Goal: Task Accomplishment & Management: Complete application form

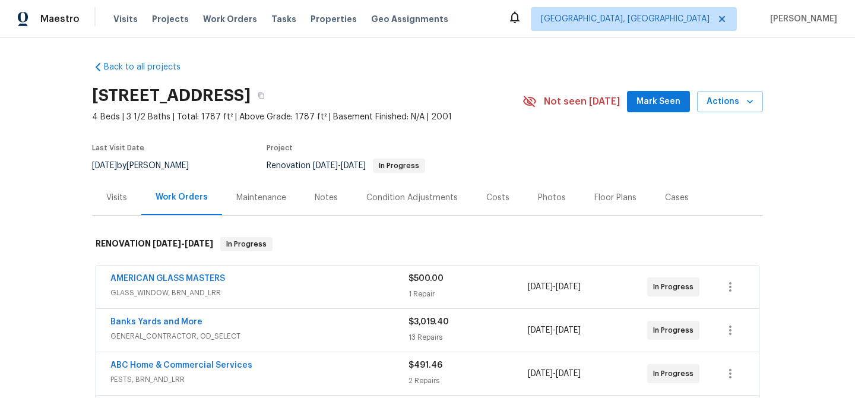
scroll to position [83, 0]
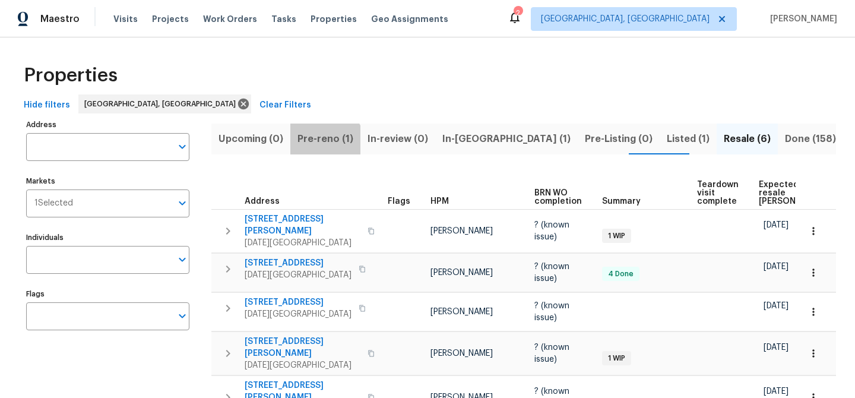
click at [323, 143] on span "Pre-reno (1)" at bounding box center [326, 139] width 56 height 17
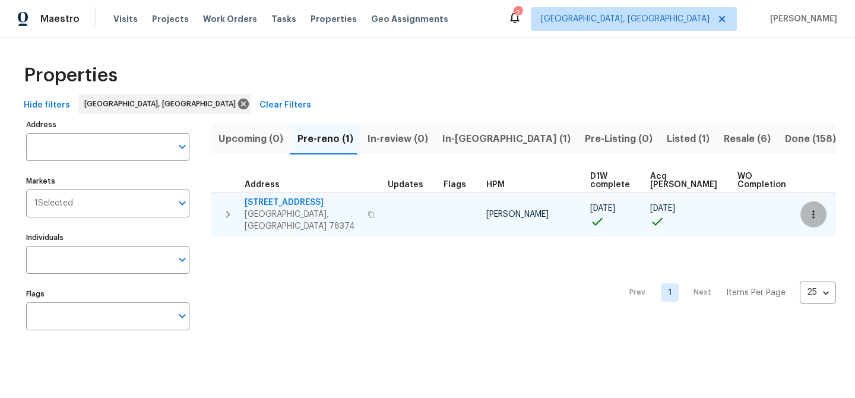
click at [808, 213] on icon "button" at bounding box center [814, 215] width 12 height 12
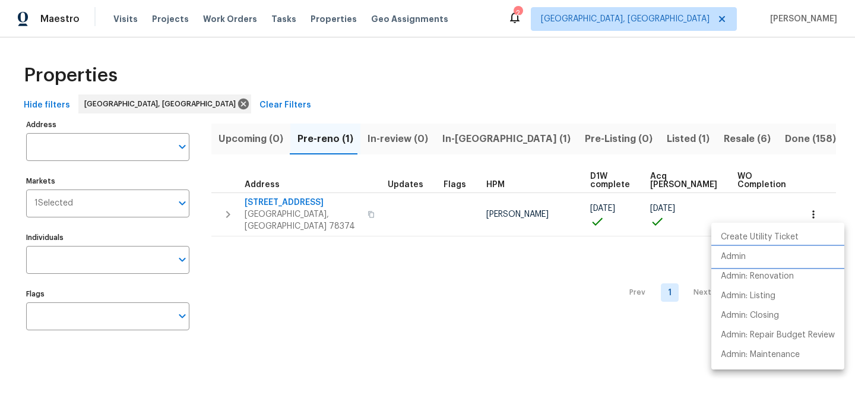
click at [736, 254] on p "Admin" at bounding box center [733, 257] width 25 height 12
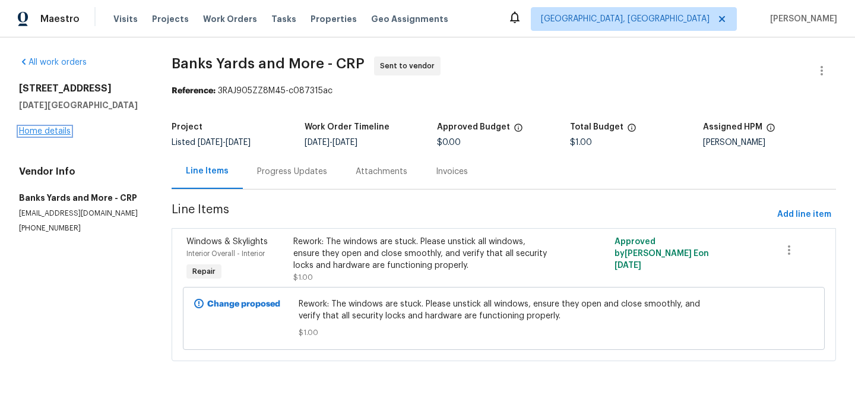
click at [61, 132] on link "Home details" at bounding box center [45, 131] width 52 height 8
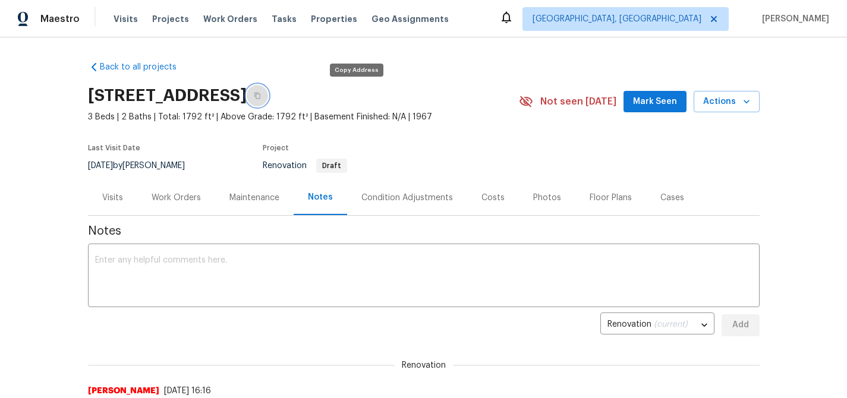
click at [260, 97] on icon "button" at bounding box center [257, 96] width 6 height 7
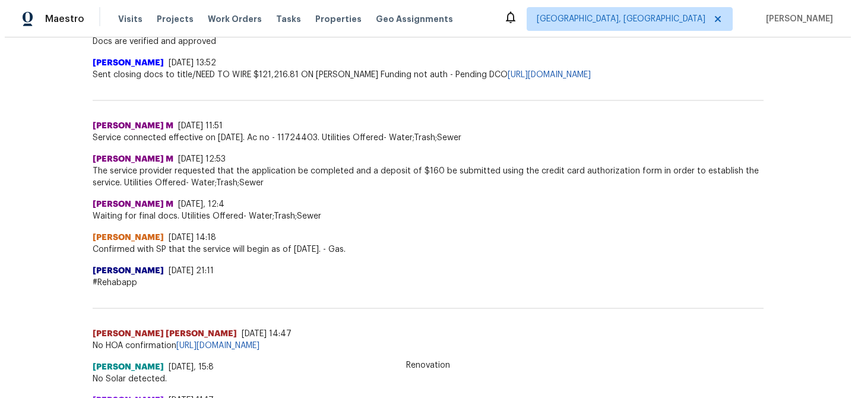
scroll to position [437, 0]
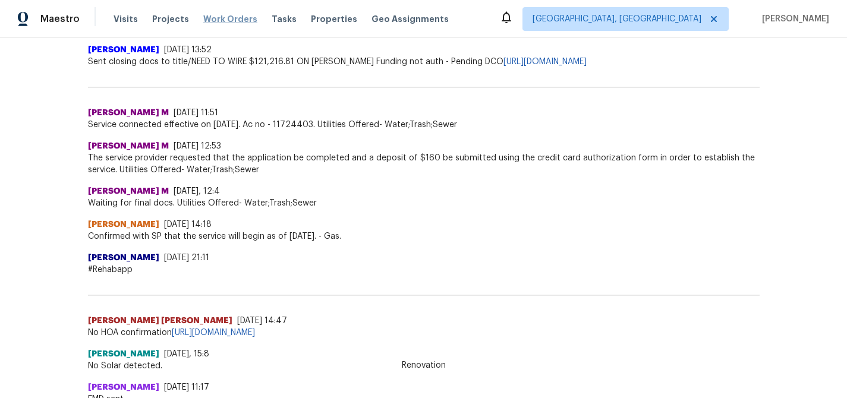
click at [218, 21] on span "Work Orders" at bounding box center [230, 19] width 54 height 12
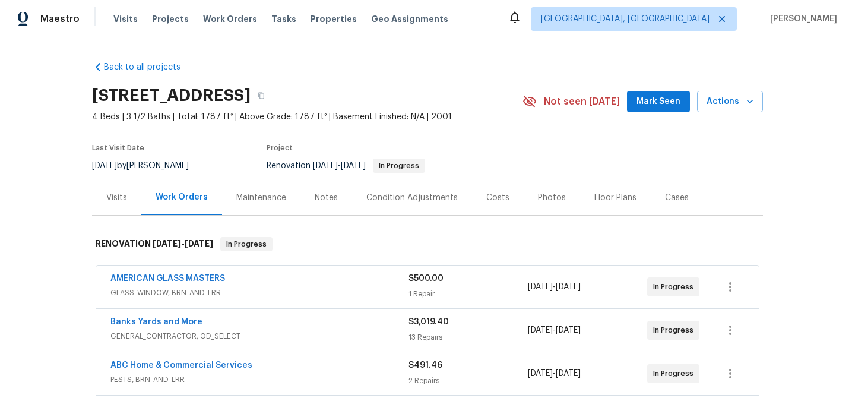
click at [608, 197] on div "Floor Plans" at bounding box center [616, 198] width 42 height 12
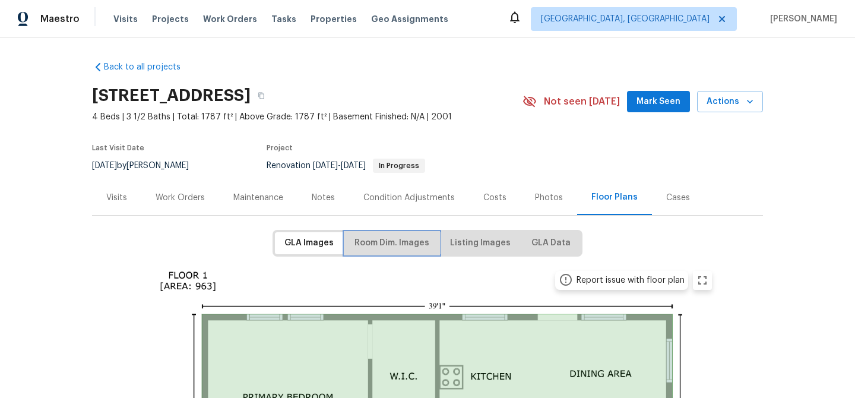
click at [359, 244] on span "Room Dim. Images" at bounding box center [392, 243] width 75 height 15
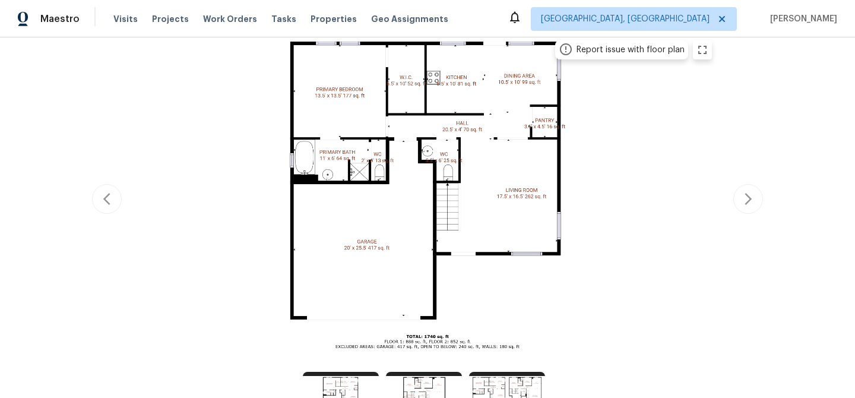
scroll to position [342, 0]
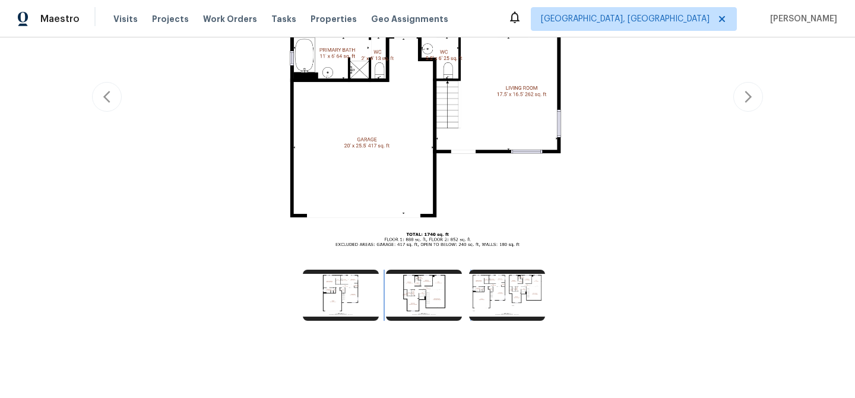
click at [427, 288] on img at bounding box center [424, 295] width 76 height 51
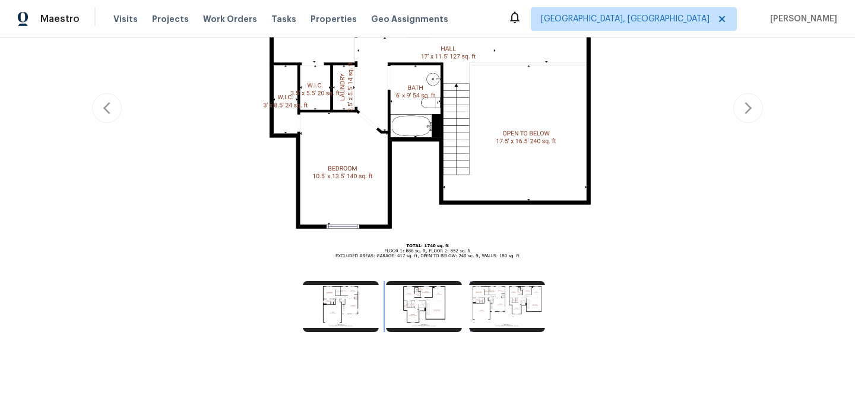
scroll to position [331, 0]
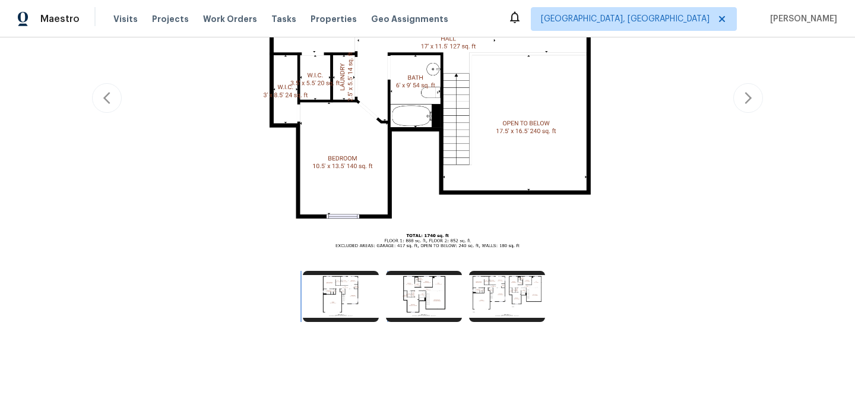
click at [356, 302] on img at bounding box center [341, 296] width 76 height 51
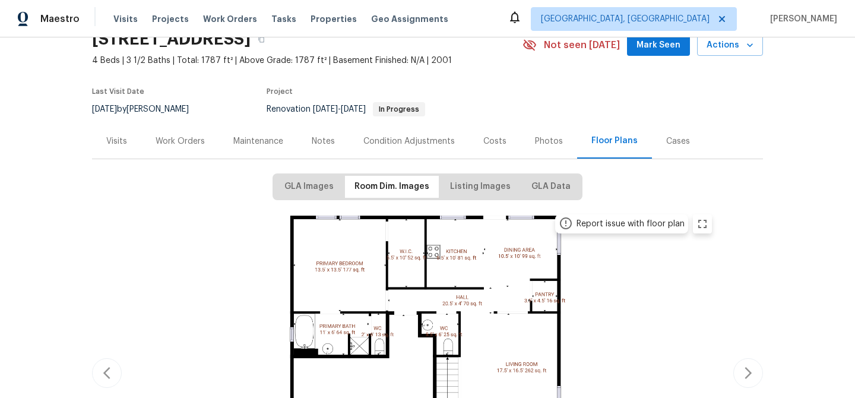
scroll to position [0, 0]
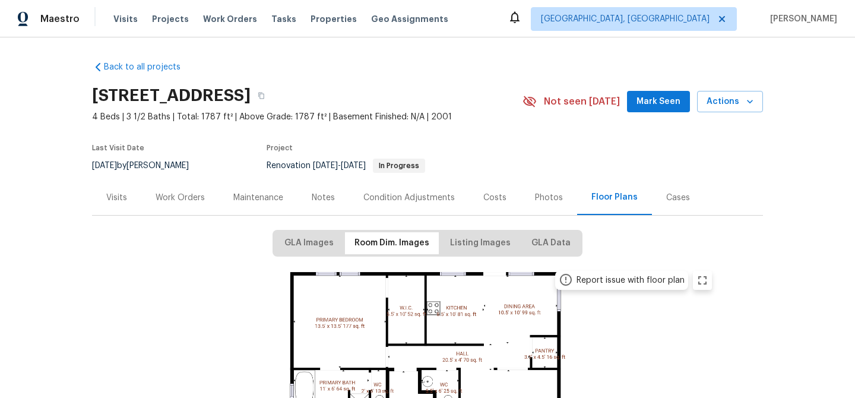
click at [167, 194] on div "Work Orders" at bounding box center [180, 198] width 49 height 12
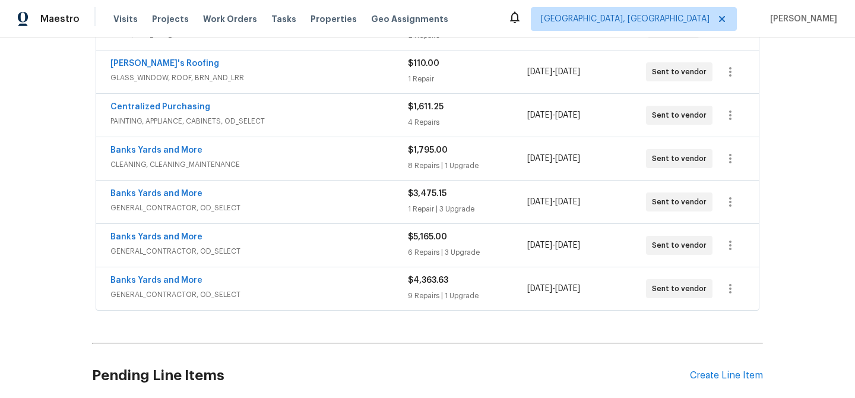
scroll to position [452, 0]
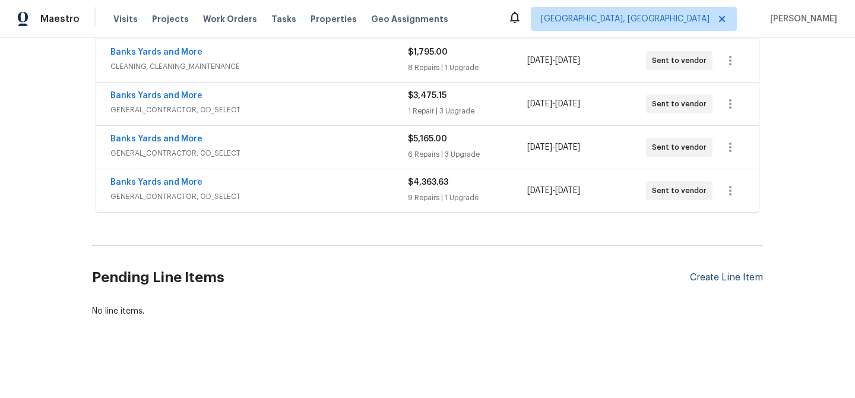
click at [699, 272] on div "Create Line Item" at bounding box center [726, 277] width 73 height 11
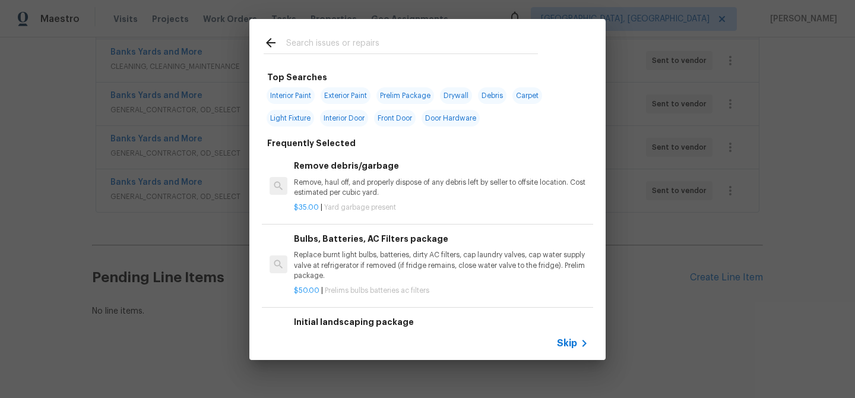
click at [308, 41] on input "text" at bounding box center [412, 45] width 252 height 18
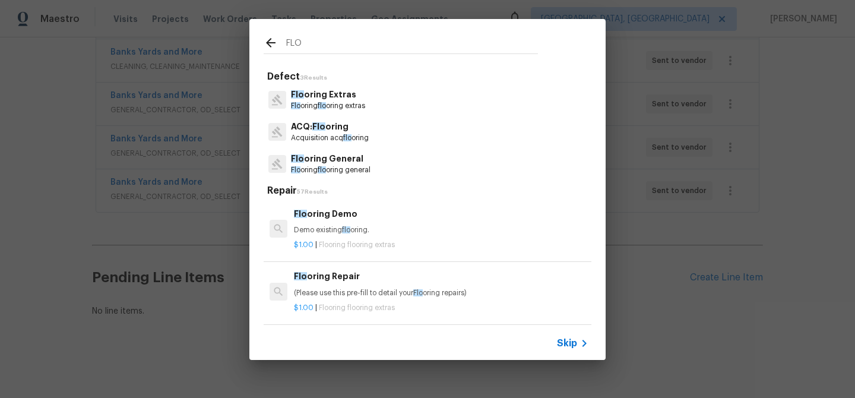
type input "FLO"
click at [336, 161] on p "Flo oring General" at bounding box center [331, 159] width 80 height 12
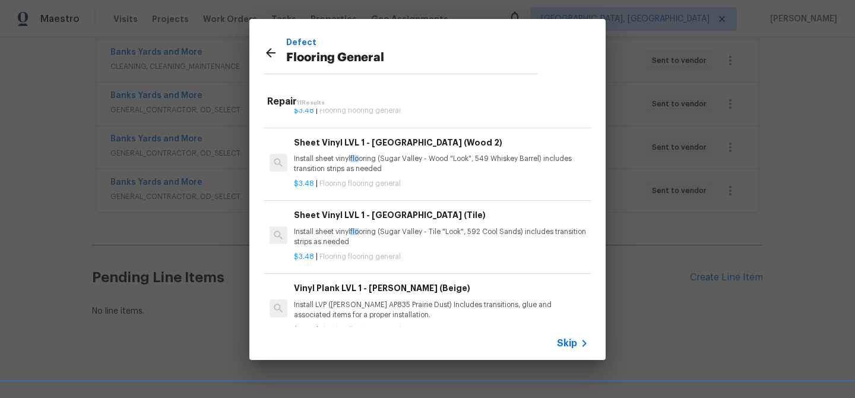
scroll to position [196, 0]
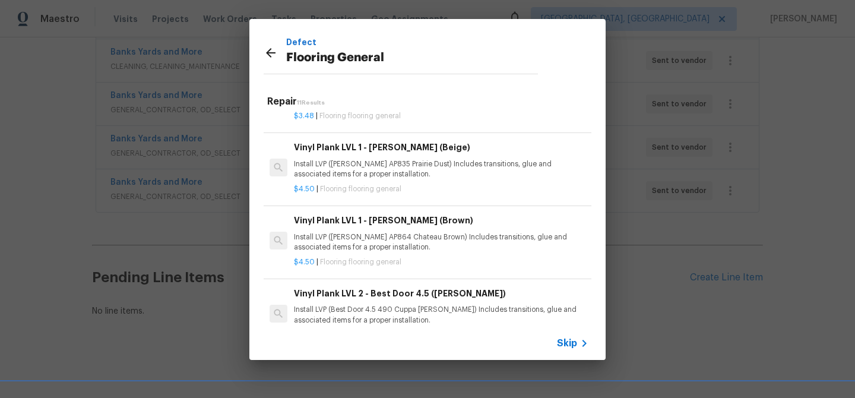
click at [352, 241] on p "Install LVP (Knighton AP864 Chateau Brown) Includes transitions, glue and assoc…" at bounding box center [441, 242] width 295 height 20
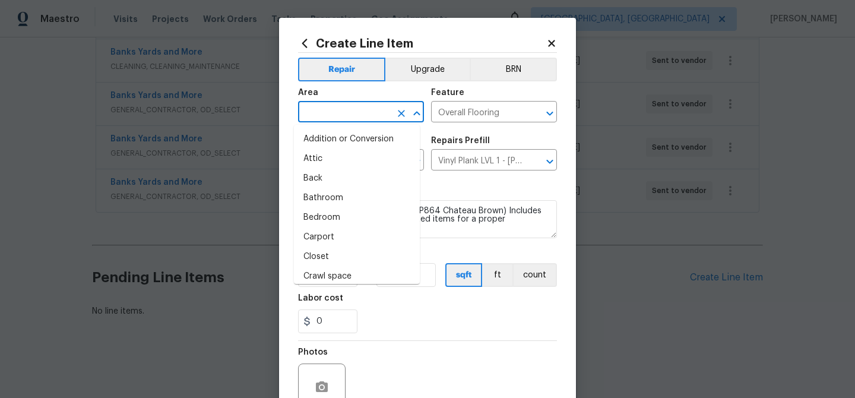
click at [324, 112] on input "text" at bounding box center [344, 113] width 93 height 18
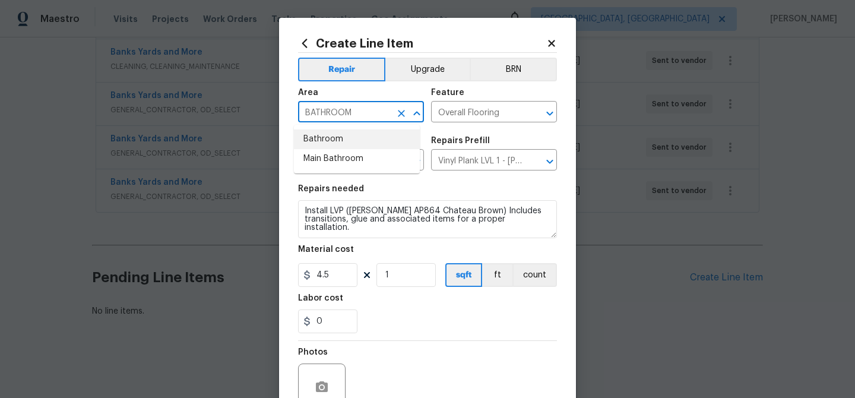
click at [331, 135] on li "Bathroom" at bounding box center [357, 140] width 126 height 20
type input "Bathroom"
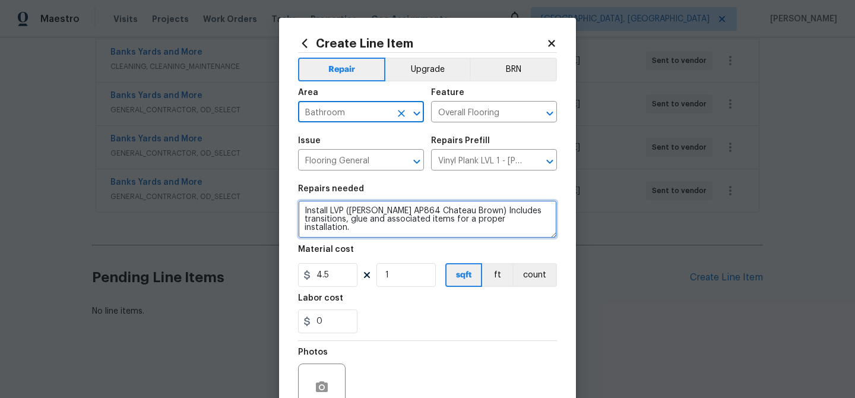
click at [548, 221] on textarea "Install LVP (Knighton AP864 Chateau Brown) Includes transitions, glue and assoc…" at bounding box center [427, 219] width 259 height 38
click at [300, 226] on textarea "Install LVP (Knighton AP864 Chateau Brown) Includes transitions, glue and assoc…" at bounding box center [427, 219] width 259 height 38
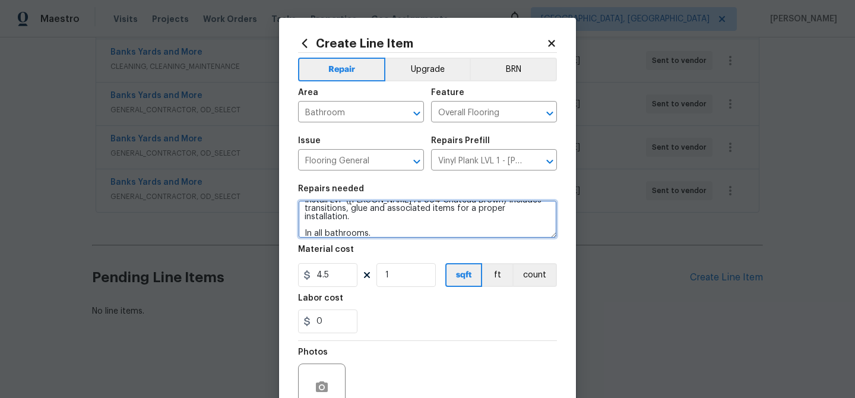
type textarea "Install LVP (Knighton AP864 Chateau Brown) Includes transitions, glue and assoc…"
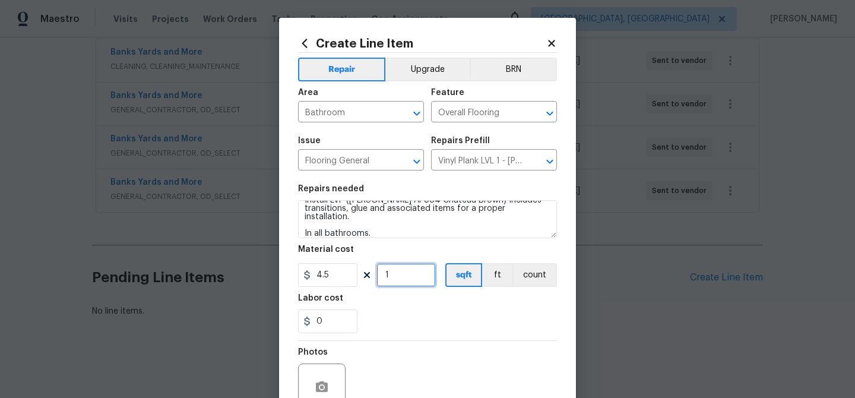
click at [393, 278] on input "1" at bounding box center [406, 275] width 59 height 24
type input "211"
click at [453, 323] on div "0" at bounding box center [427, 322] width 259 height 24
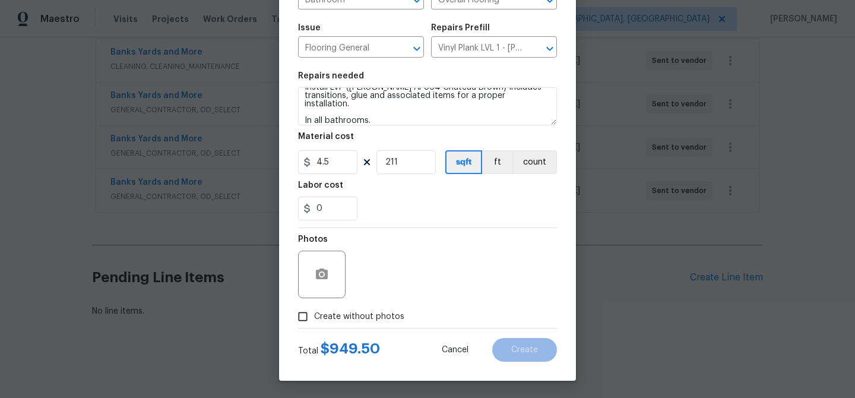
scroll to position [113, 0]
click at [302, 259] on div at bounding box center [322, 274] width 48 height 48
click at [315, 267] on icon "button" at bounding box center [322, 274] width 14 height 14
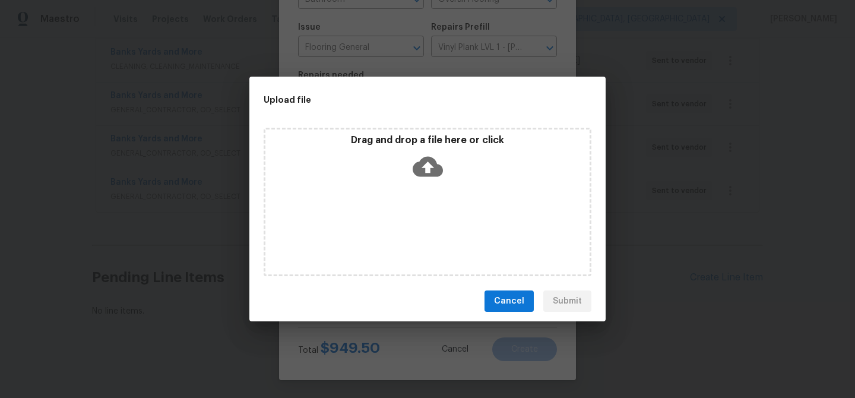
click at [433, 165] on icon at bounding box center [428, 167] width 30 height 20
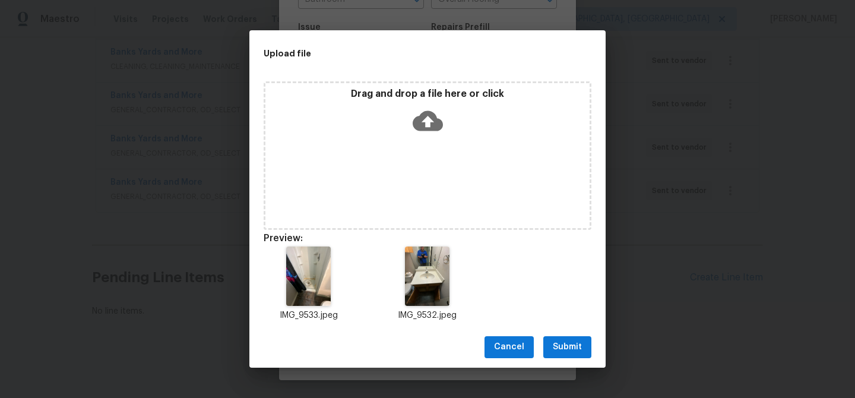
click at [580, 345] on span "Submit" at bounding box center [567, 347] width 29 height 15
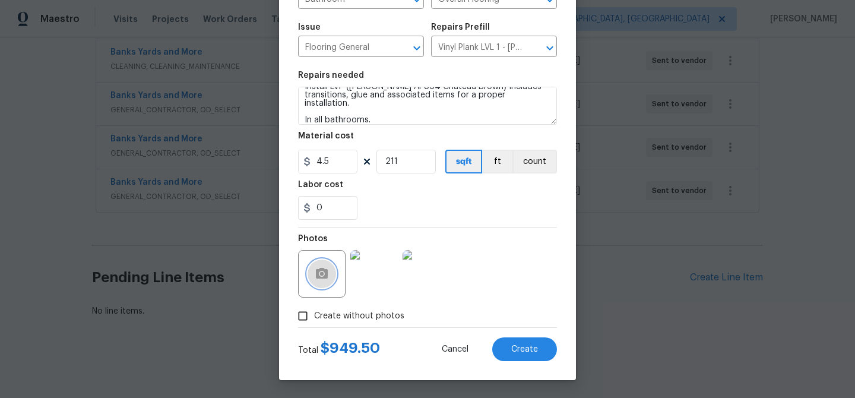
click at [318, 278] on icon "button" at bounding box center [322, 273] width 12 height 11
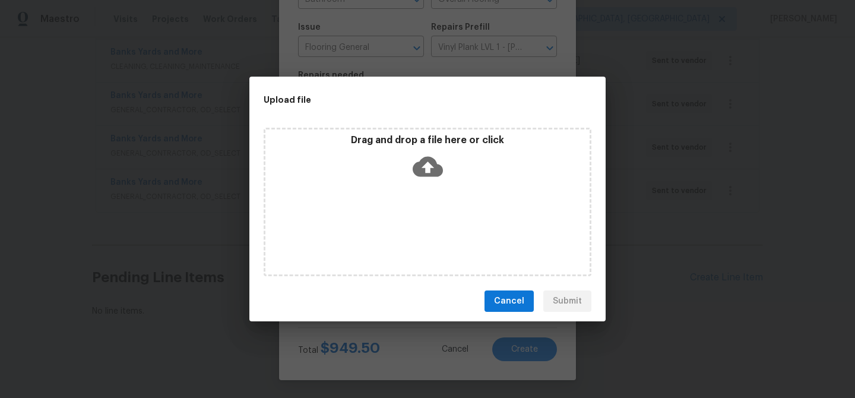
click at [419, 161] on icon at bounding box center [428, 166] width 30 height 30
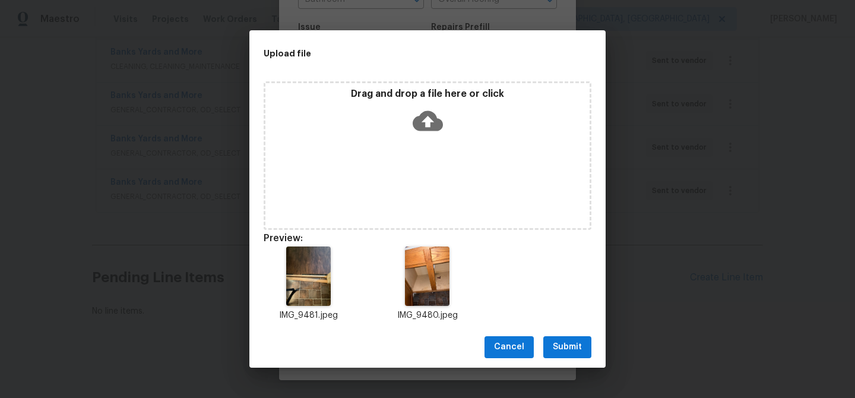
click at [572, 345] on span "Submit" at bounding box center [567, 347] width 29 height 15
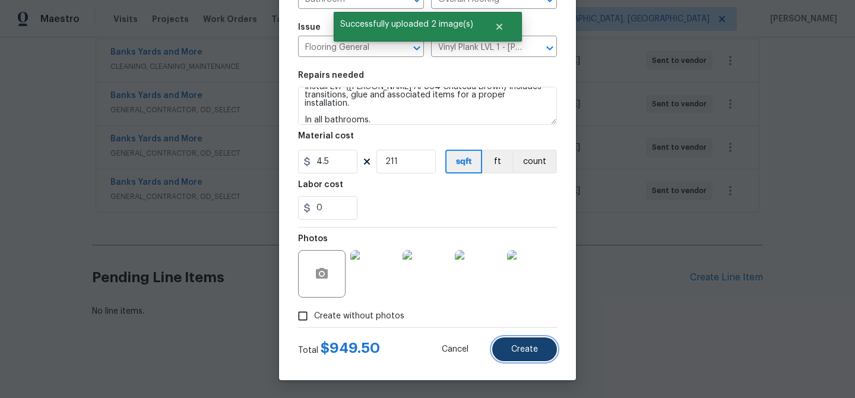
click at [535, 356] on button "Create" at bounding box center [524, 349] width 65 height 24
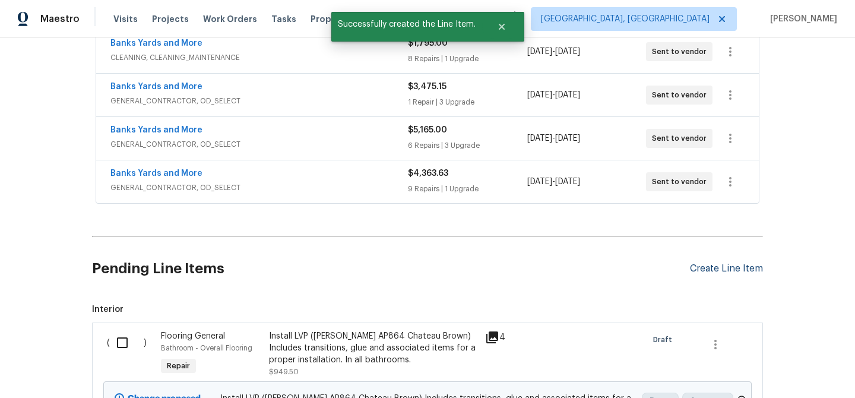
click at [745, 273] on div "Create Line Item" at bounding box center [726, 268] width 73 height 11
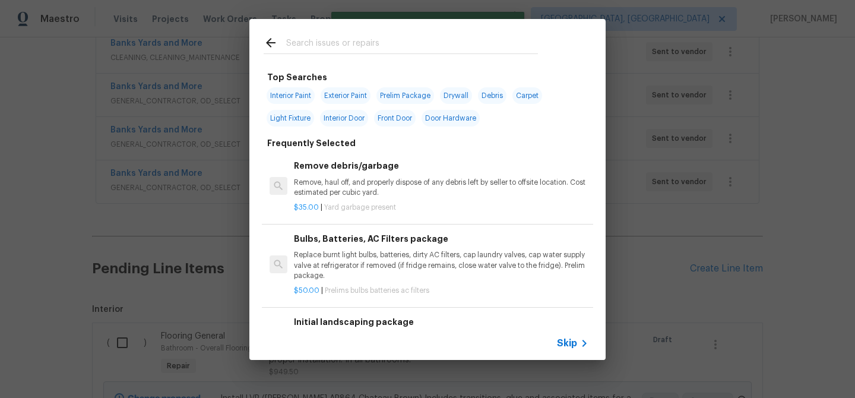
click at [295, 42] on input "text" at bounding box center [412, 45] width 252 height 18
click at [535, 100] on span "Carpet" at bounding box center [528, 95] width 30 height 17
type input "Carpet"
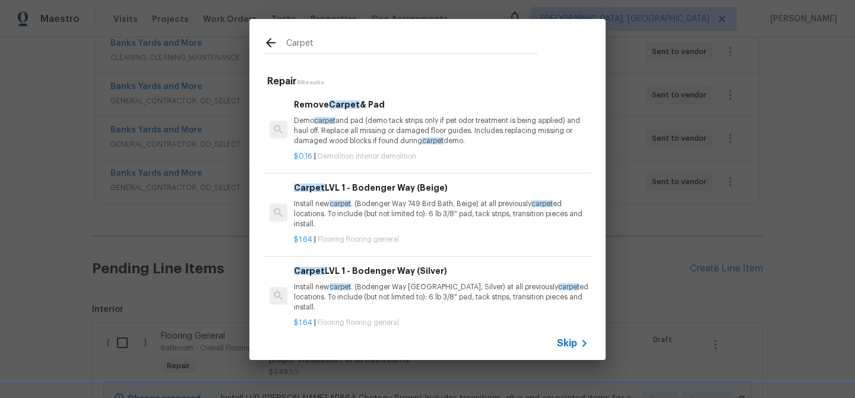
click at [416, 192] on h6 "Carpet LVL 1 - Bodenger Way (Beige)" at bounding box center [441, 187] width 295 height 13
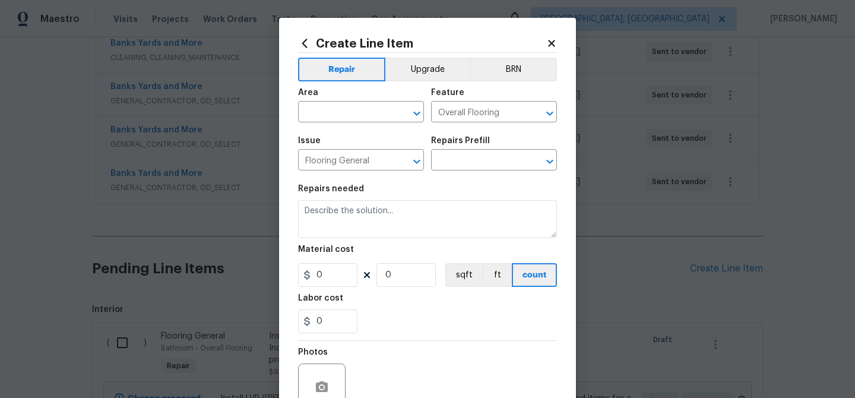
type input "Carpet LVL 1 - Bodenger Way (Beige) $1.64"
type textarea "Install new carpet. (Bodenger Way 749 Bird Bath, Beige) at all previously carpe…"
type input "1.64"
type input "1"
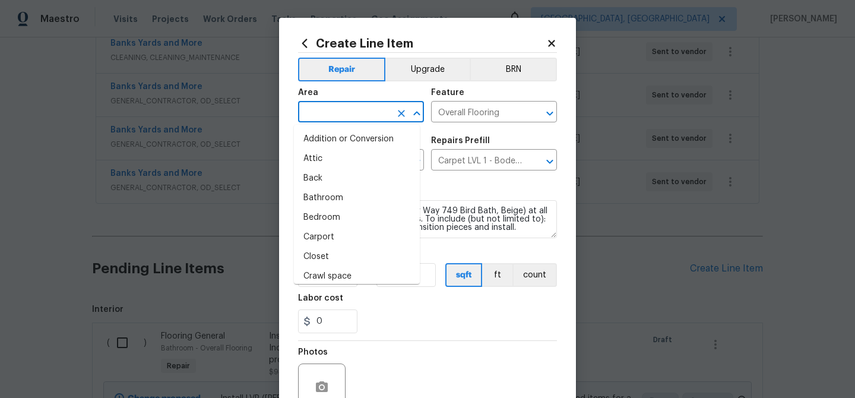
click at [359, 117] on input "text" at bounding box center [344, 113] width 93 height 18
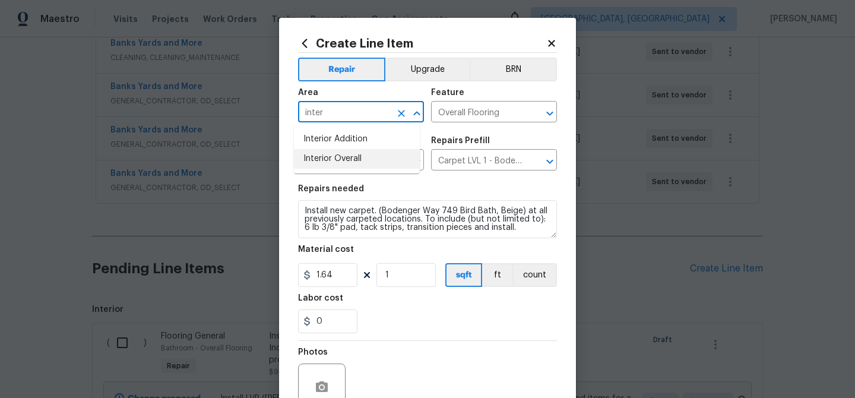
click at [363, 167] on li "Interior Overall" at bounding box center [357, 159] width 126 height 20
type input "Interior Overall"
click at [398, 277] on input "1" at bounding box center [406, 275] width 59 height 24
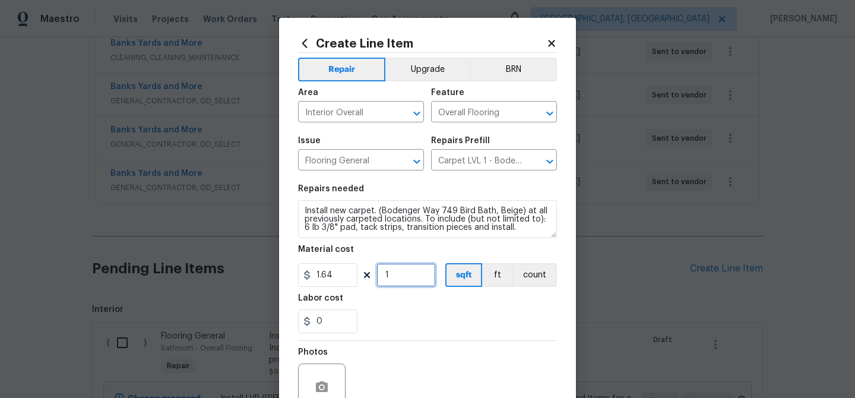
click at [398, 279] on input "1" at bounding box center [406, 275] width 59 height 24
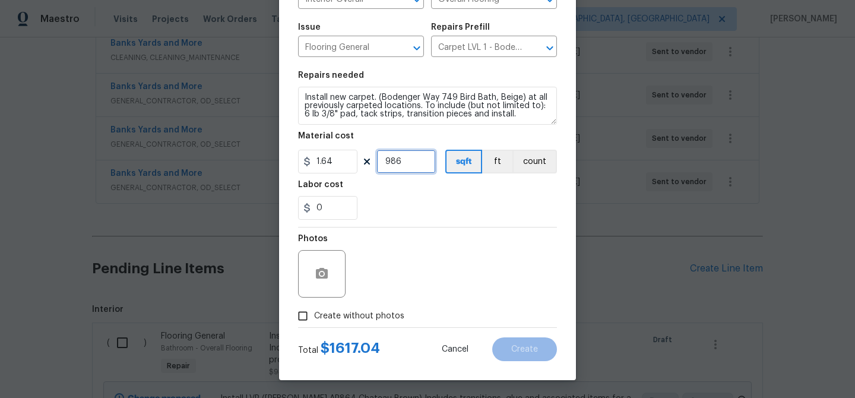
type input "986"
click at [316, 276] on icon "button" at bounding box center [322, 273] width 12 height 11
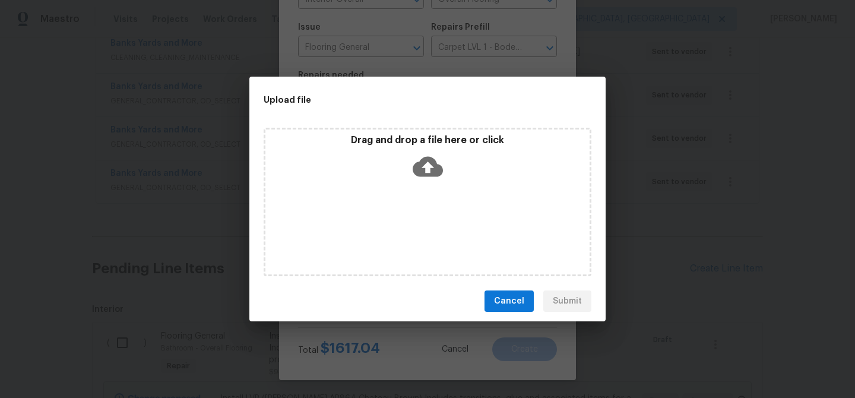
click at [425, 169] on icon at bounding box center [428, 167] width 30 height 20
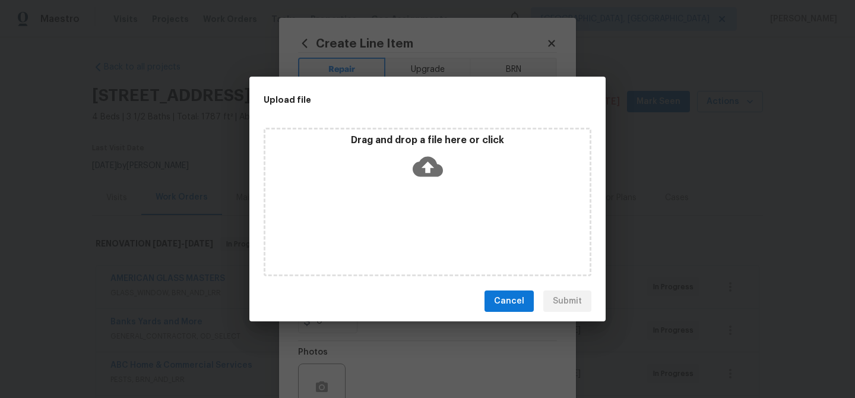
click at [436, 181] on icon at bounding box center [428, 166] width 30 height 30
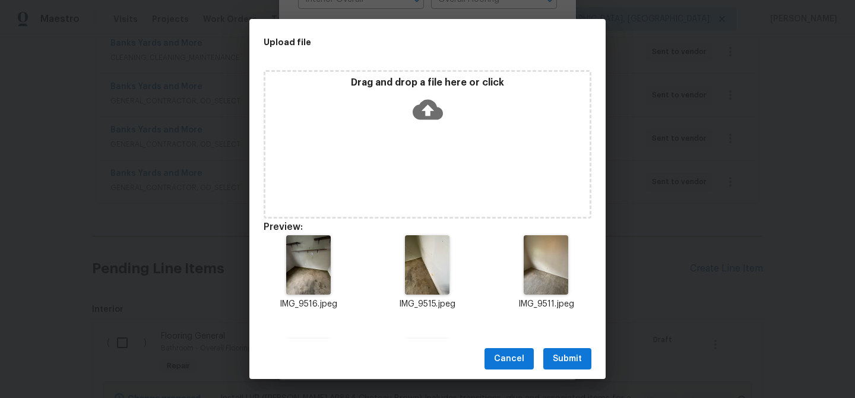
click at [584, 364] on button "Submit" at bounding box center [568, 359] width 48 height 22
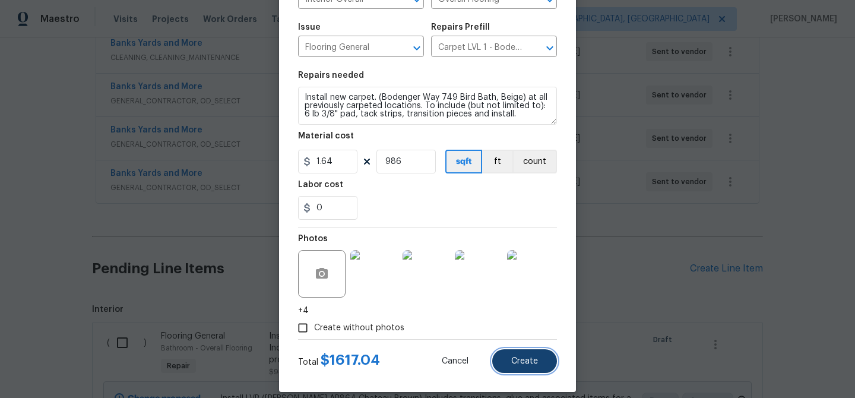
click at [530, 365] on span "Create" at bounding box center [524, 361] width 27 height 9
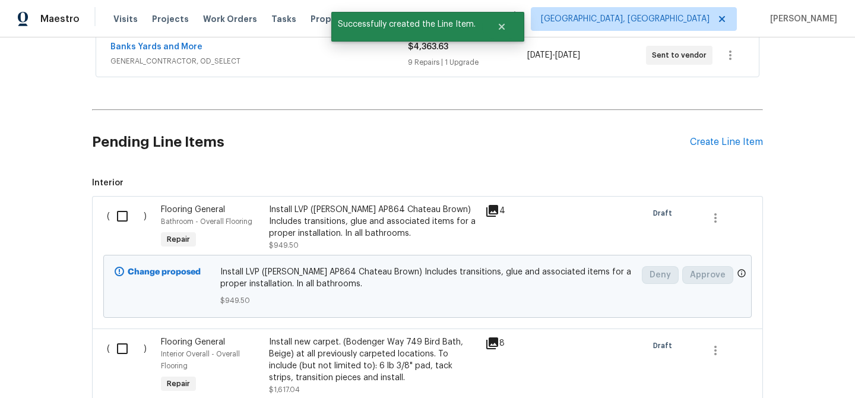
scroll to position [625, 0]
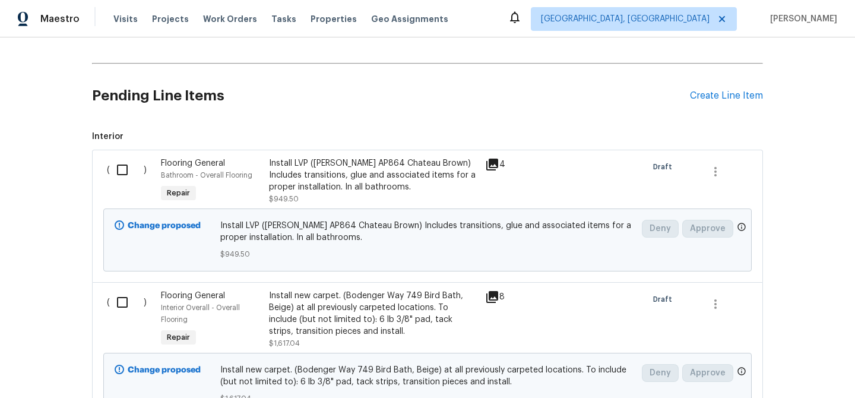
click at [111, 166] on input "checkbox" at bounding box center [127, 169] width 34 height 25
checkbox input "true"
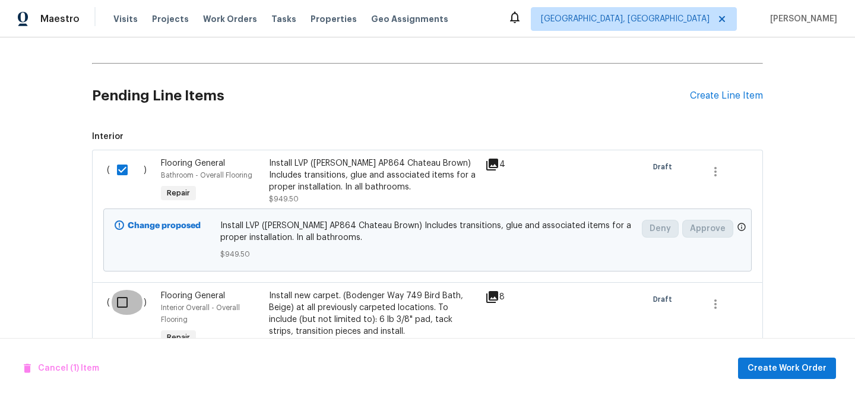
click at [116, 311] on input "checkbox" at bounding box center [127, 302] width 34 height 25
checkbox input "true"
click at [790, 372] on span "Create Work Order" at bounding box center [787, 368] width 79 height 15
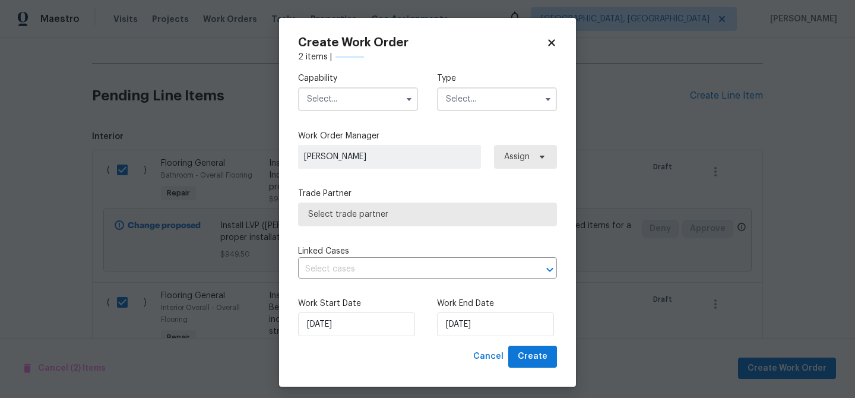
checkbox input "false"
click at [325, 101] on input "text" at bounding box center [358, 99] width 120 height 24
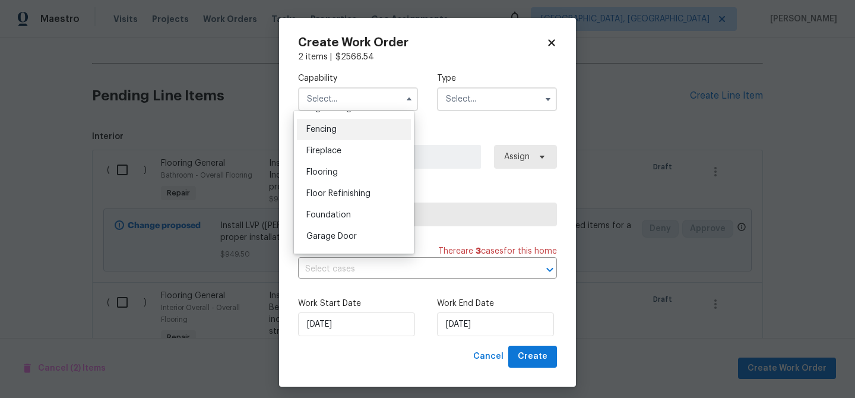
scroll to position [414, 0]
click at [363, 182] on div "Flooring" at bounding box center [354, 171] width 114 height 21
type input "Flooring"
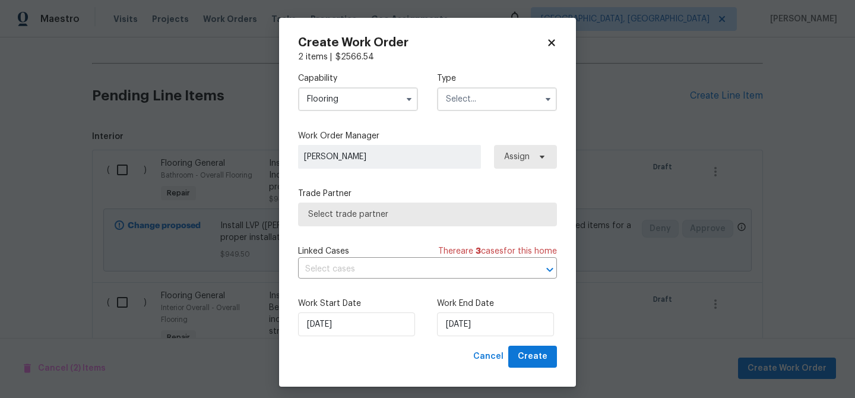
click at [457, 100] on input "text" at bounding box center [497, 99] width 120 height 24
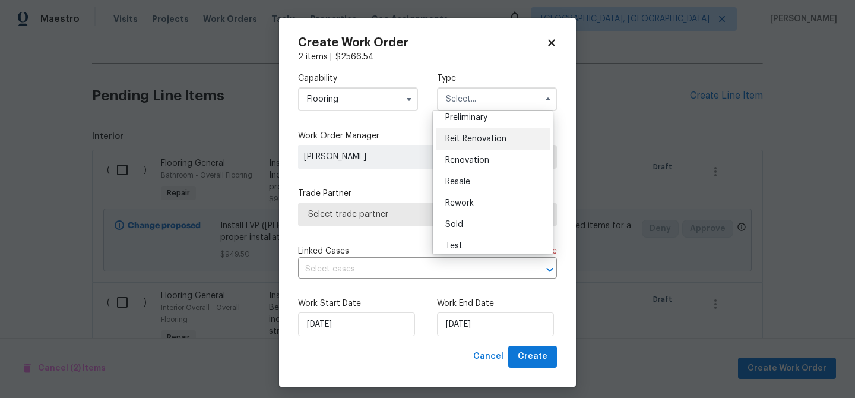
scroll to position [270, 0]
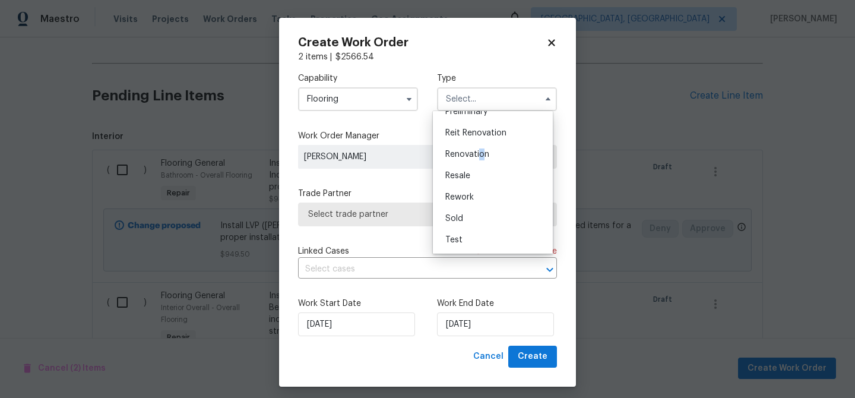
click at [482, 153] on span "Renovation" at bounding box center [468, 154] width 44 height 8
type input "Renovation"
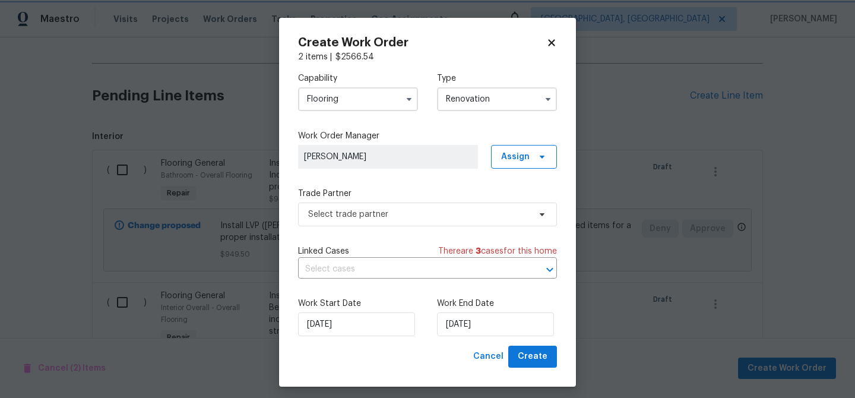
scroll to position [0, 0]
click at [423, 221] on span "Select trade partner" at bounding box center [427, 215] width 259 height 24
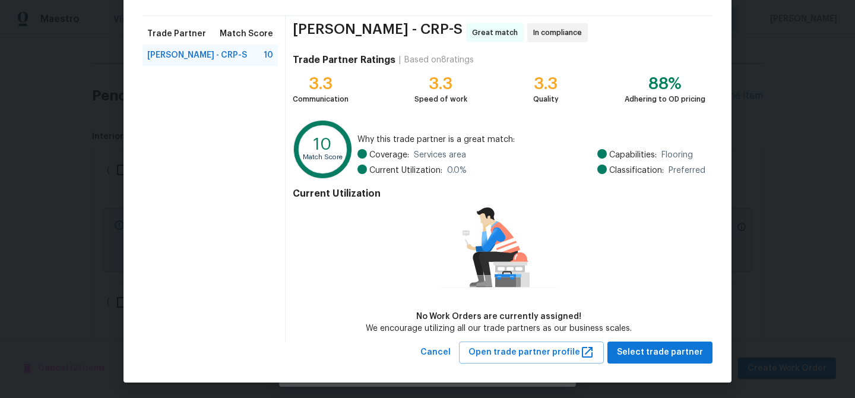
scroll to position [78, 0]
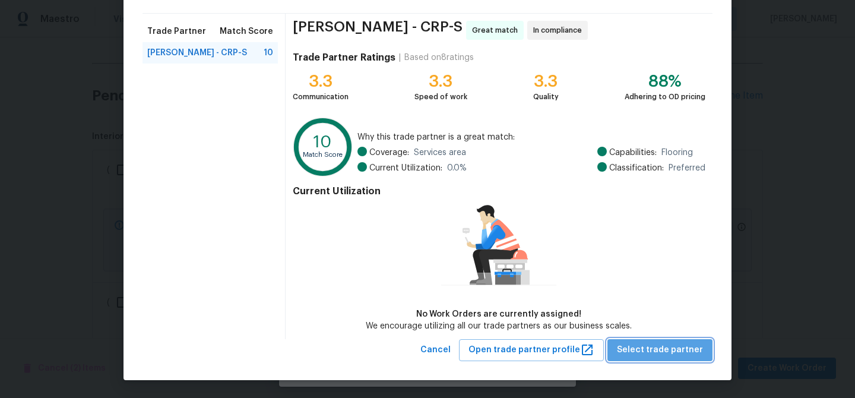
click at [689, 356] on span "Select trade partner" at bounding box center [660, 350] width 86 height 15
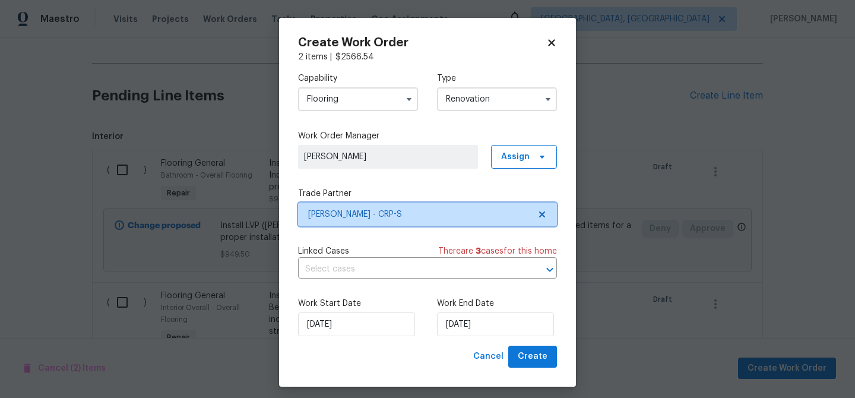
scroll to position [0, 0]
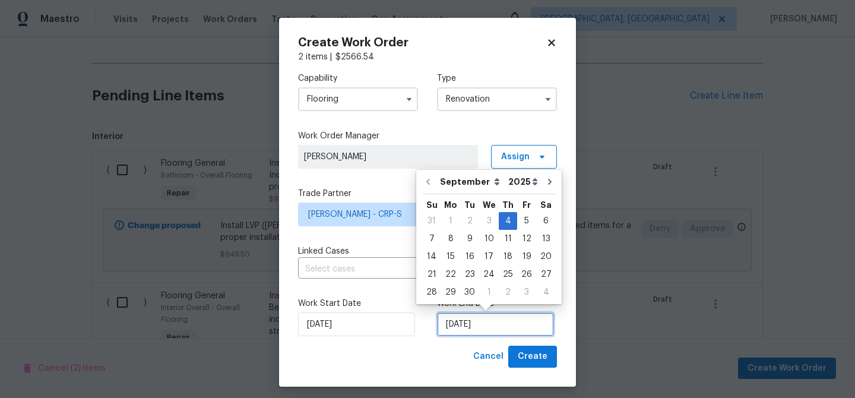
click at [480, 330] on input "[DATE]" at bounding box center [495, 324] width 117 height 24
click at [524, 255] on div "19" at bounding box center [526, 256] width 19 height 17
type input "9/19/2025"
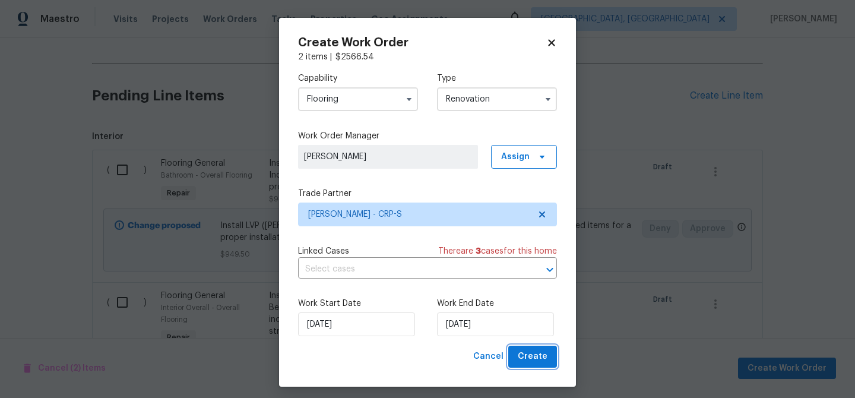
click at [543, 361] on span "Create" at bounding box center [533, 356] width 30 height 15
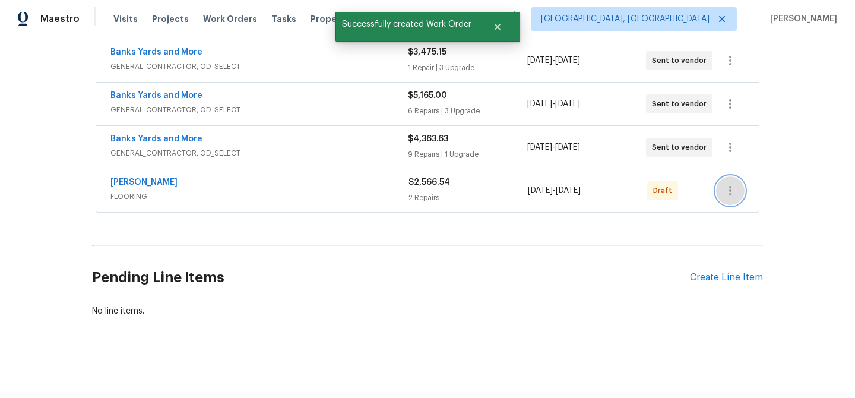
click at [730, 186] on icon "button" at bounding box center [731, 191] width 2 height 10
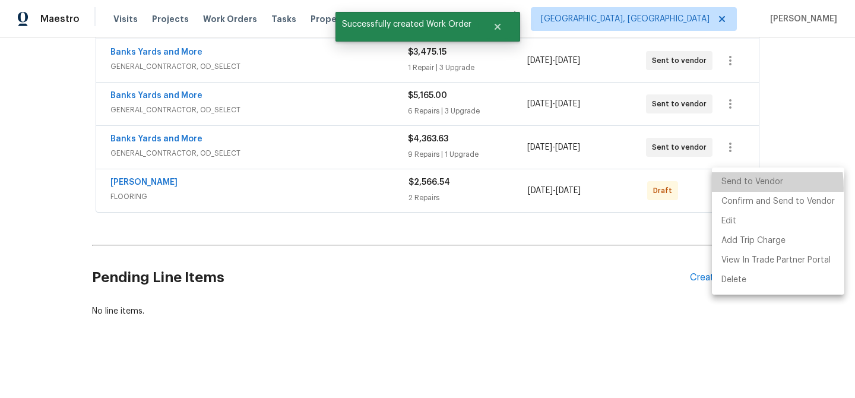
click at [725, 188] on li "Send to Vendor" at bounding box center [778, 182] width 132 height 20
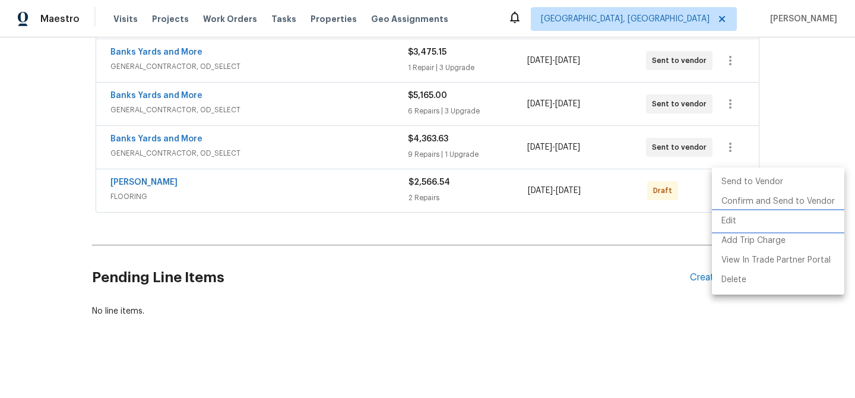
scroll to position [365, 0]
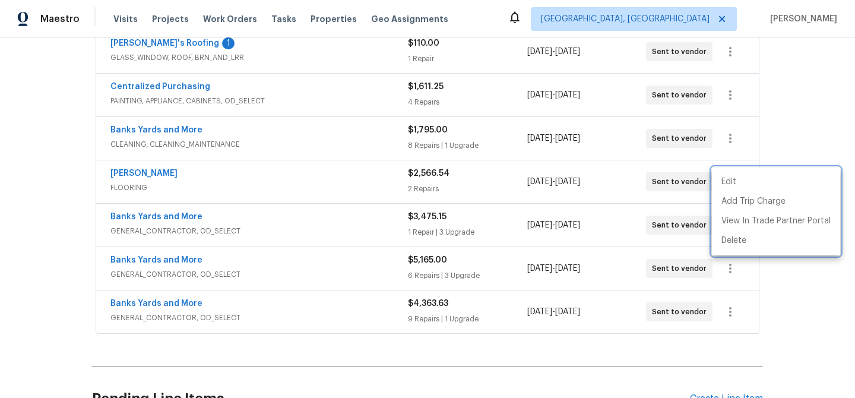
click at [147, 43] on div at bounding box center [427, 199] width 855 height 398
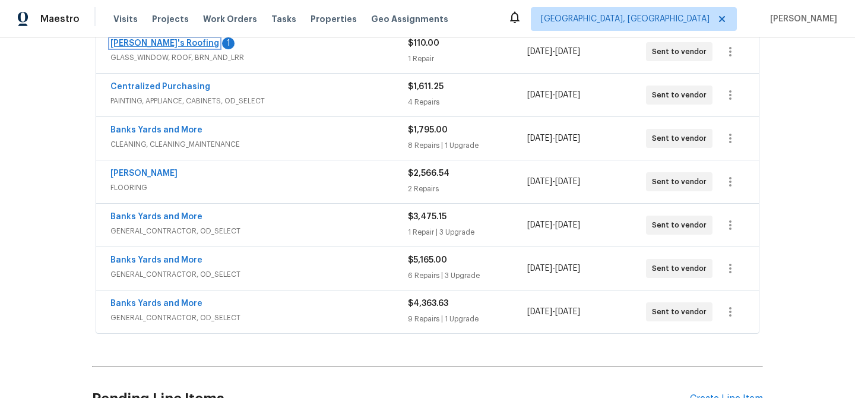
click at [147, 43] on link "Randy's Roofing" at bounding box center [164, 43] width 109 height 8
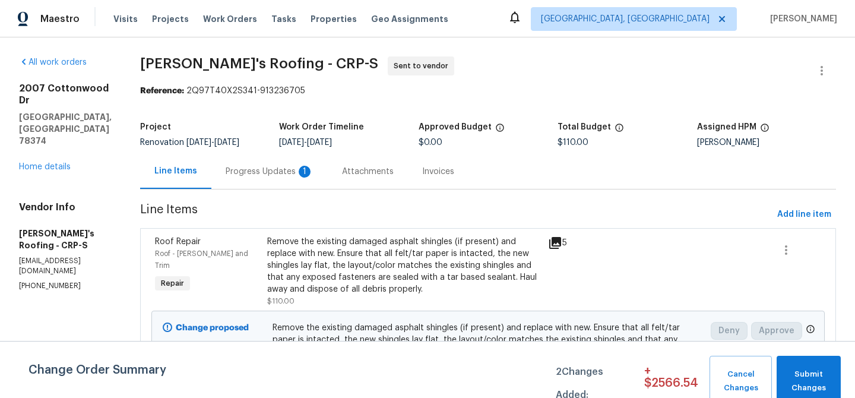
click at [265, 171] on div "Progress Updates 1" at bounding box center [270, 172] width 88 height 12
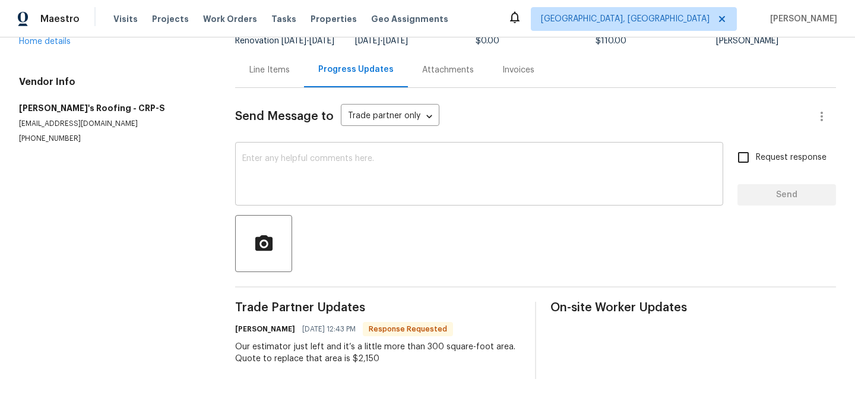
scroll to position [119, 0]
click at [299, 154] on textarea at bounding box center [479, 175] width 474 height 42
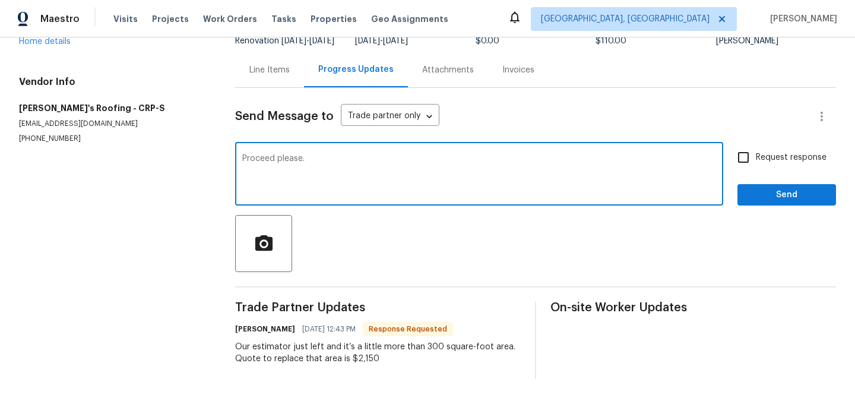
type textarea "Proceed please."
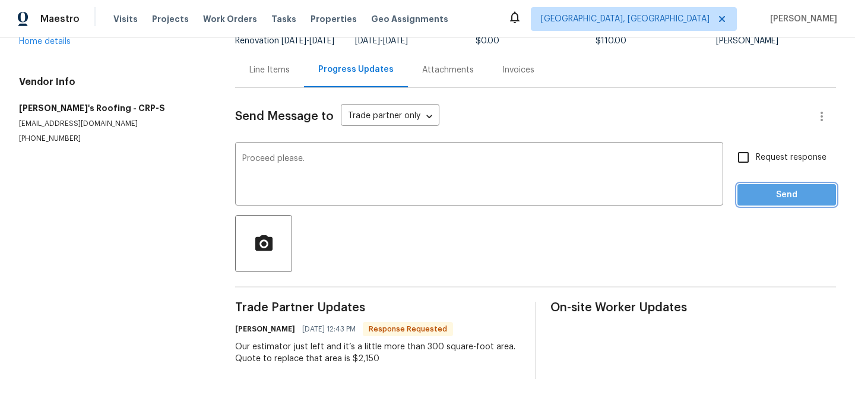
click at [755, 188] on span "Send" at bounding box center [787, 195] width 80 height 15
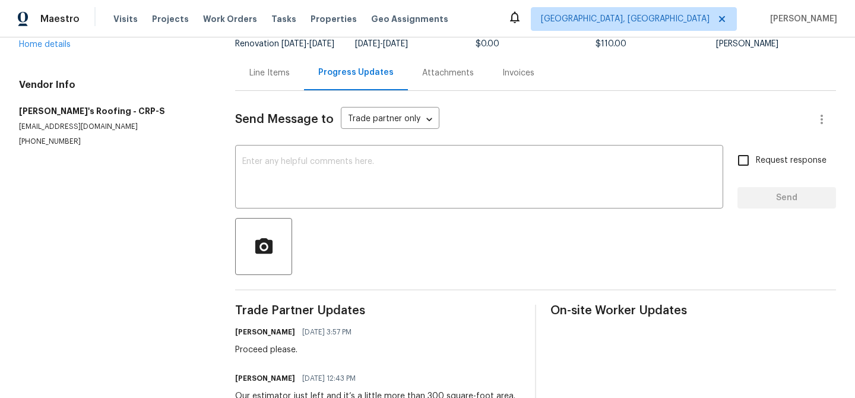
scroll to position [0, 0]
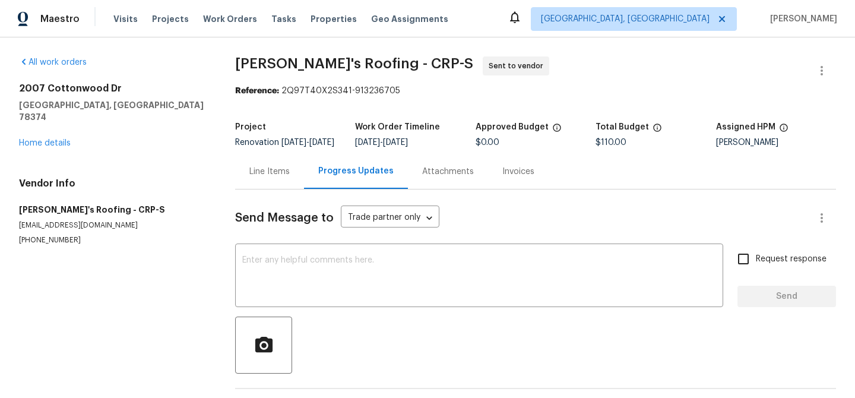
click at [261, 178] on div "Line Items" at bounding box center [270, 172] width 40 height 12
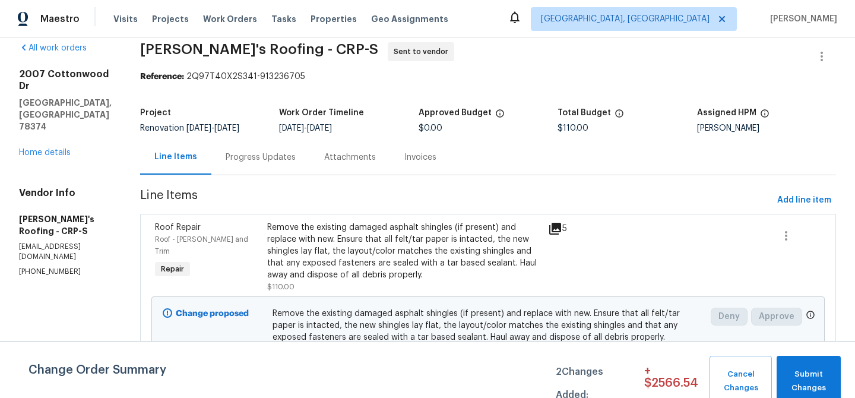
scroll to position [42, 0]
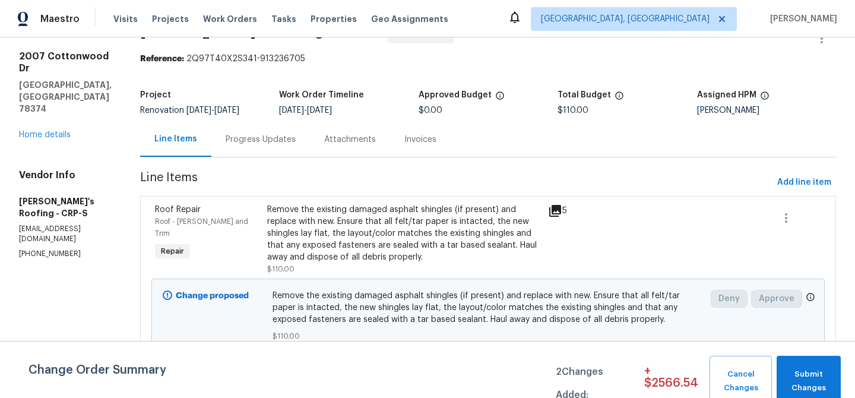
click at [378, 228] on div "Remove the existing damaged asphalt shingles (if present) and replace with new.…" at bounding box center [404, 233] width 274 height 59
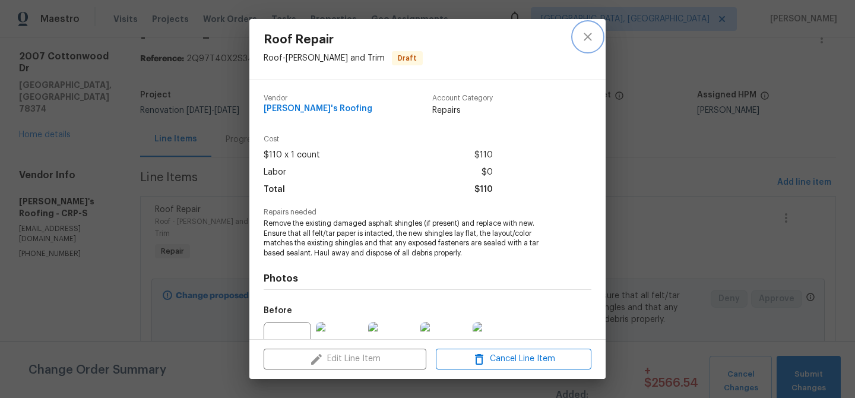
click at [586, 33] on icon "close" at bounding box center [588, 37] width 14 height 14
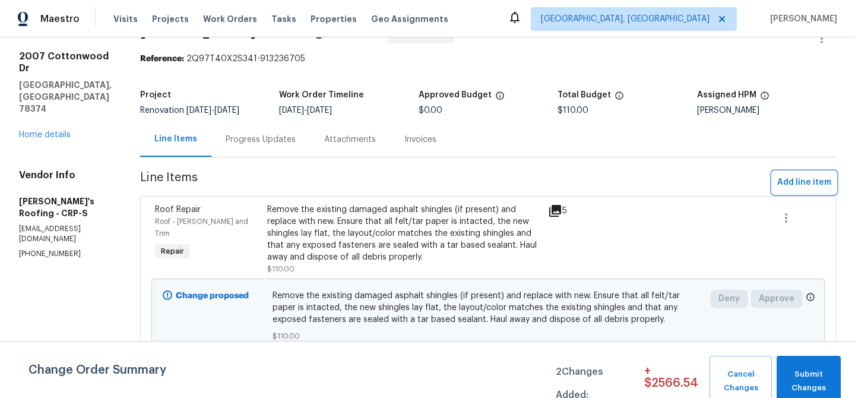
click at [792, 178] on span "Add line item" at bounding box center [805, 182] width 54 height 15
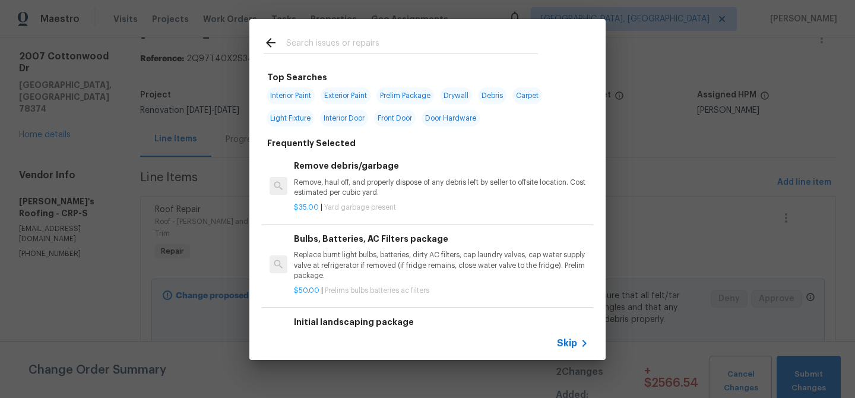
click at [304, 44] on input "text" at bounding box center [412, 45] width 252 height 18
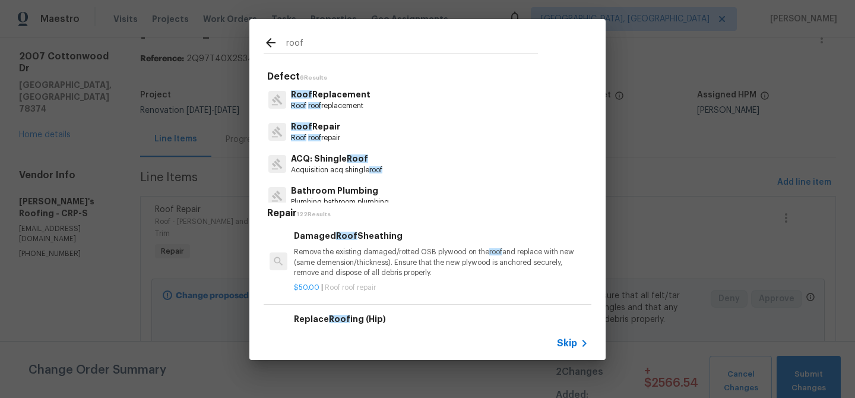
type input "roof"
click at [320, 128] on p "Roof Repair" at bounding box center [315, 127] width 49 height 12
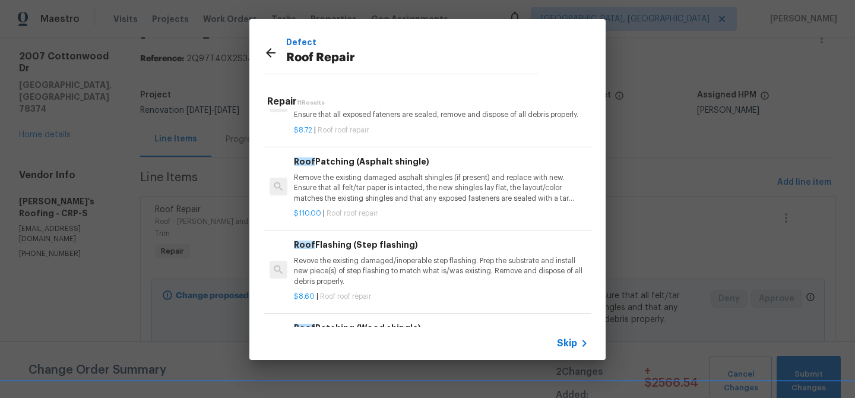
scroll to position [297, 0]
click at [381, 181] on p "Remove the existing damaged asphalt shingles (if present) and replace with new.…" at bounding box center [441, 187] width 295 height 30
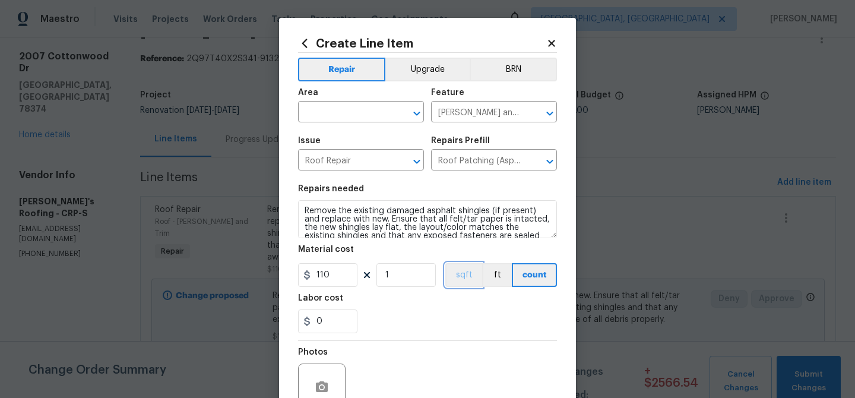
click at [460, 277] on button "sqft" at bounding box center [464, 275] width 37 height 24
click at [340, 280] on input "110" at bounding box center [327, 275] width 59 height 24
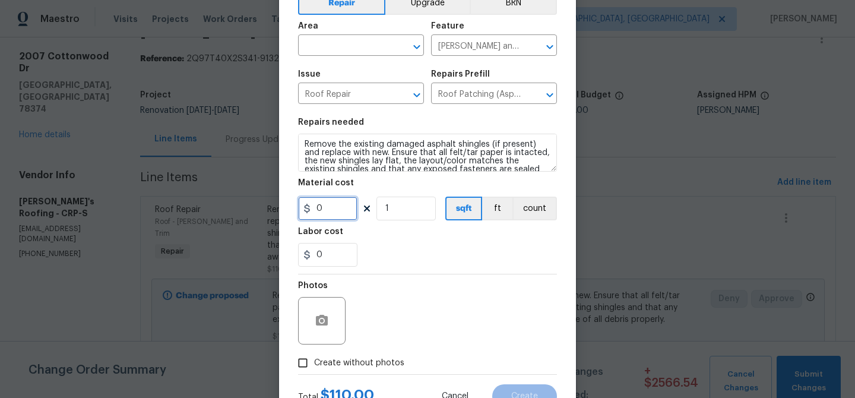
scroll to position [109, 0]
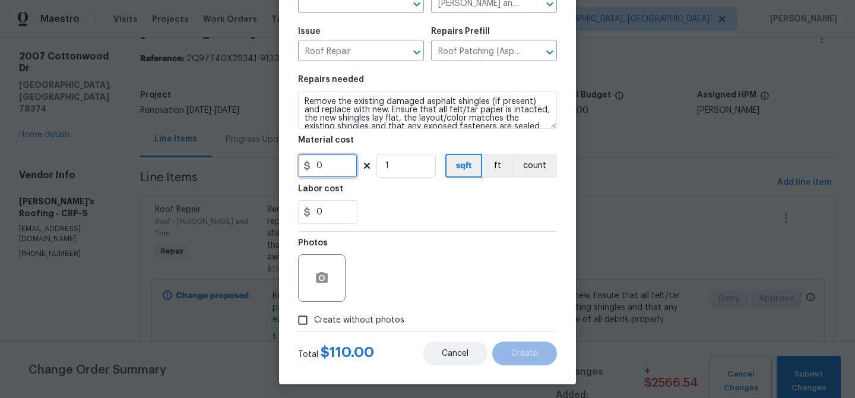
type input "0"
click at [459, 352] on span "Cancel" at bounding box center [455, 353] width 27 height 9
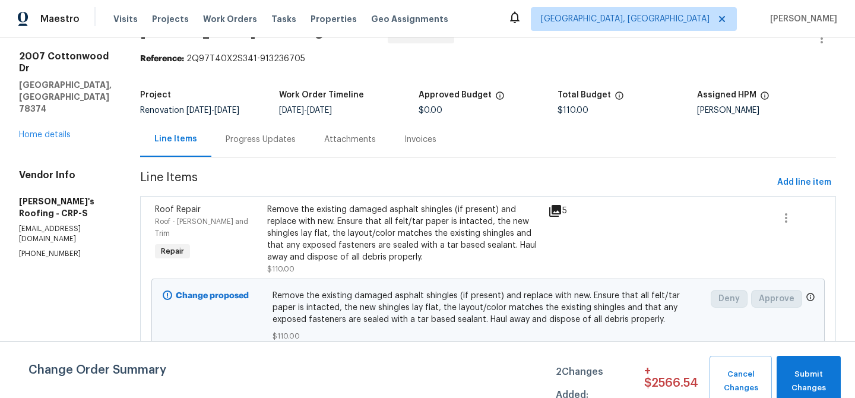
click at [273, 134] on div "Progress Updates" at bounding box center [261, 140] width 70 height 12
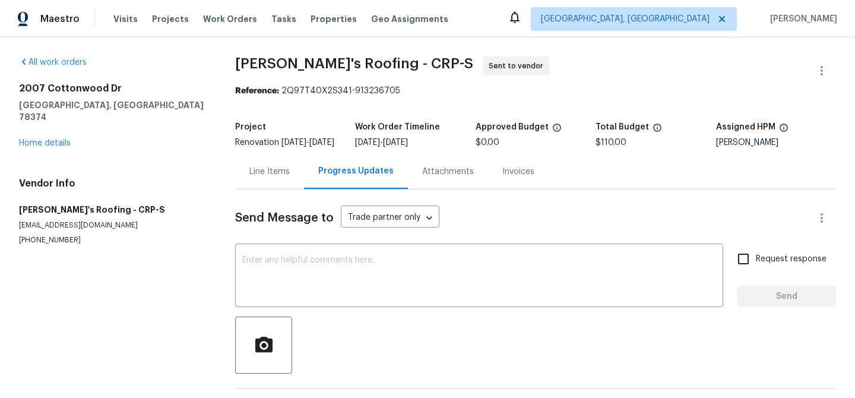
click at [258, 178] on div "Line Items" at bounding box center [270, 172] width 40 height 12
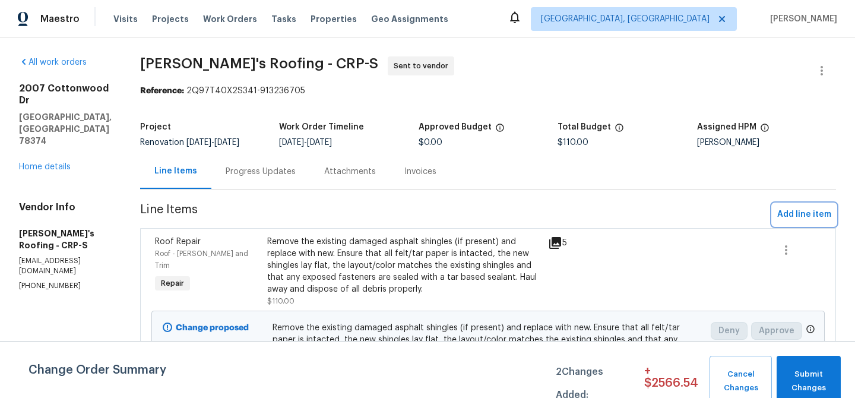
click at [778, 214] on span "Add line item" at bounding box center [805, 214] width 54 height 15
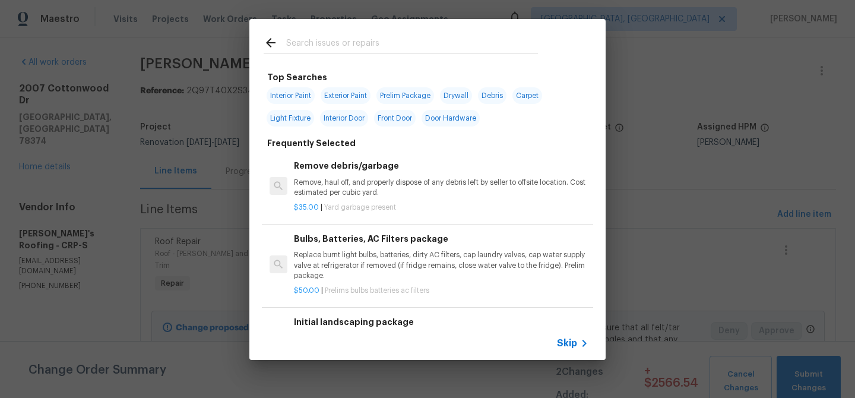
click at [340, 46] on input "text" at bounding box center [412, 45] width 252 height 18
type input "ro"
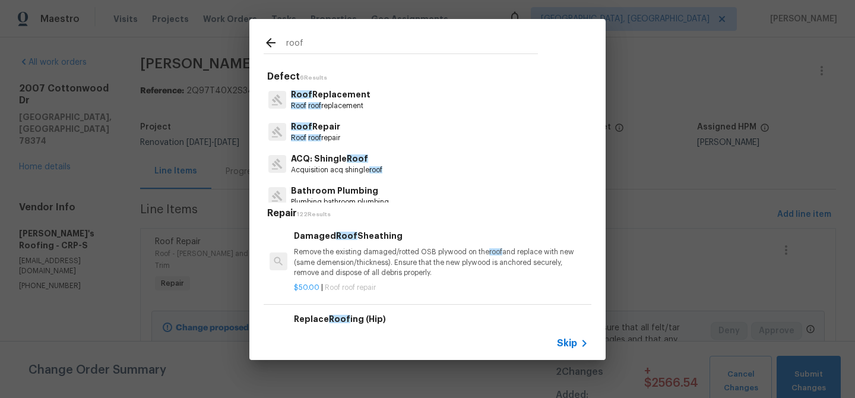
type input "roof"
click at [331, 138] on p "Roof roof repair" at bounding box center [315, 138] width 49 height 10
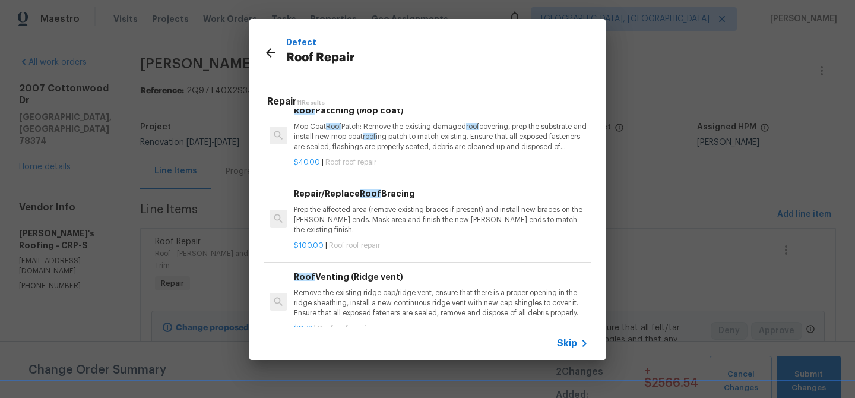
scroll to position [226, 0]
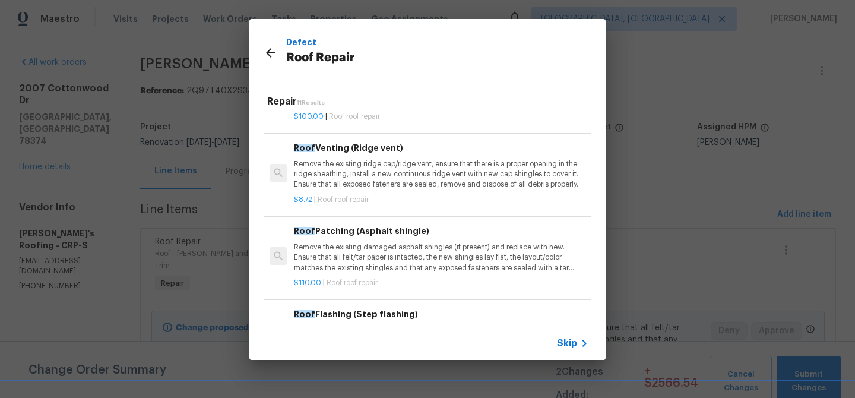
click at [380, 251] on p "Remove the existing damaged asphalt shingles (if present) and replace with new.…" at bounding box center [441, 257] width 295 height 30
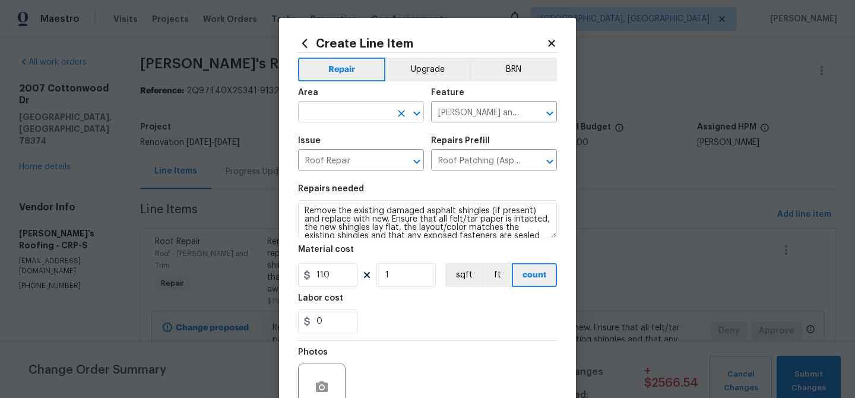
click at [336, 109] on input "text" at bounding box center [344, 113] width 93 height 18
click at [320, 143] on li "Roof" at bounding box center [357, 140] width 126 height 20
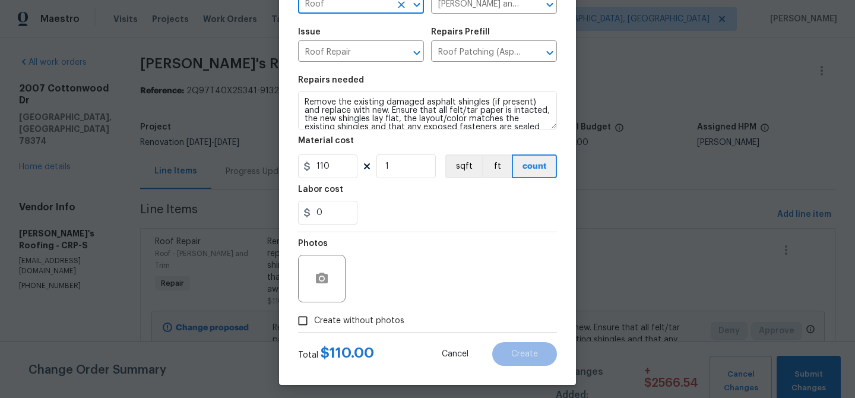
scroll to position [113, 0]
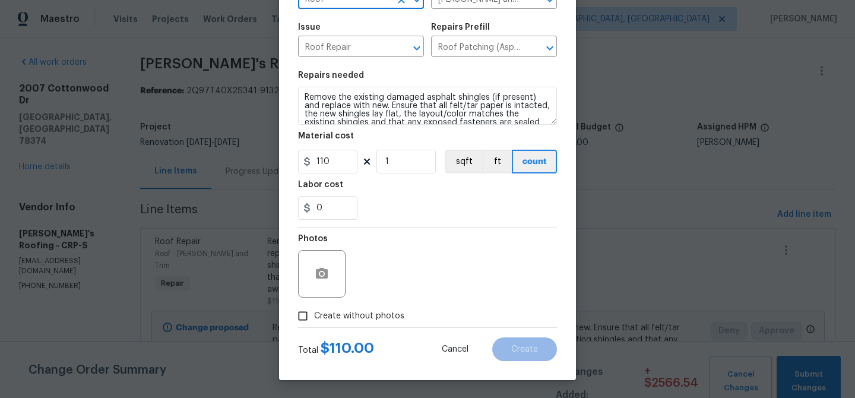
type input "Roof"
click at [344, 168] on input "110" at bounding box center [327, 162] width 59 height 24
type input "5.97"
click at [408, 165] on input "1" at bounding box center [406, 162] width 59 height 24
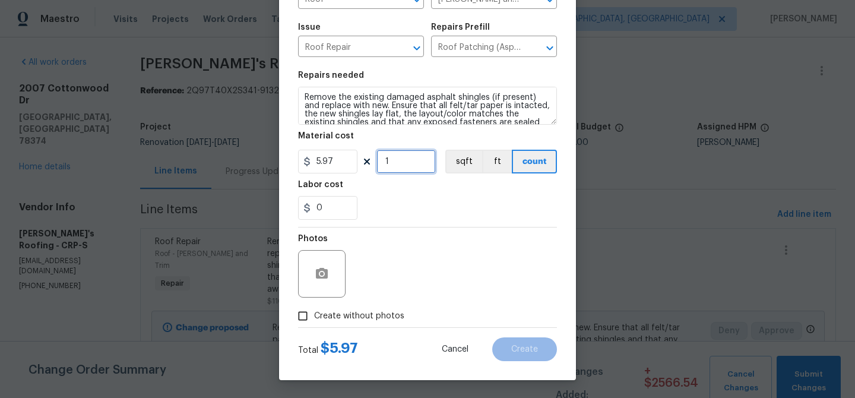
click at [408, 165] on input "1" at bounding box center [406, 162] width 59 height 24
type input "360"
click at [469, 168] on button "sqft" at bounding box center [464, 162] width 37 height 24
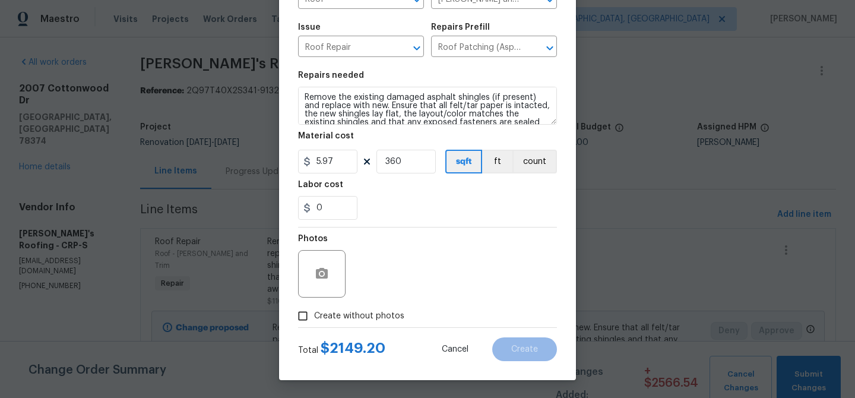
click at [459, 194] on div "Labor cost" at bounding box center [427, 188] width 259 height 15
click at [327, 208] on input "0" at bounding box center [327, 208] width 59 height 24
type input "0.8"
click at [421, 241] on div "Photos" at bounding box center [427, 266] width 259 height 77
click at [323, 272] on icon "button" at bounding box center [322, 273] width 12 height 11
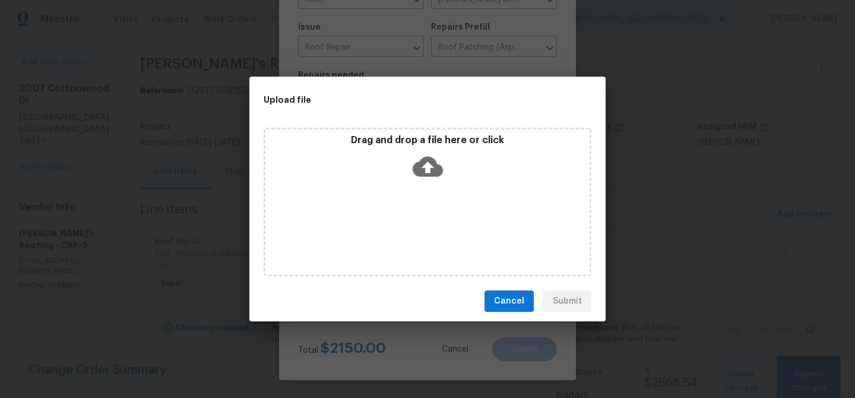
click at [436, 175] on icon at bounding box center [428, 167] width 30 height 20
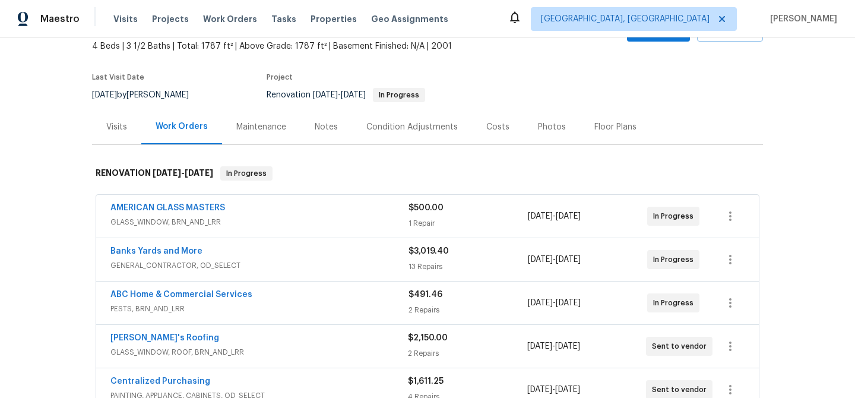
scroll to position [129, 0]
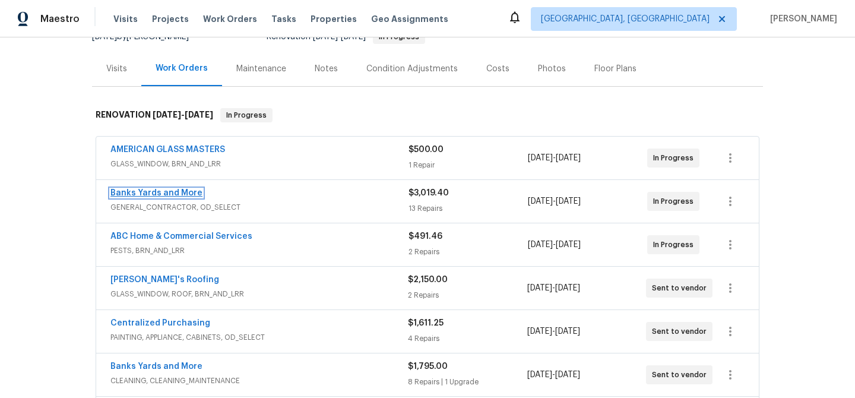
click at [182, 194] on link "Banks Yards and More" at bounding box center [156, 193] width 92 height 8
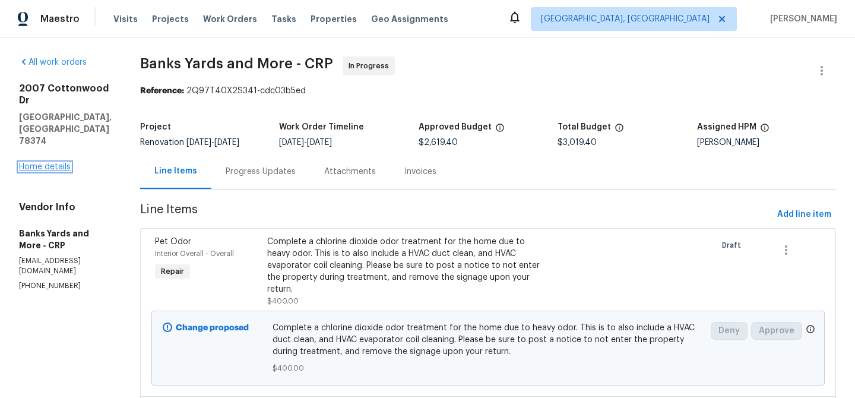
click at [39, 163] on link "Home details" at bounding box center [45, 167] width 52 height 8
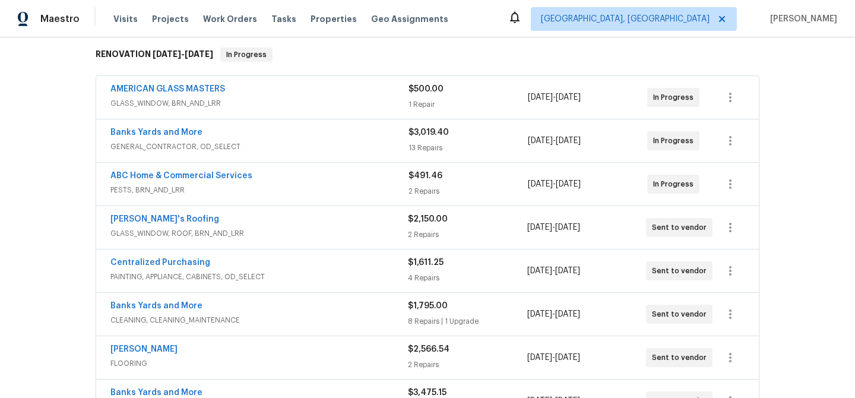
scroll to position [200, 0]
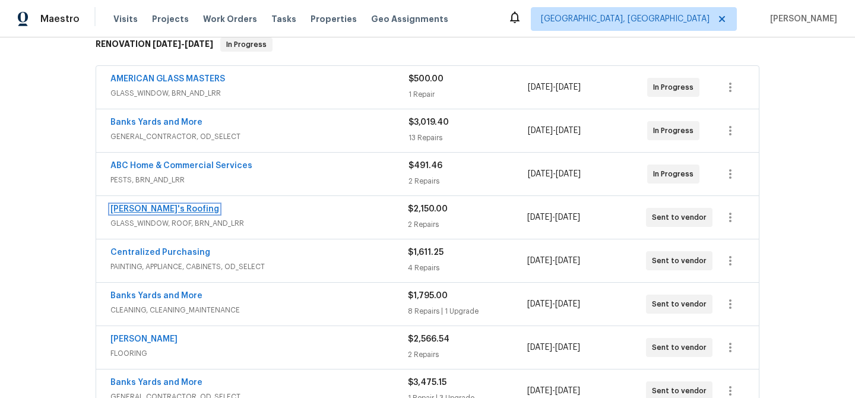
click at [153, 212] on link "Randy's Roofing" at bounding box center [164, 209] width 109 height 8
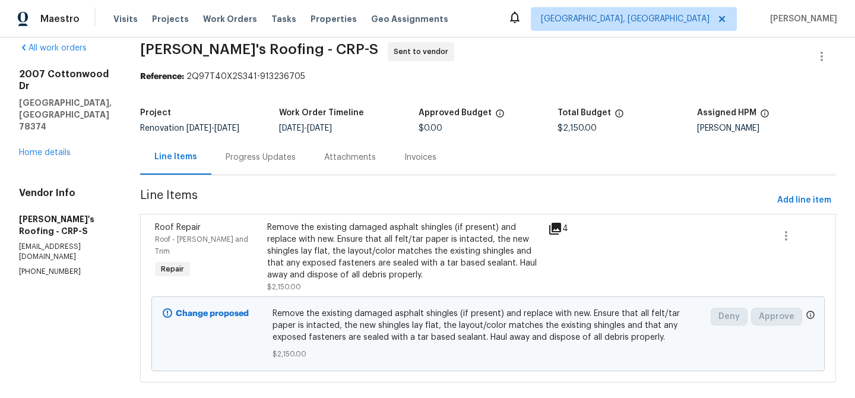
scroll to position [42, 0]
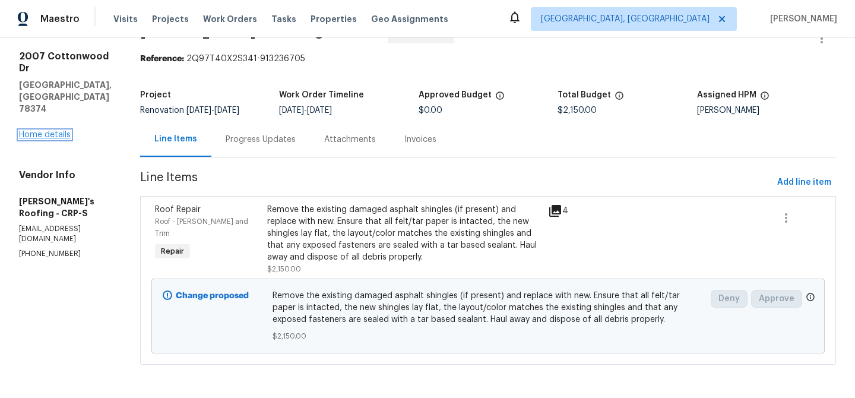
click at [59, 131] on link "Home details" at bounding box center [45, 135] width 52 height 8
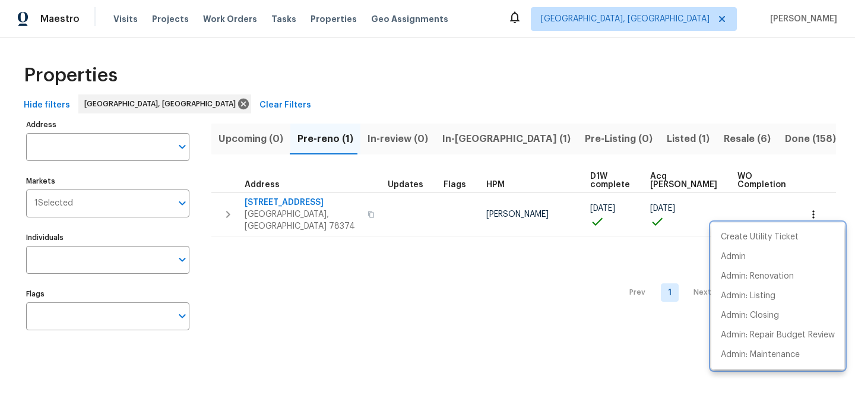
click at [284, 201] on div at bounding box center [427, 199] width 855 height 398
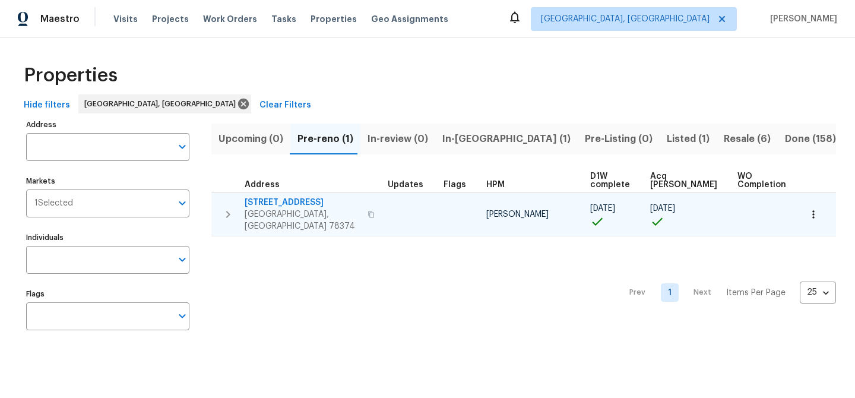
click at [282, 203] on span "[STREET_ADDRESS]" at bounding box center [303, 203] width 116 height 12
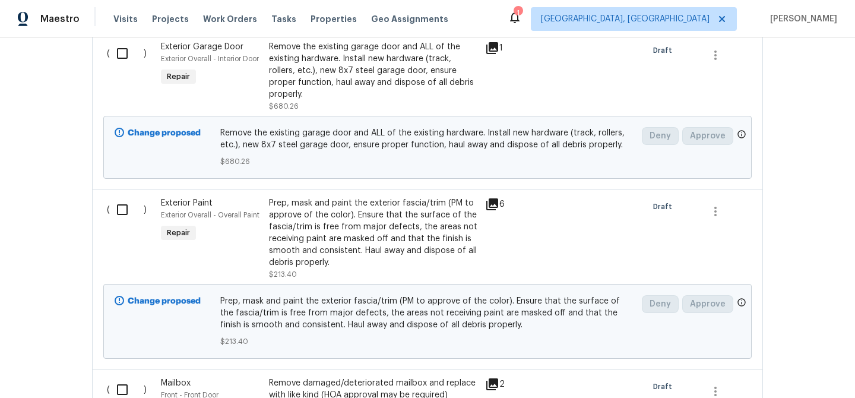
scroll to position [617, 0]
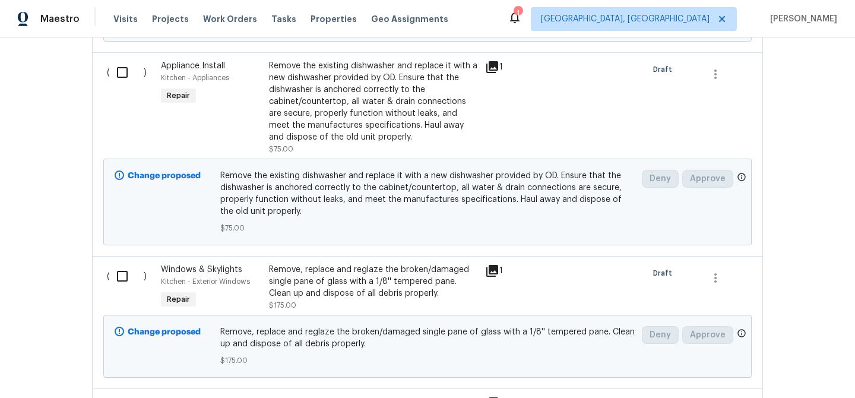
scroll to position [4102, 0]
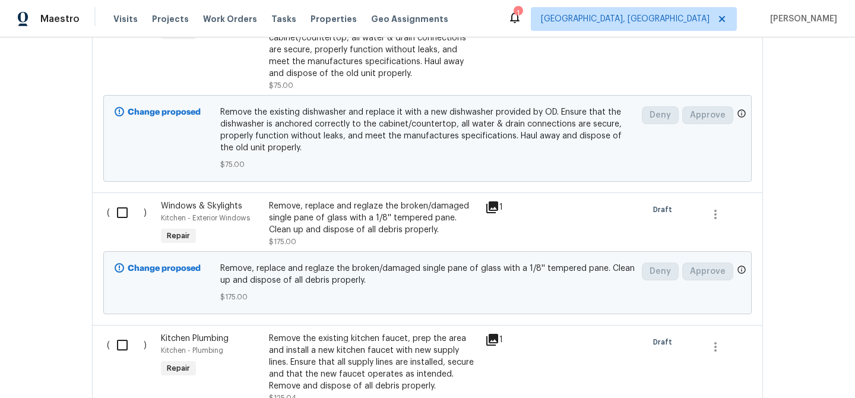
click at [118, 205] on input "checkbox" at bounding box center [127, 212] width 34 height 25
checkbox input "true"
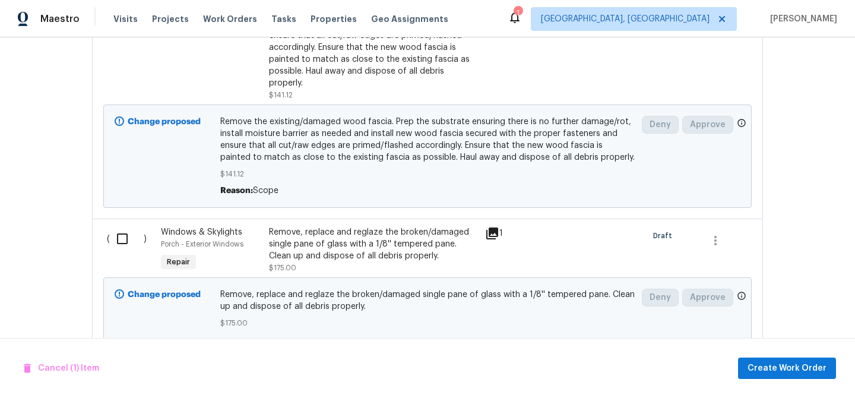
scroll to position [1611, 0]
click at [124, 233] on input "checkbox" at bounding box center [127, 240] width 34 height 25
click at [749, 370] on button "Create Work Order" at bounding box center [787, 369] width 98 height 22
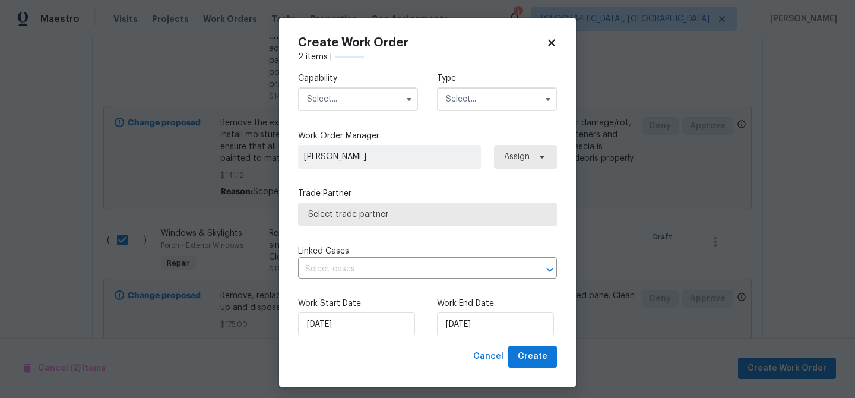
checkbox input "false"
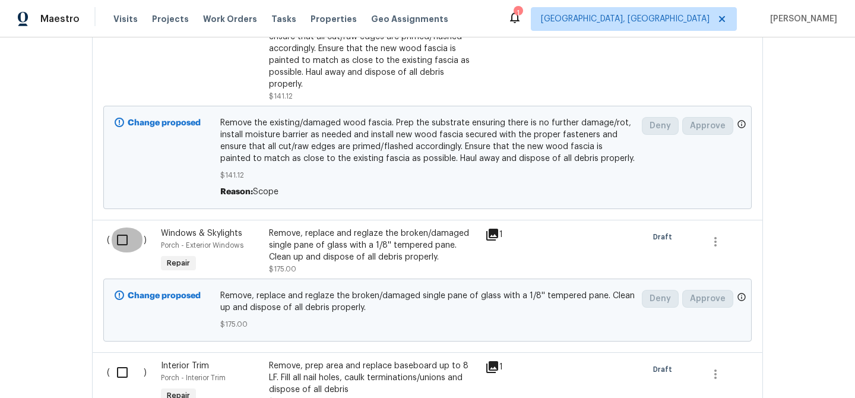
click at [112, 229] on input "checkbox" at bounding box center [127, 240] width 34 height 25
checkbox input "true"
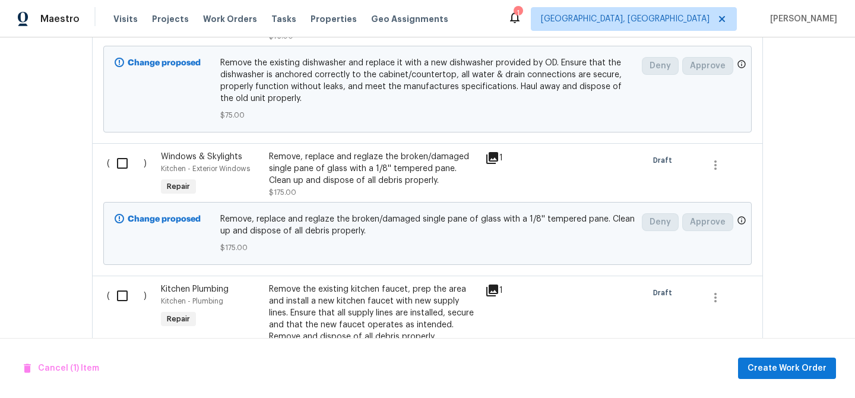
scroll to position [4149, 0]
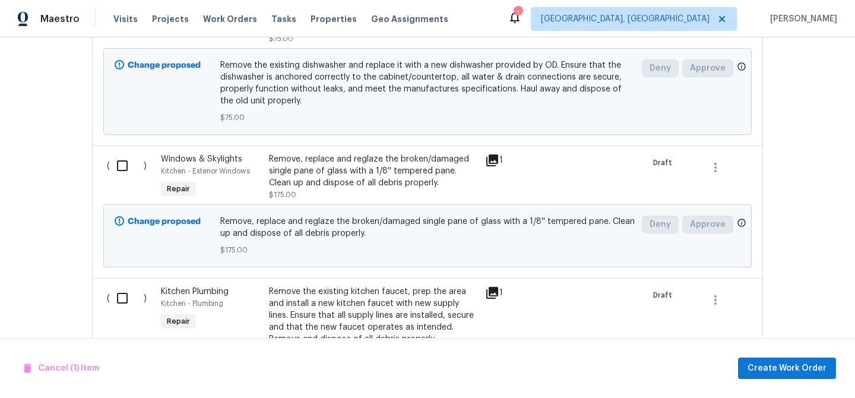
click at [119, 160] on input "checkbox" at bounding box center [127, 165] width 34 height 25
checkbox input "true"
click at [785, 366] on span "Create Work Order" at bounding box center [787, 368] width 79 height 15
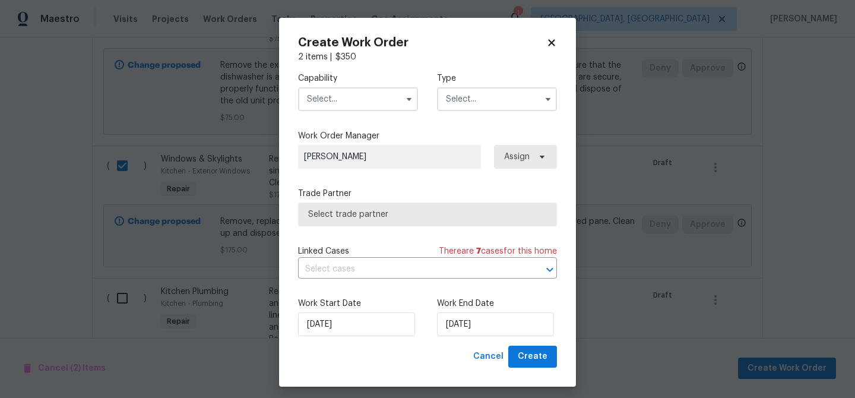
click at [325, 99] on input "text" at bounding box center [358, 99] width 120 height 24
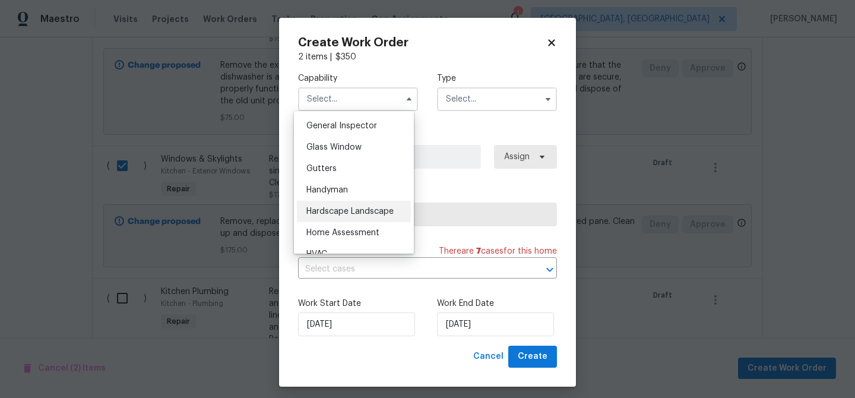
scroll to position [592, 0]
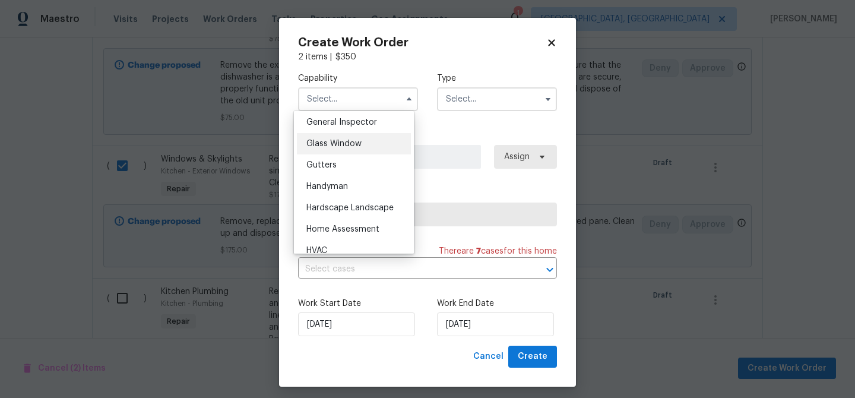
click at [346, 148] on span "Glass Window" at bounding box center [334, 144] width 55 height 8
type input "Glass Window"
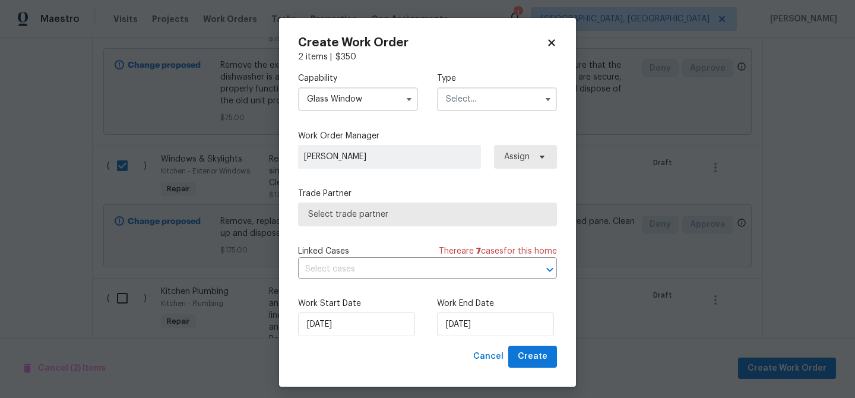
click at [463, 97] on input "text" at bounding box center [497, 99] width 120 height 24
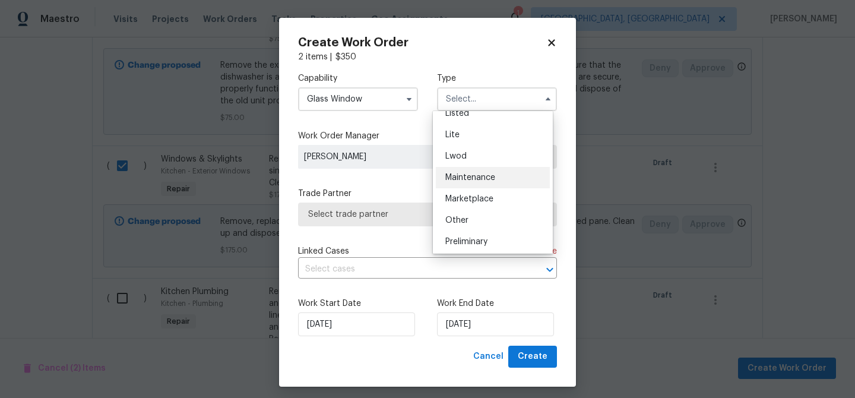
scroll to position [185, 0]
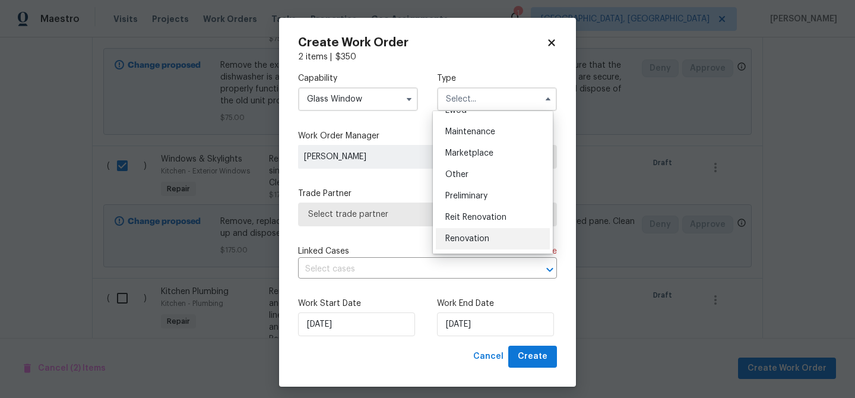
click at [490, 239] on div "Renovation" at bounding box center [493, 238] width 114 height 21
type input "Renovation"
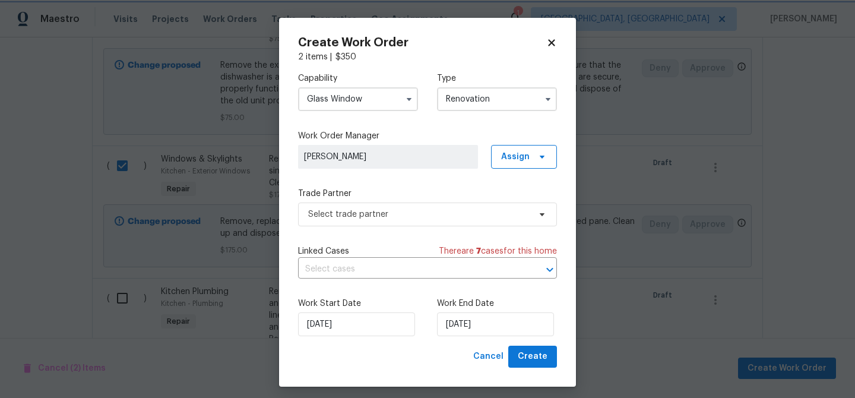
scroll to position [0, 0]
click at [411, 213] on span "Select trade partner" at bounding box center [419, 215] width 222 height 12
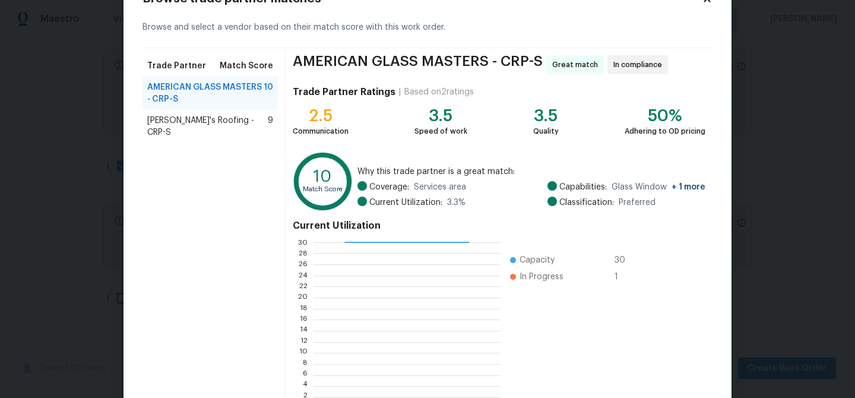
scroll to position [98, 0]
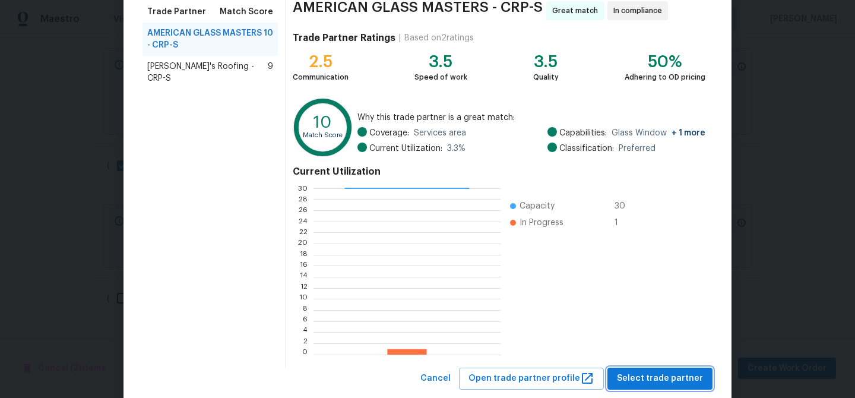
click at [664, 374] on span "Select trade partner" at bounding box center [660, 378] width 86 height 15
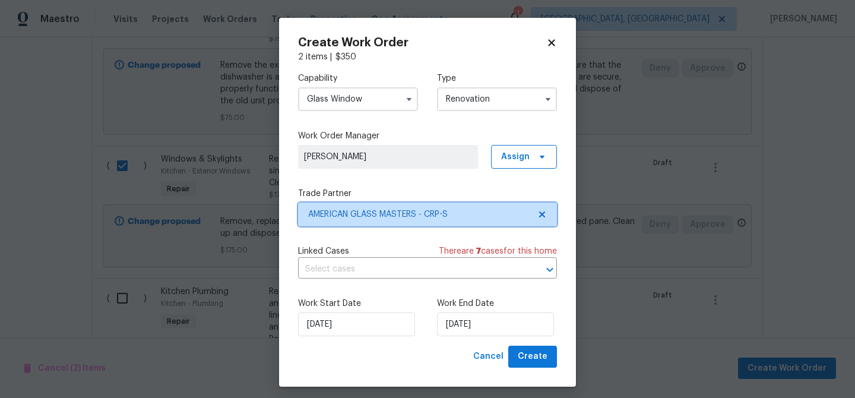
scroll to position [0, 0]
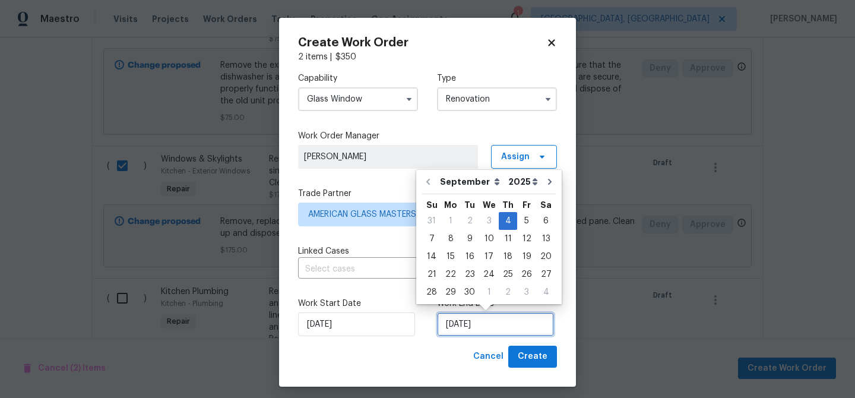
click at [479, 324] on input "[DATE]" at bounding box center [495, 324] width 117 height 24
click at [518, 239] on div "12" at bounding box center [526, 238] width 19 height 17
type input "[DATE]"
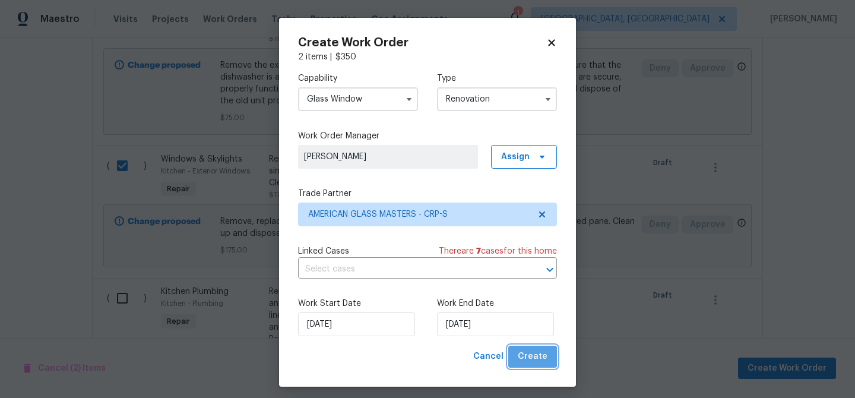
click at [533, 355] on span "Create" at bounding box center [533, 356] width 30 height 15
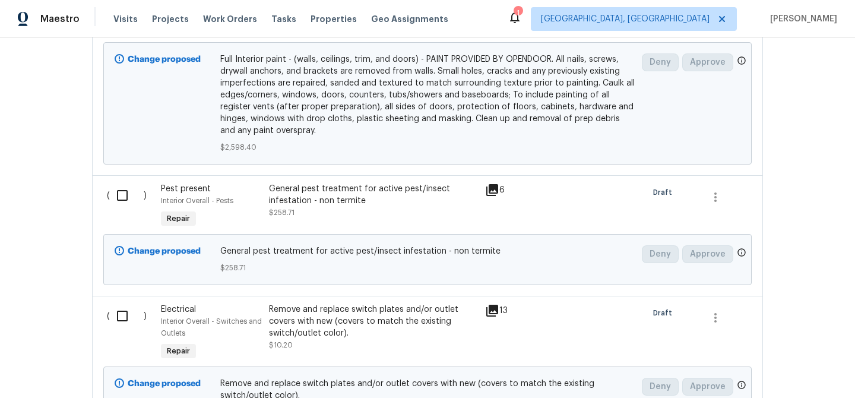
scroll to position [3251, 0]
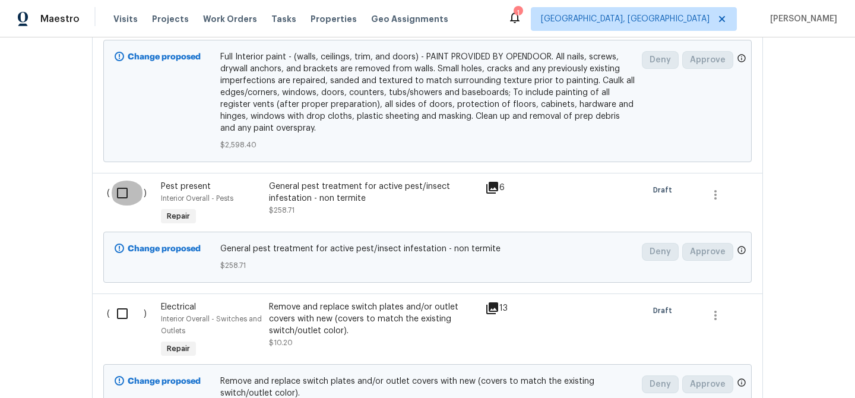
click at [118, 184] on input "checkbox" at bounding box center [127, 193] width 34 height 25
checkbox input "true"
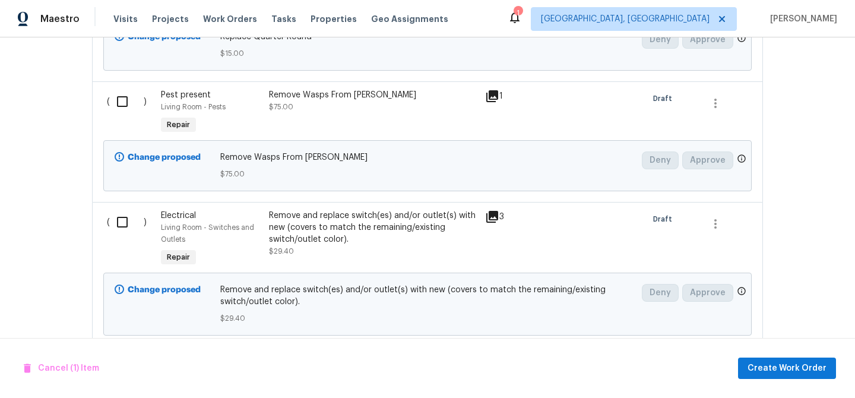
scroll to position [4856, 0]
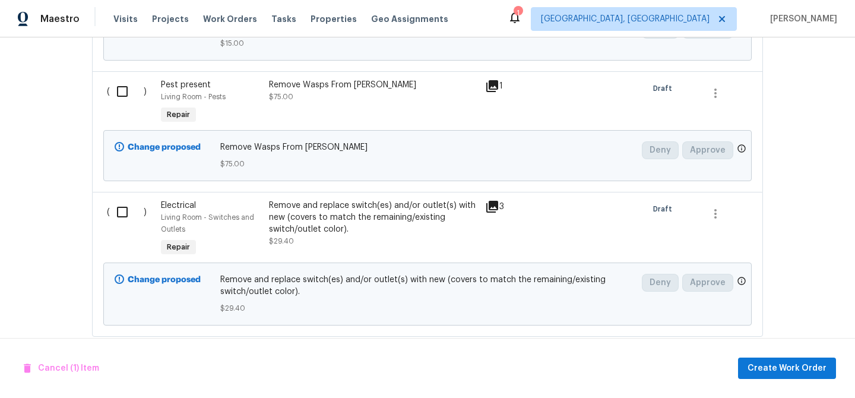
click at [125, 84] on input "checkbox" at bounding box center [127, 91] width 34 height 25
checkbox input "true"
click at [781, 370] on span "Create Work Order" at bounding box center [787, 368] width 79 height 15
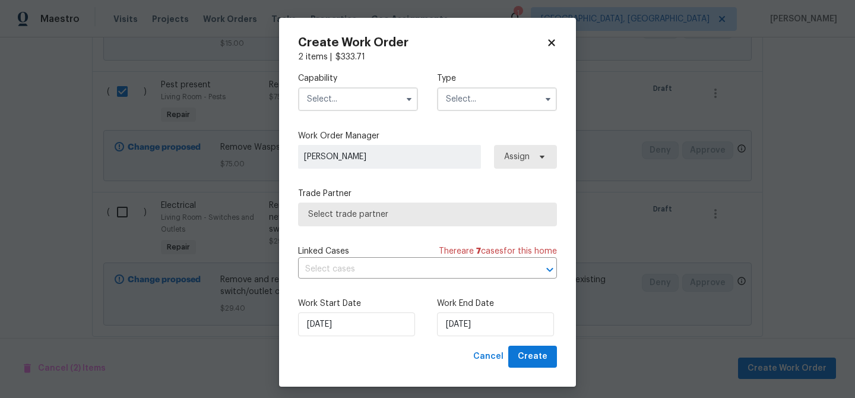
click at [334, 96] on input "text" at bounding box center [358, 99] width 120 height 24
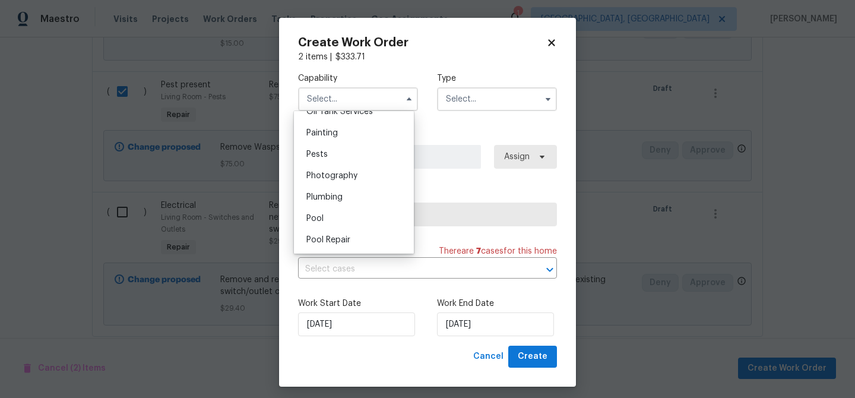
scroll to position [991, 0]
click at [343, 163] on div "Pests" at bounding box center [354, 152] width 114 height 21
type input "Pests"
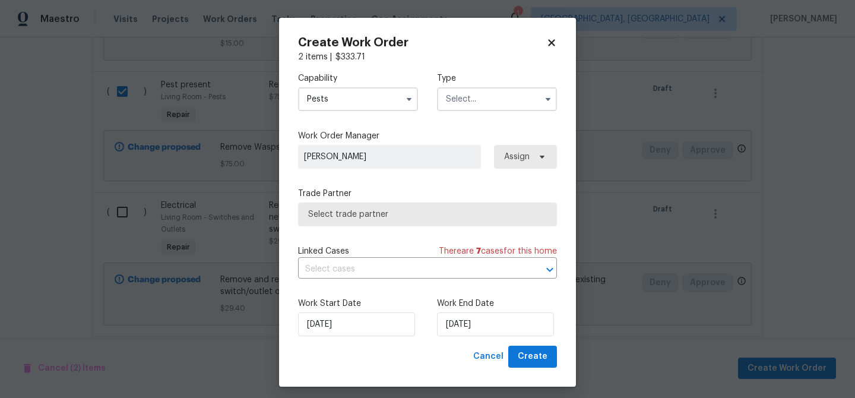
click at [470, 106] on input "text" at bounding box center [497, 99] width 120 height 24
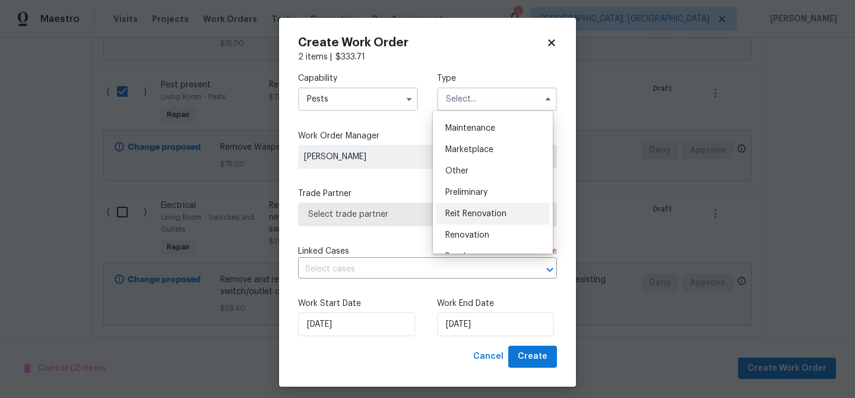
scroll to position [263, 0]
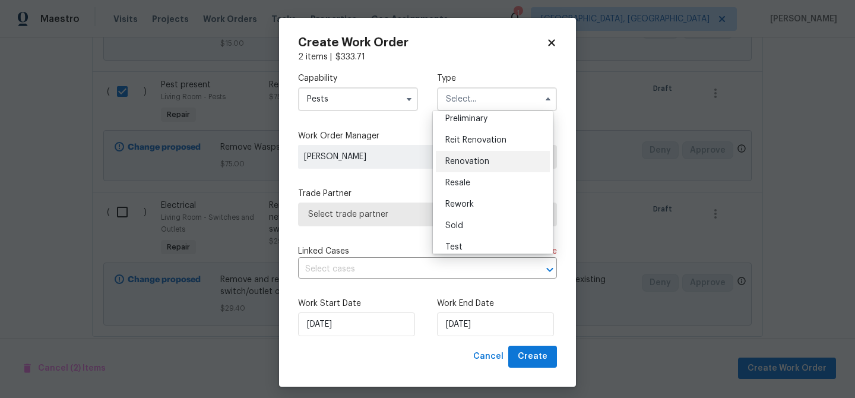
click at [475, 165] on span "Renovation" at bounding box center [468, 161] width 44 height 8
type input "Renovation"
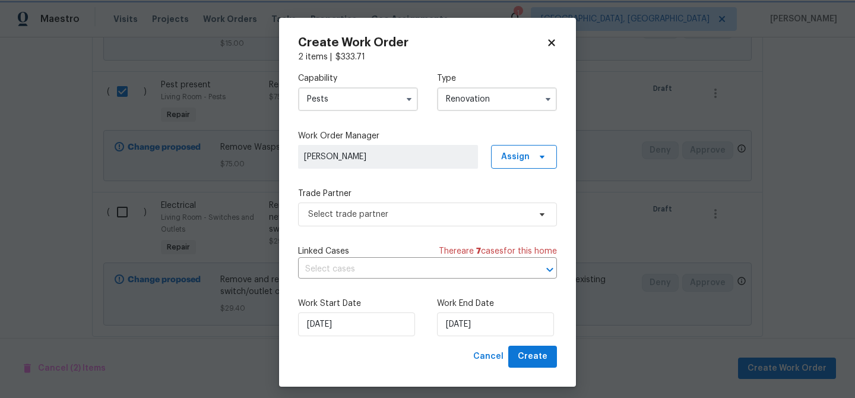
scroll to position [0, 0]
click at [406, 214] on span "Select trade partner" at bounding box center [419, 215] width 222 height 12
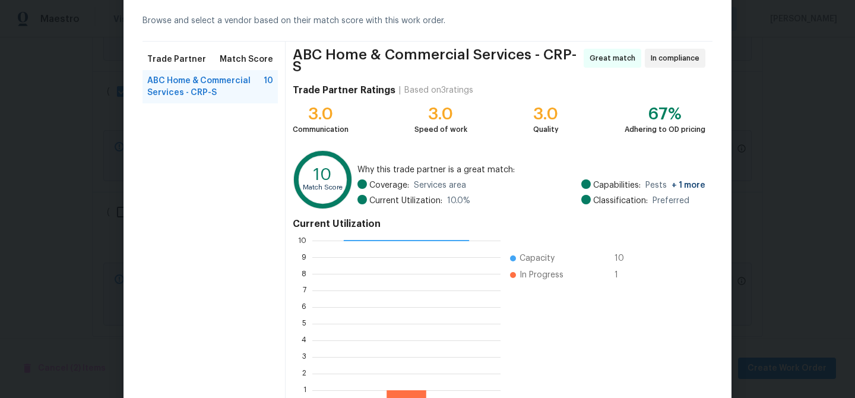
scroll to position [127, 0]
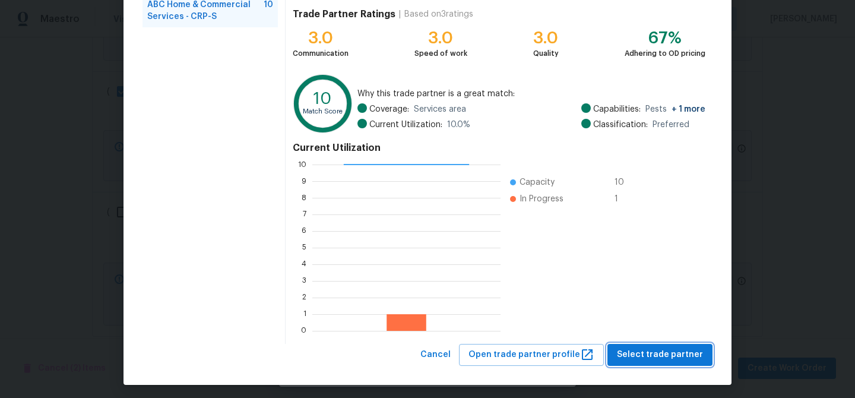
click at [638, 351] on span "Select trade partner" at bounding box center [660, 355] width 86 height 15
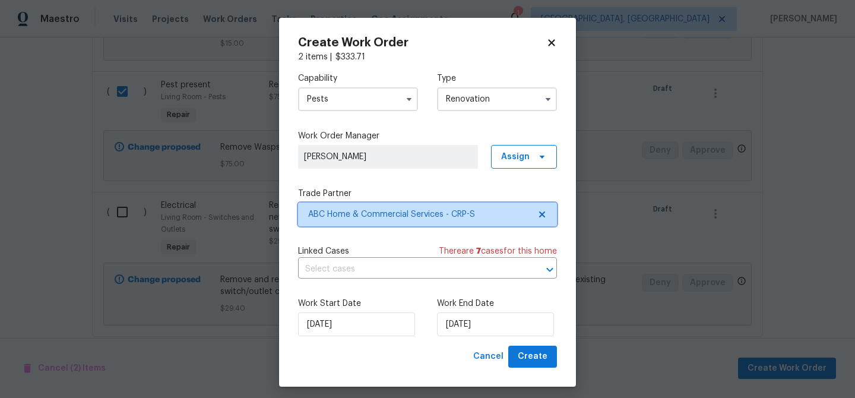
scroll to position [0, 0]
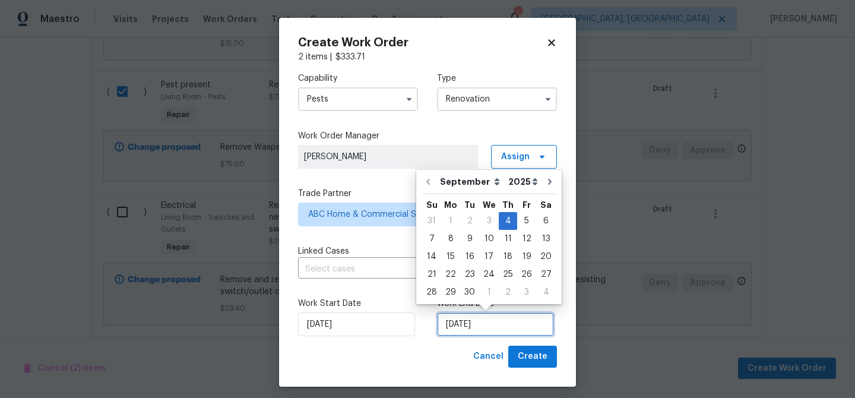
click at [496, 324] on input "[DATE]" at bounding box center [495, 324] width 117 height 24
click at [522, 242] on div "12" at bounding box center [526, 238] width 19 height 17
type input "[DATE]"
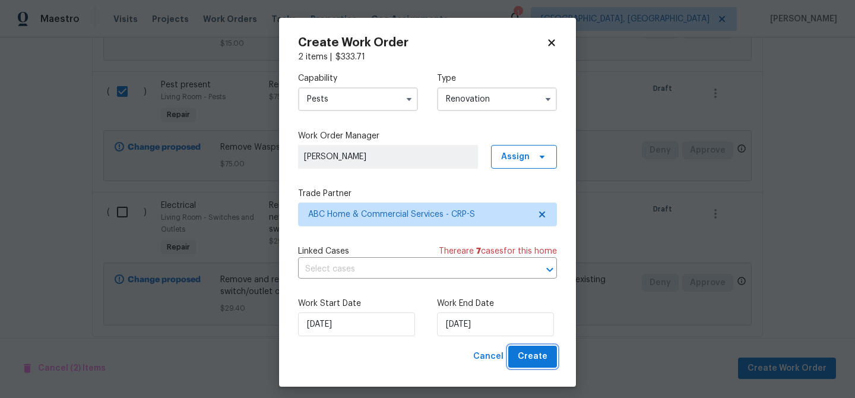
click at [533, 360] on span "Create" at bounding box center [533, 356] width 30 height 15
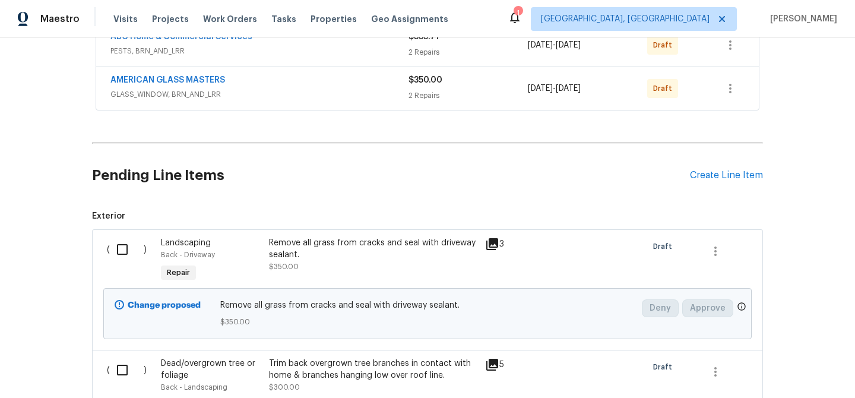
scroll to position [156, 0]
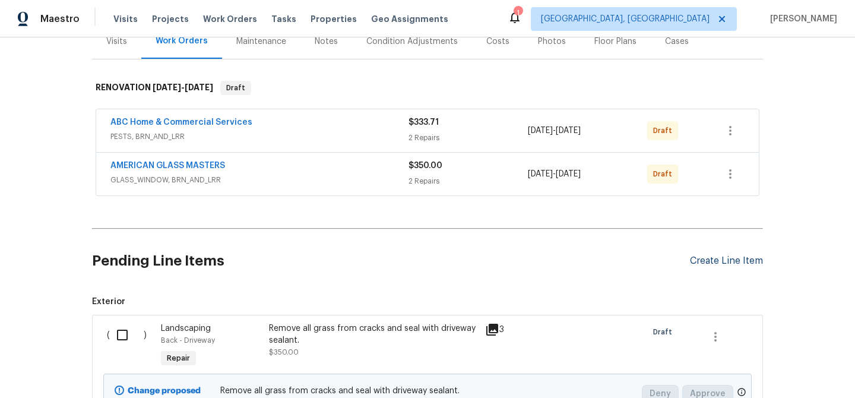
click at [722, 261] on div "Create Line Item" at bounding box center [726, 260] width 73 height 11
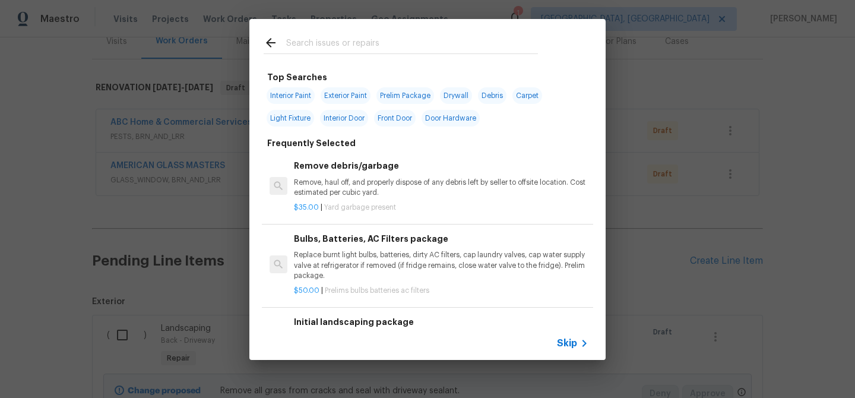
click at [289, 43] on input "text" at bounding box center [412, 45] width 252 height 18
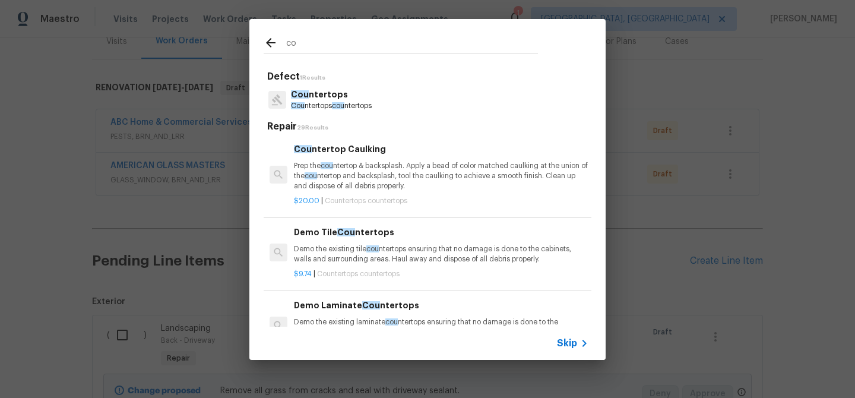
type input "c"
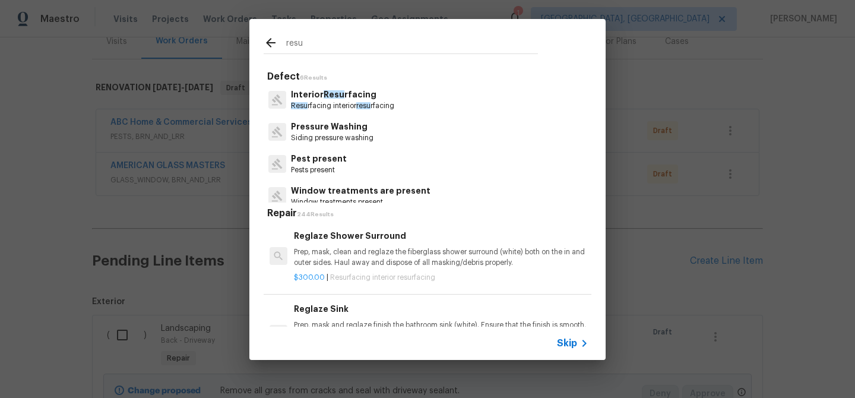
type input "resu"
click at [311, 104] on p "Resu rfacing interior resu rfacing" at bounding box center [342, 106] width 103 height 10
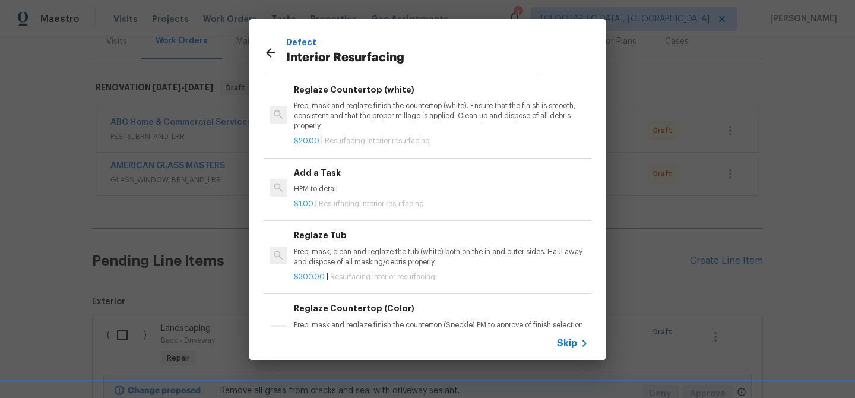
scroll to position [83, 0]
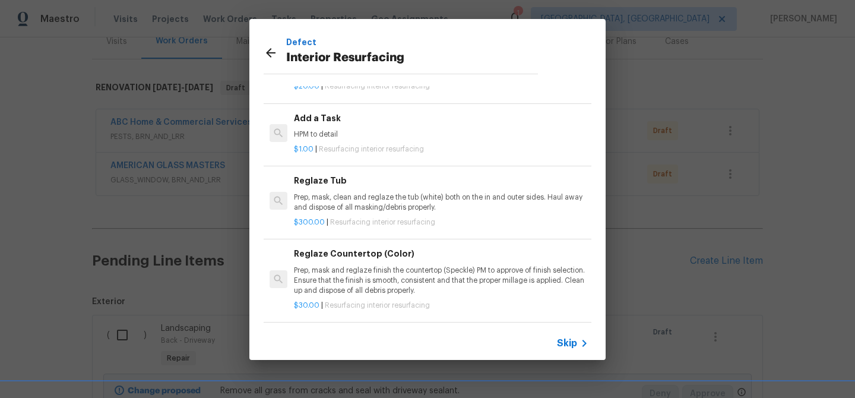
click at [371, 266] on p "Prep, mask and reglaze finish the countertop (Speckle) PM to approve of finish …" at bounding box center [441, 281] width 295 height 30
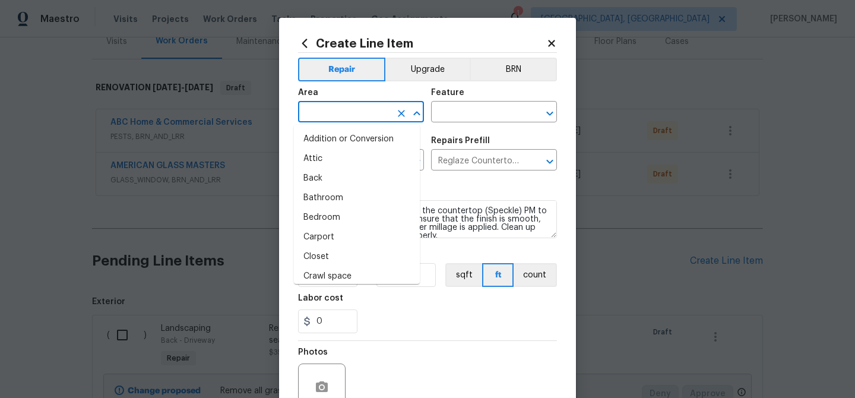
click at [330, 116] on input "text" at bounding box center [344, 113] width 93 height 18
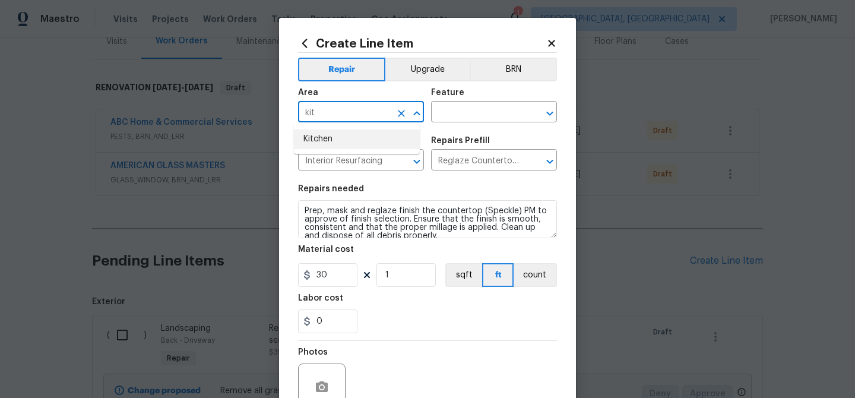
click at [317, 142] on li "Kitchen" at bounding box center [357, 140] width 126 height 20
type input "Kitchen"
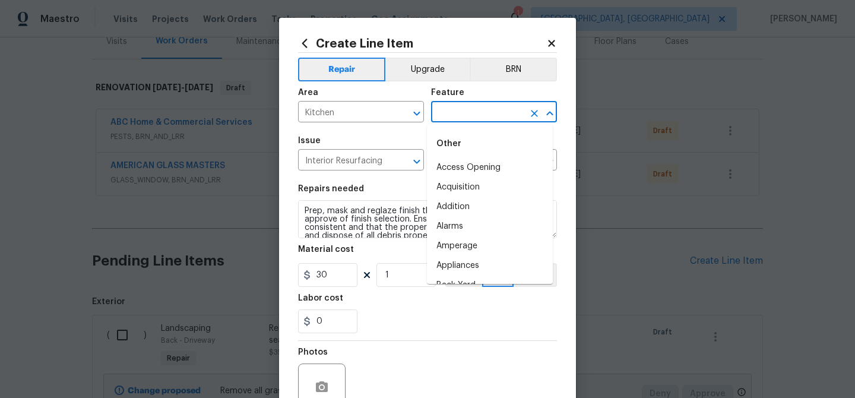
click at [441, 114] on input "text" at bounding box center [477, 113] width 93 height 18
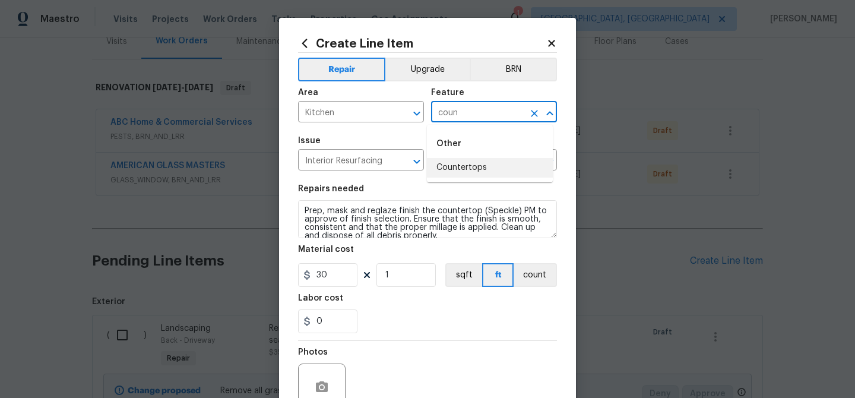
click at [451, 165] on li "Countertops" at bounding box center [490, 168] width 126 height 20
type input "Countertops"
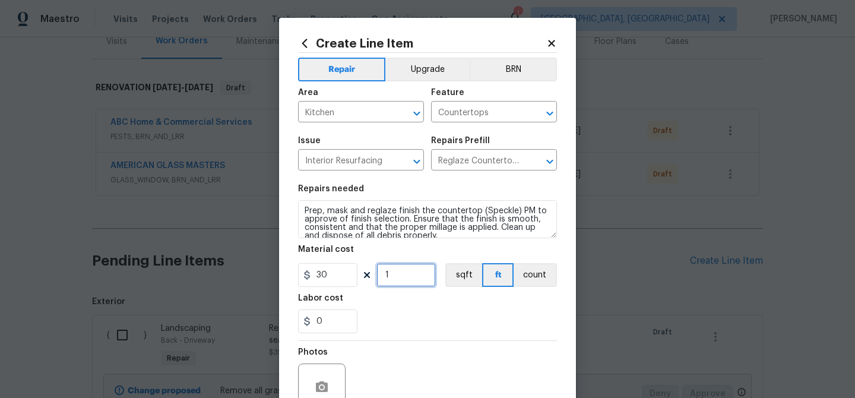
click at [386, 271] on input "1" at bounding box center [406, 275] width 59 height 24
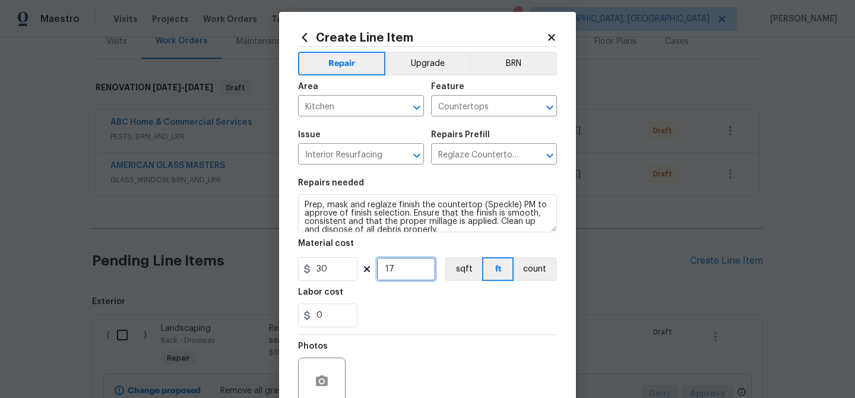
scroll to position [0, 0]
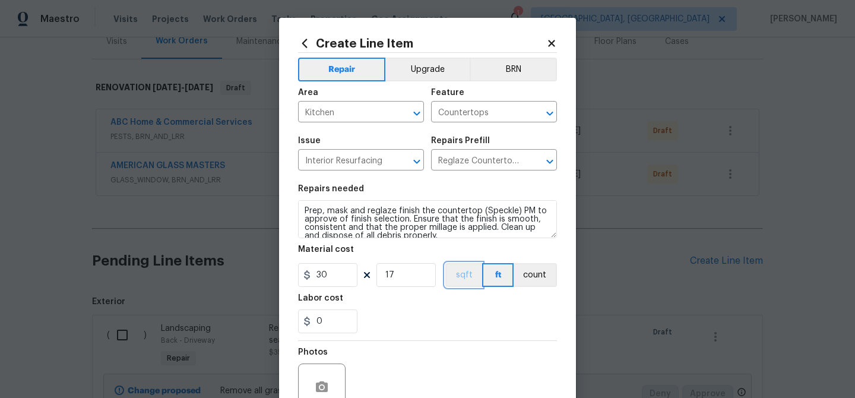
click at [462, 280] on button "sqft" at bounding box center [464, 275] width 37 height 24
click at [400, 276] on input "17" at bounding box center [406, 275] width 59 height 24
click at [401, 276] on input "17" at bounding box center [406, 275] width 59 height 24
type input "34"
click at [409, 314] on div "0" at bounding box center [427, 322] width 259 height 24
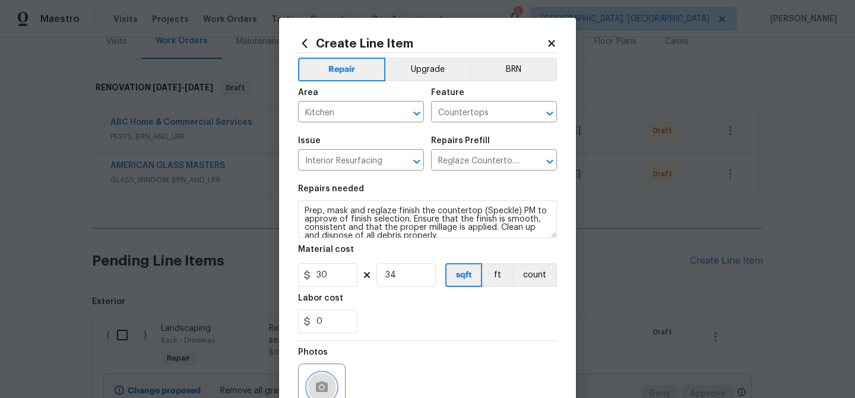
click at [316, 385] on icon "button" at bounding box center [322, 386] width 12 height 11
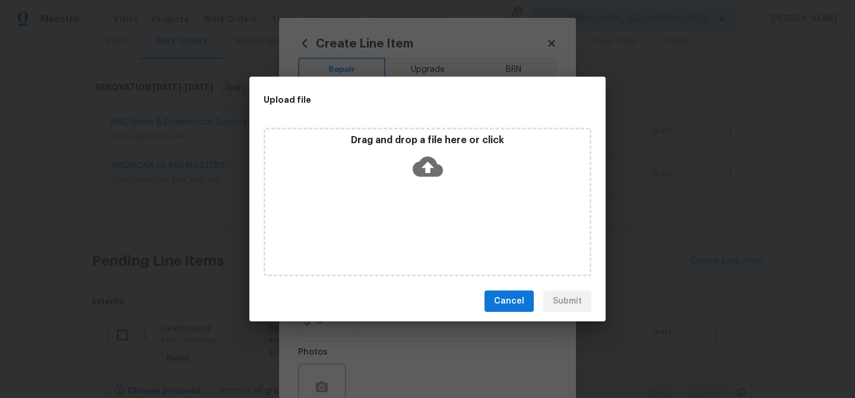
click at [427, 168] on icon at bounding box center [428, 166] width 30 height 30
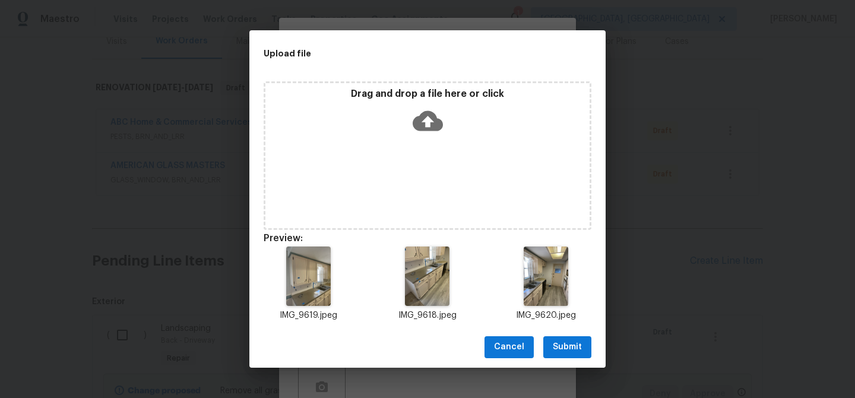
click at [569, 344] on span "Submit" at bounding box center [567, 347] width 29 height 15
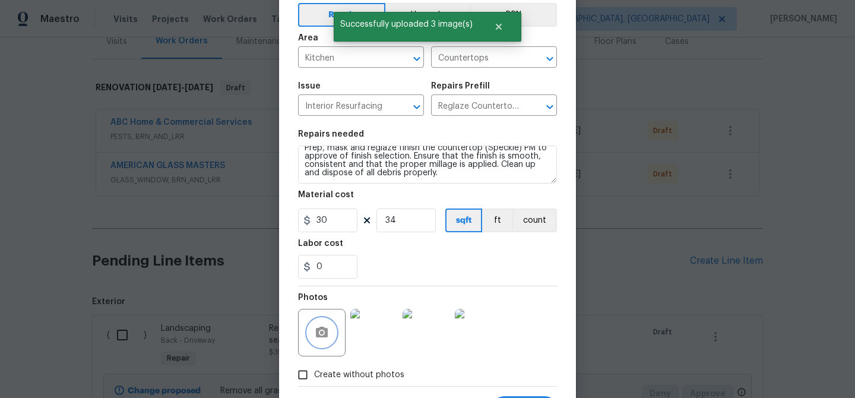
scroll to position [113, 0]
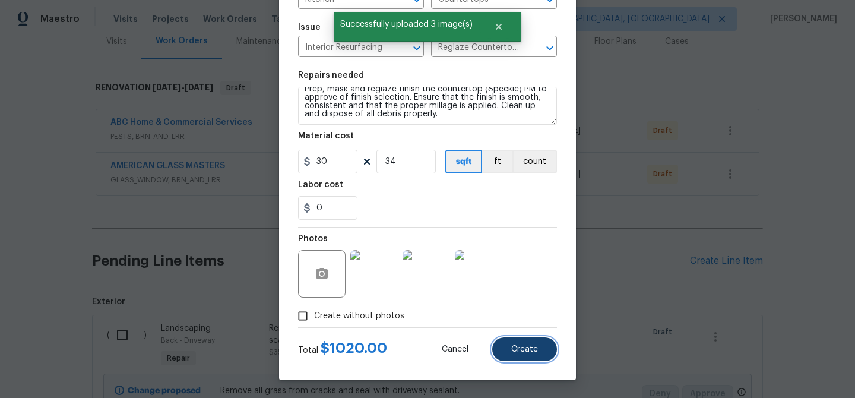
click at [533, 346] on span "Create" at bounding box center [524, 349] width 27 height 9
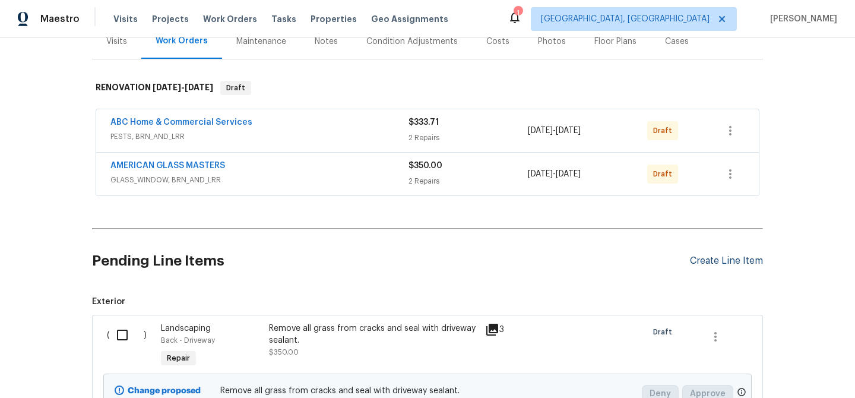
click at [712, 260] on div "Create Line Item" at bounding box center [726, 260] width 73 height 11
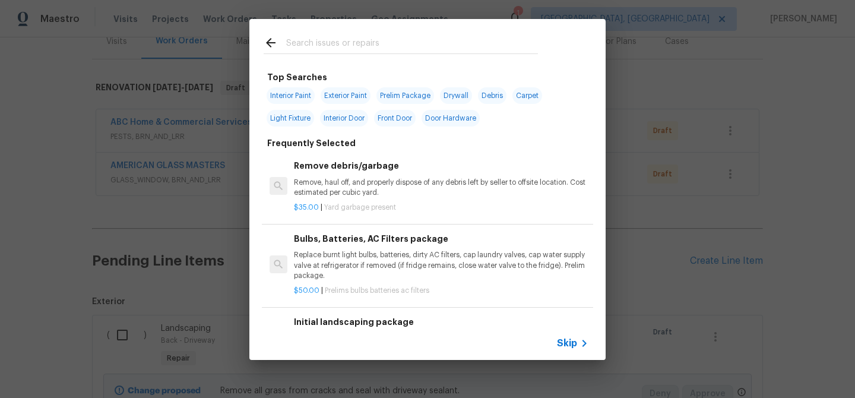
click at [323, 42] on input "text" at bounding box center [412, 45] width 252 height 18
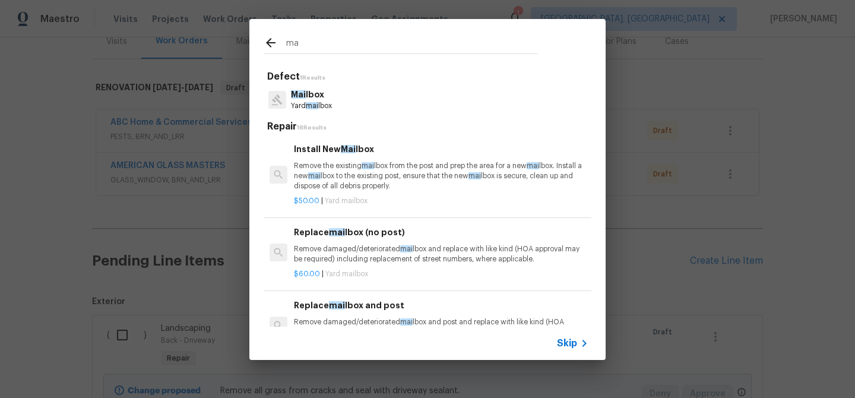
type input "m"
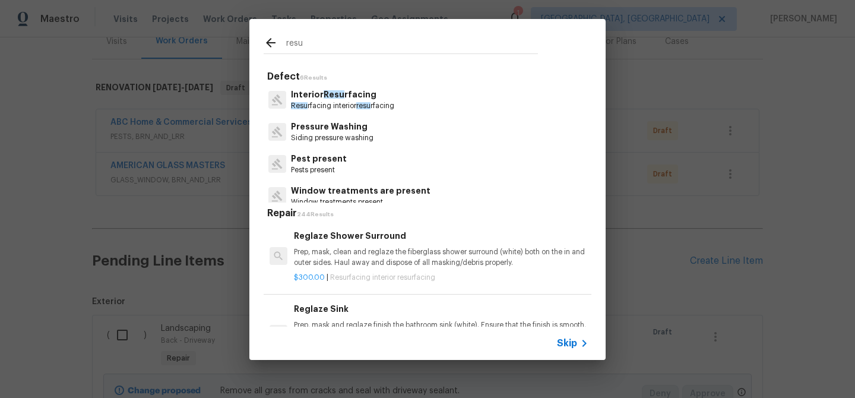
type input "resu"
click at [319, 106] on p "Resu rfacing interior resu rfacing" at bounding box center [342, 106] width 103 height 10
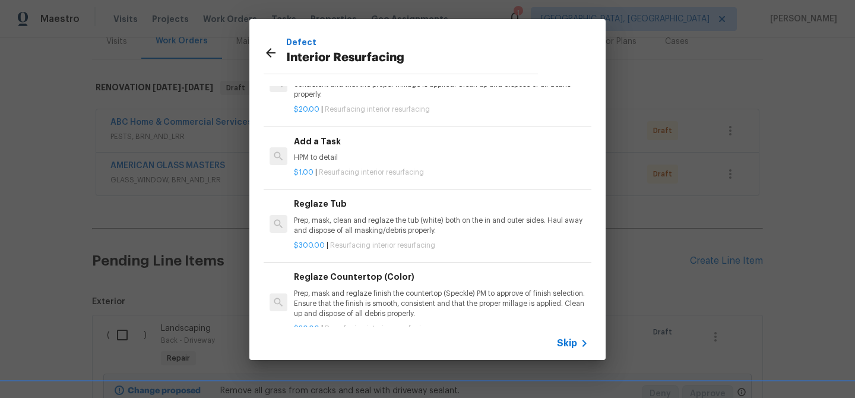
scroll to position [72, 0]
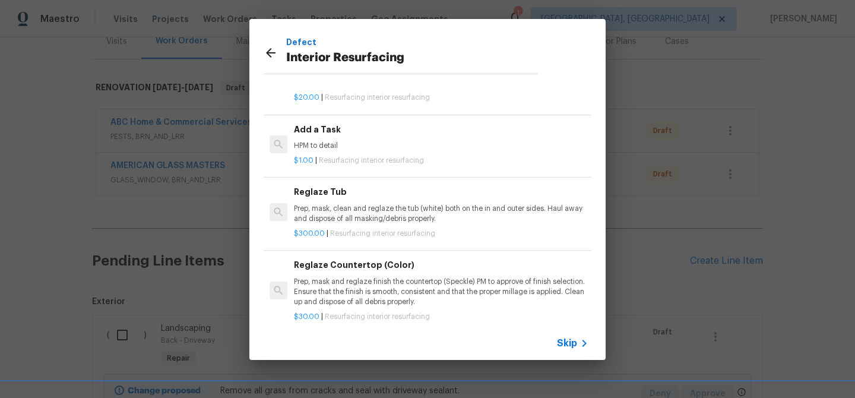
click at [390, 285] on p "Prep, mask and reglaze finish the countertop (Speckle) PM to approve of finish …" at bounding box center [441, 292] width 295 height 30
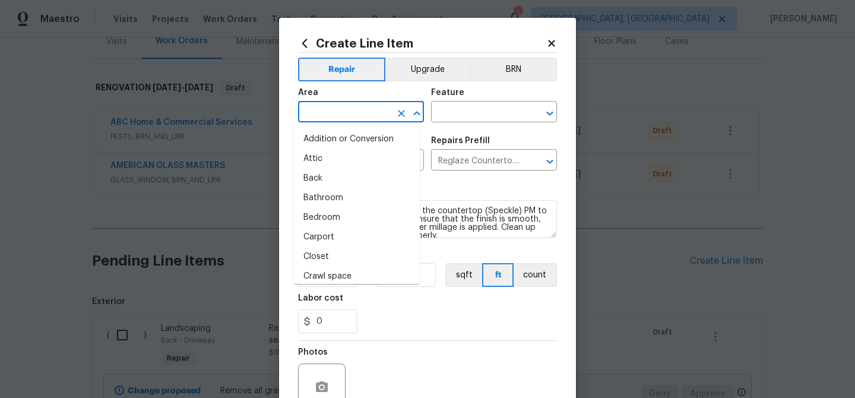
click at [342, 111] on input "text" at bounding box center [344, 113] width 93 height 18
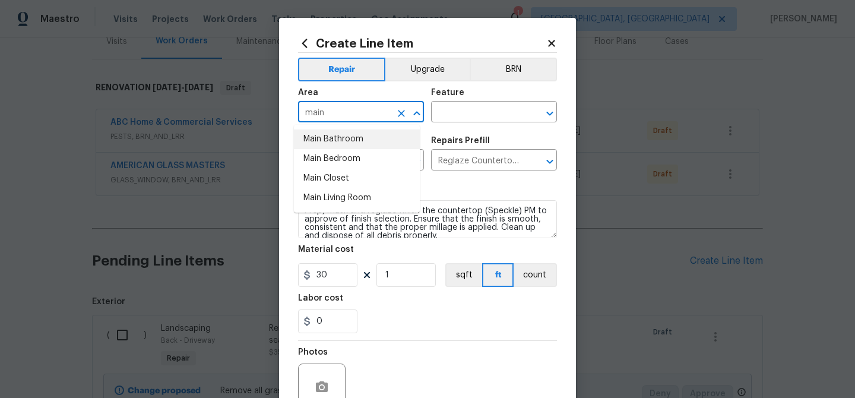
click at [345, 143] on li "Main Bathroom" at bounding box center [357, 140] width 126 height 20
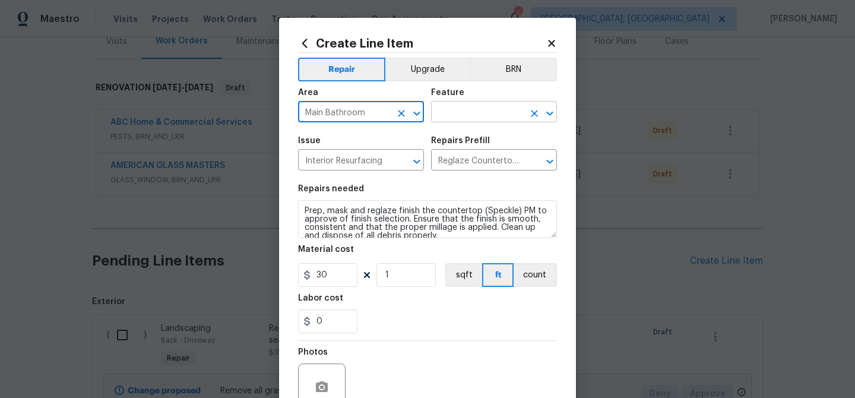
type input "Main Bathroom"
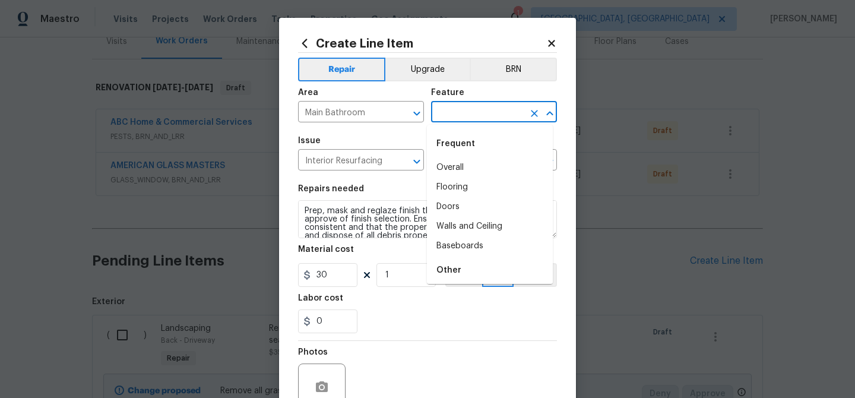
click at [462, 109] on input "text" at bounding box center [477, 113] width 93 height 18
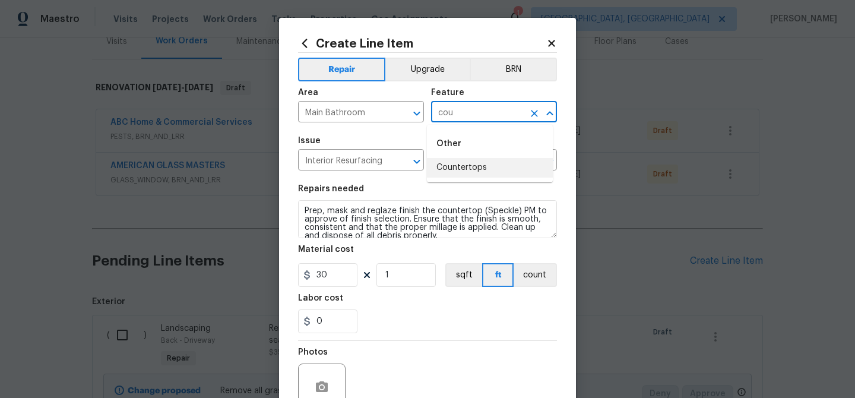
click at [461, 170] on li "Countertops" at bounding box center [490, 168] width 126 height 20
type input "Countertops"
click at [391, 271] on input "1" at bounding box center [406, 275] width 59 height 24
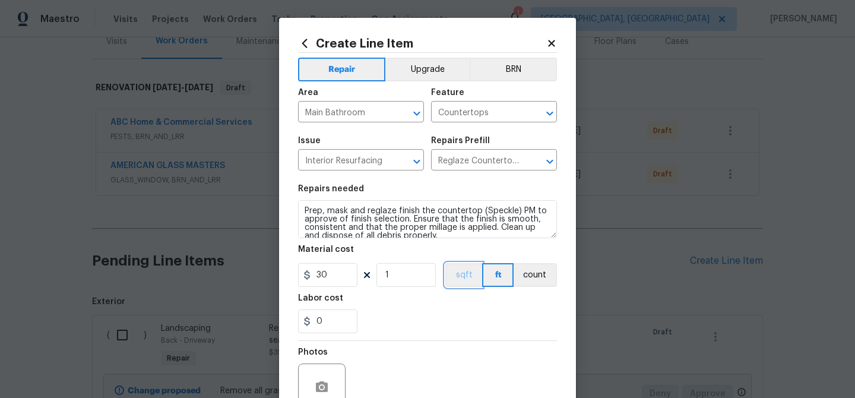
click at [471, 278] on button "sqft" at bounding box center [464, 275] width 37 height 24
click at [385, 276] on input "1" at bounding box center [406, 275] width 59 height 24
type input "8"
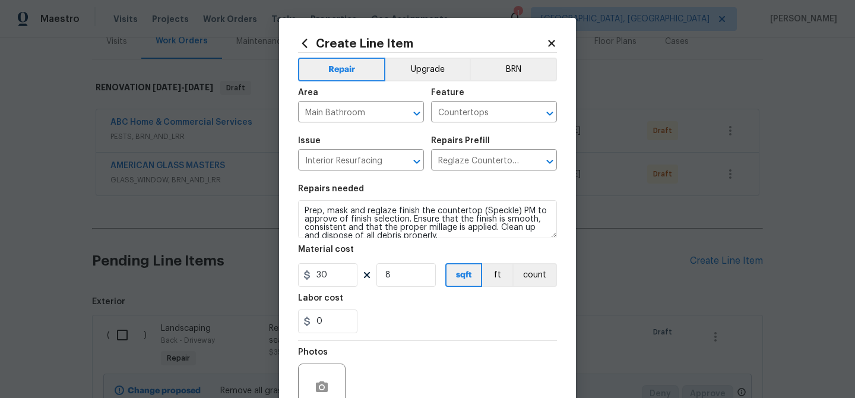
click at [408, 304] on div "Labor cost" at bounding box center [427, 301] width 259 height 15
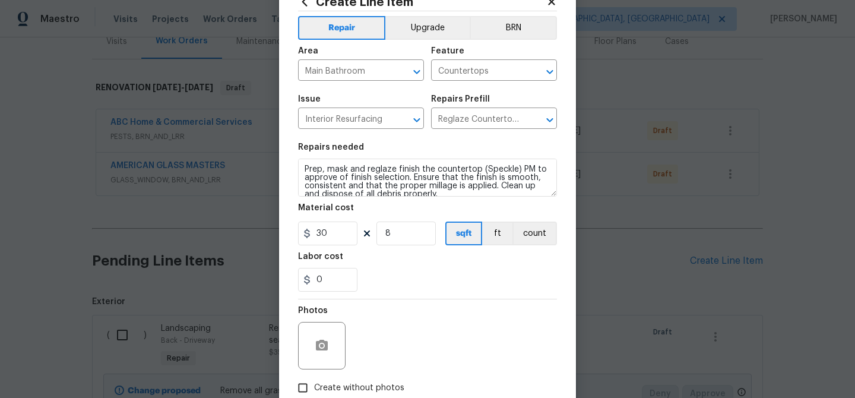
scroll to position [113, 0]
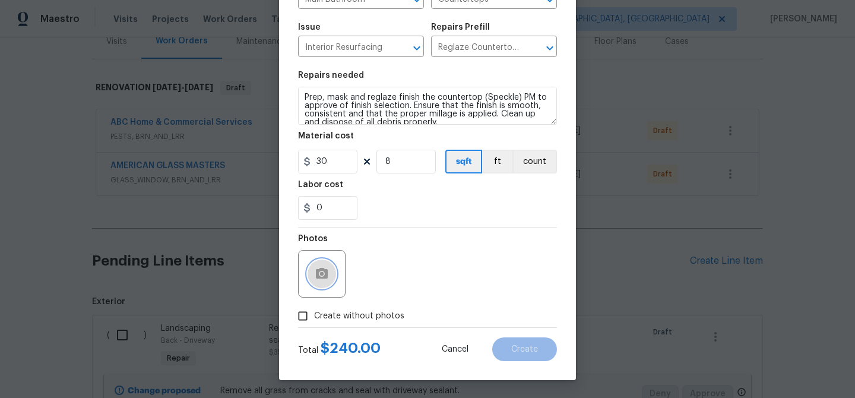
click at [321, 276] on icon "button" at bounding box center [322, 273] width 12 height 11
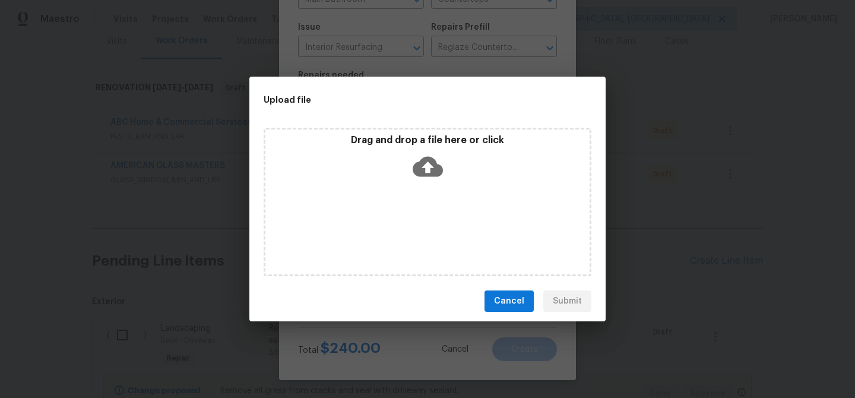
click at [440, 173] on icon at bounding box center [428, 167] width 30 height 20
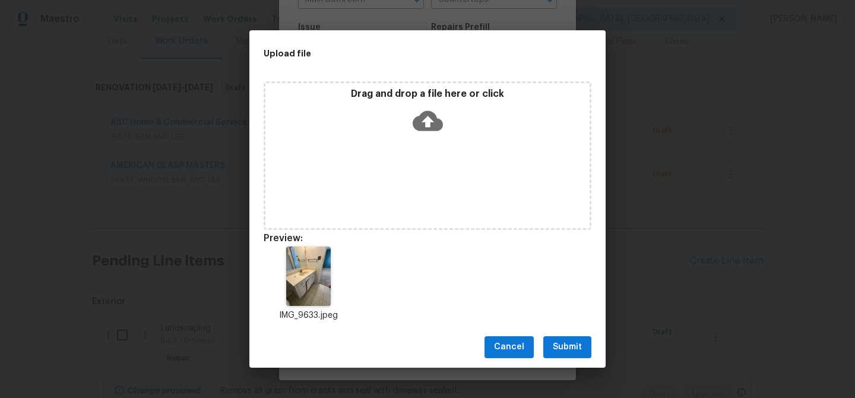
click at [574, 350] on span "Submit" at bounding box center [567, 347] width 29 height 15
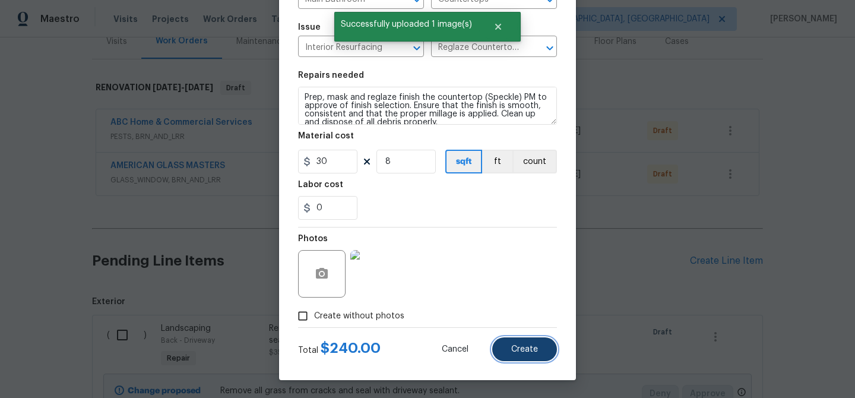
click at [518, 355] on button "Create" at bounding box center [524, 349] width 65 height 24
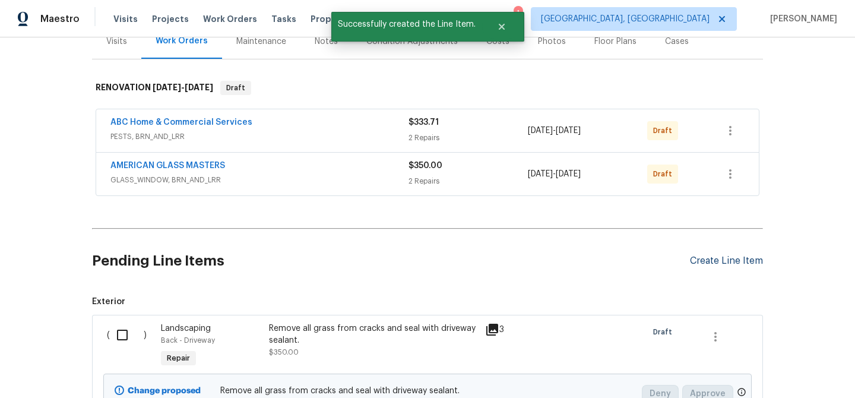
click at [747, 261] on div "Create Line Item" at bounding box center [726, 260] width 73 height 11
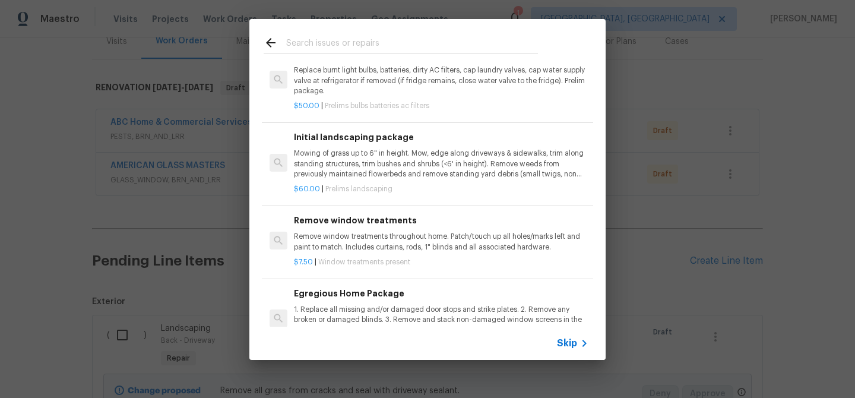
scroll to position [0, 0]
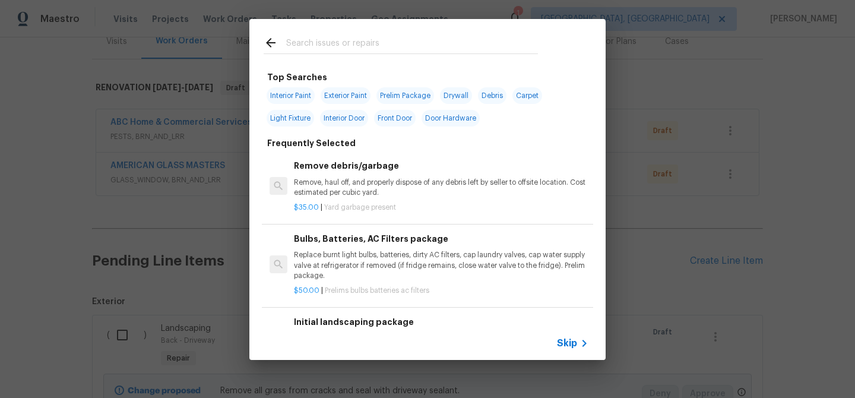
click at [325, 43] on input "text" at bounding box center [412, 45] width 252 height 18
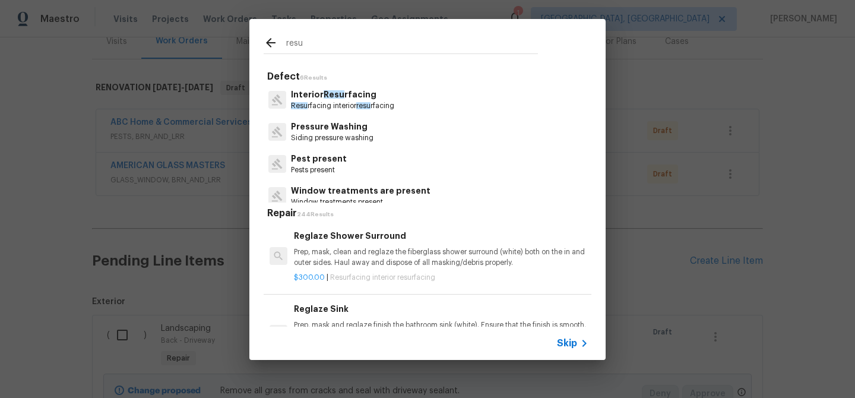
type input "resu"
click at [344, 102] on p "Resu rfacing interior resu rfacing" at bounding box center [342, 106] width 103 height 10
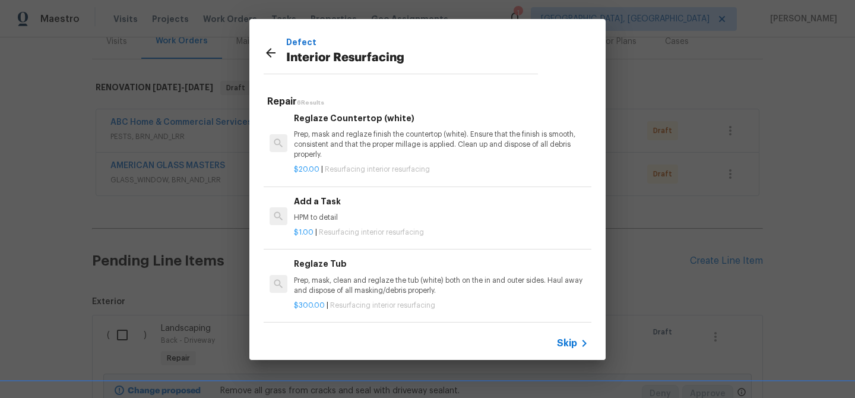
scroll to position [83, 0]
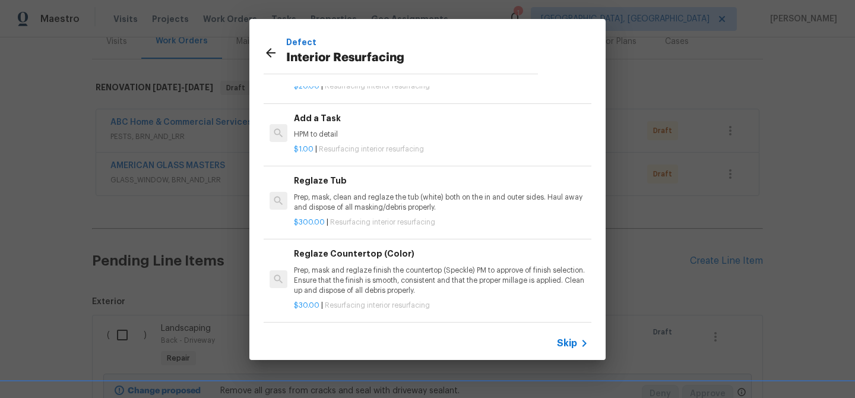
click at [373, 284] on p "Prep, mask and reglaze finish the countertop (Speckle) PM to approve of finish …" at bounding box center [441, 281] width 295 height 30
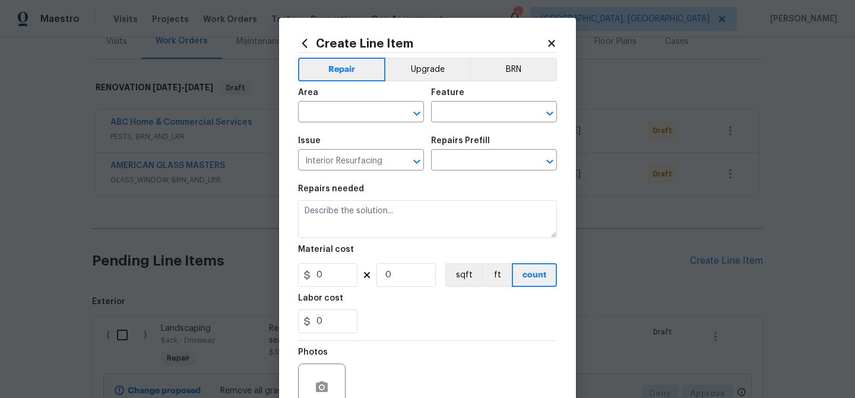
type input "Reglaze Countertop (Color) $30.00"
type textarea "Prep, mask and reglaze finish the countertop (Speckle) PM to approve of finish …"
type input "30"
type input "1"
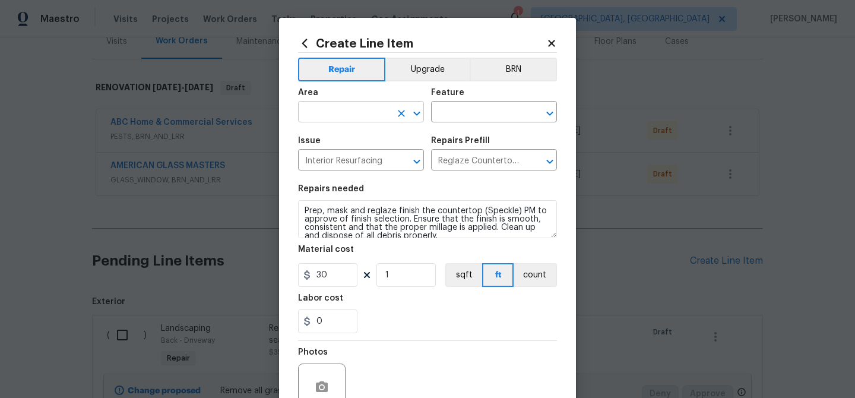
click at [338, 112] on input "text" at bounding box center [344, 113] width 93 height 18
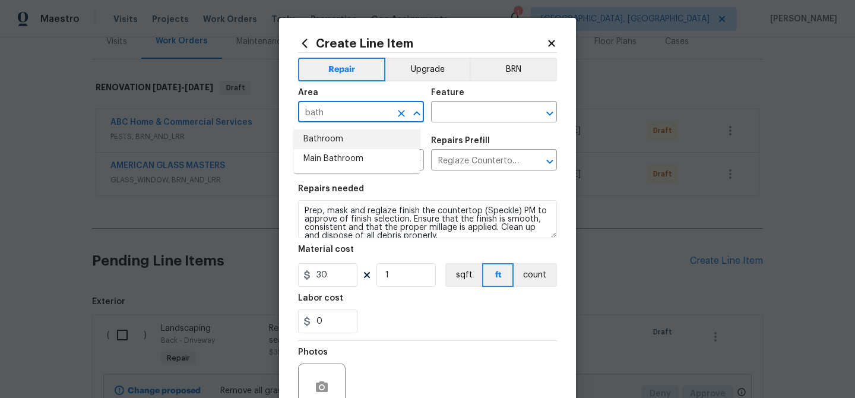
click at [339, 134] on li "Bathroom" at bounding box center [357, 140] width 126 height 20
type input "Bathroom"
click at [452, 110] on input "text" at bounding box center [477, 113] width 93 height 18
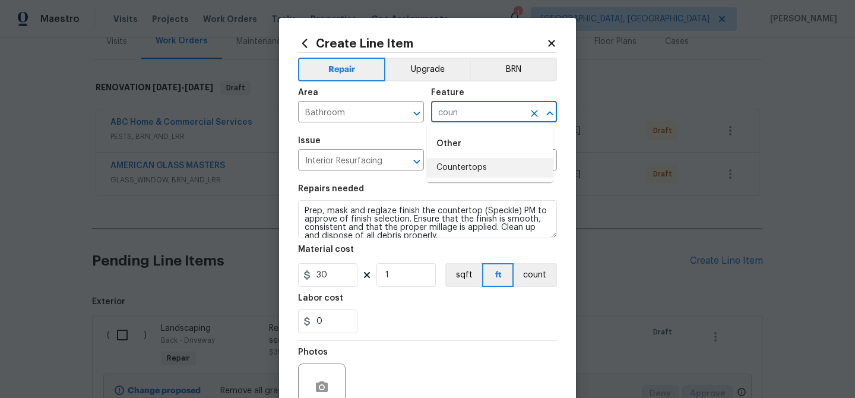
click at [475, 168] on li "Countertops" at bounding box center [490, 168] width 126 height 20
type input "Countertops"
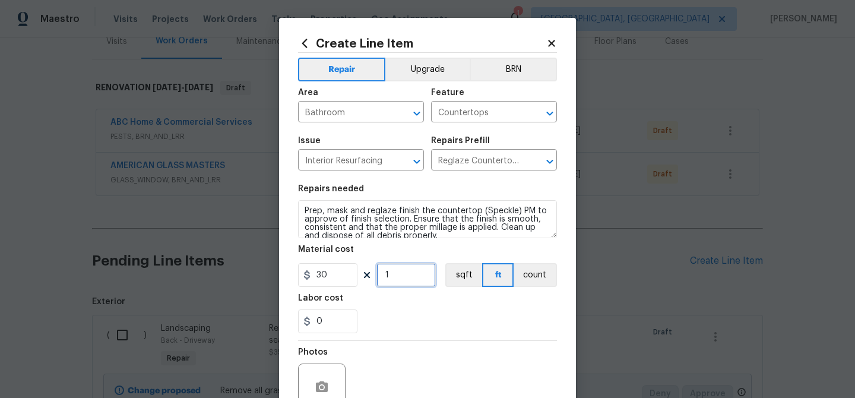
click at [399, 279] on input "1" at bounding box center [406, 275] width 59 height 24
click at [398, 279] on input "1" at bounding box center [406, 275] width 59 height 24
type input "8"
click at [468, 274] on button "sqft" at bounding box center [464, 275] width 37 height 24
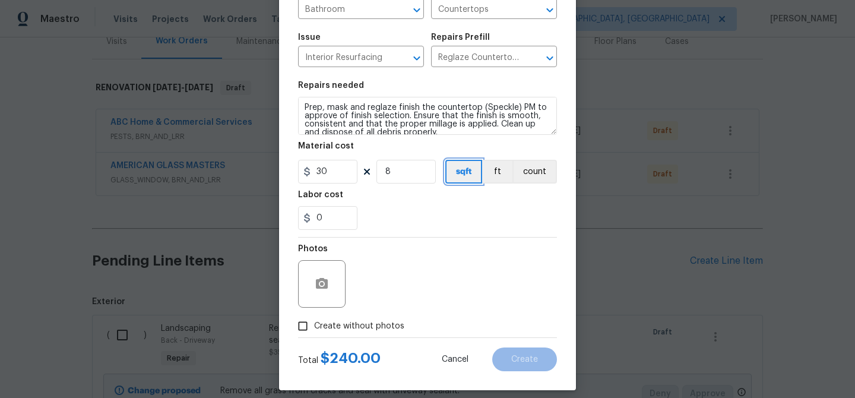
scroll to position [113, 0]
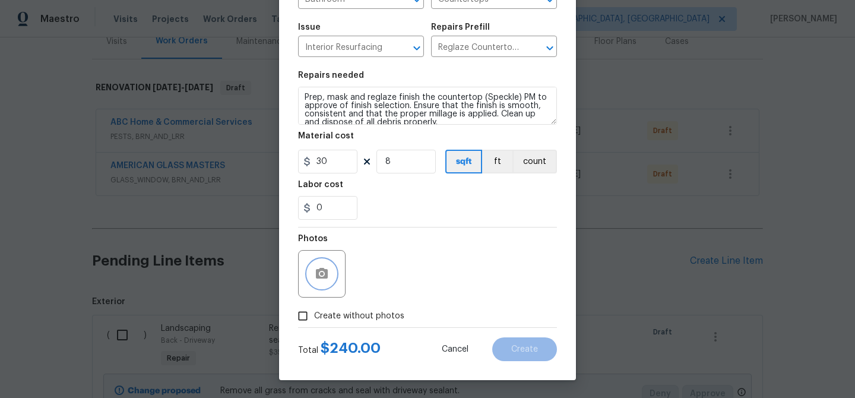
click at [319, 279] on icon "button" at bounding box center [322, 274] width 14 height 14
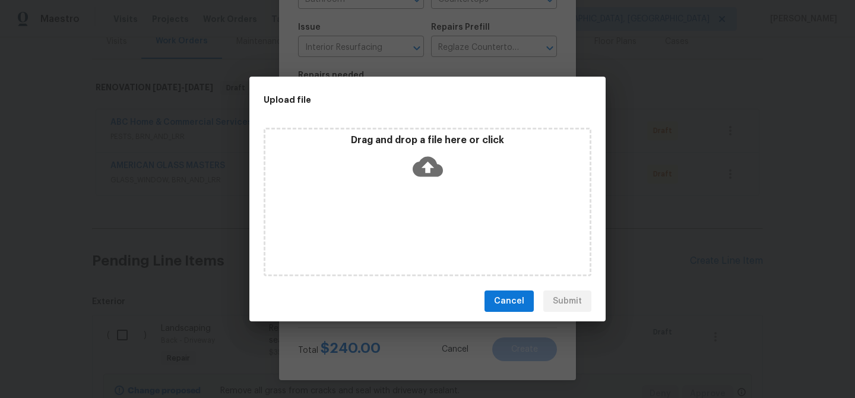
click at [422, 167] on icon at bounding box center [428, 166] width 30 height 30
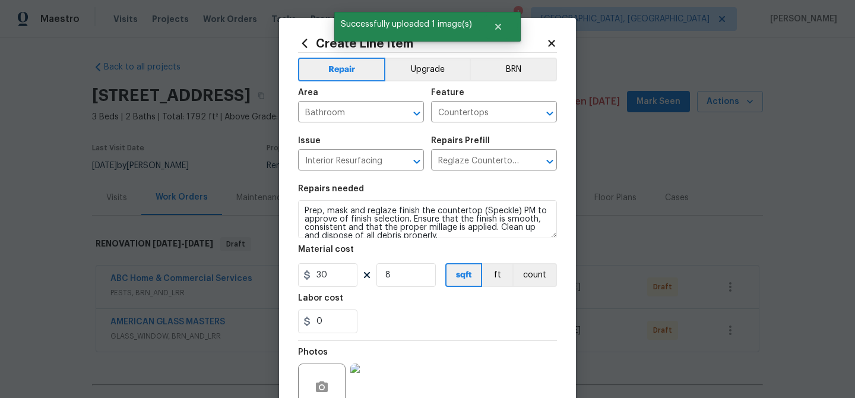
scroll to position [113, 0]
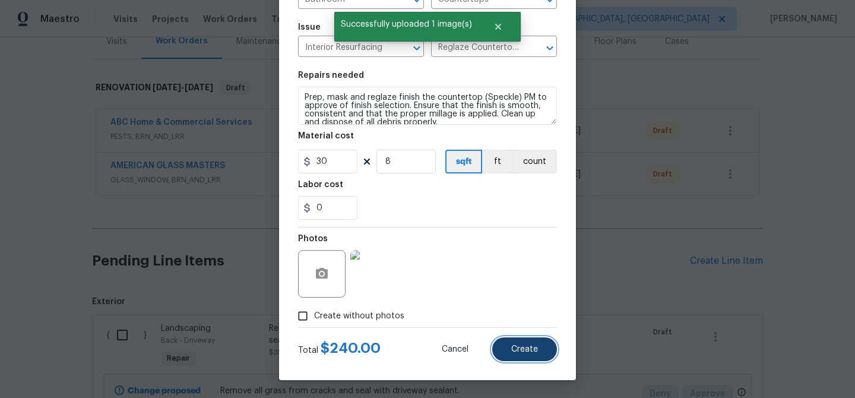
click at [535, 355] on button "Create" at bounding box center [524, 349] width 65 height 24
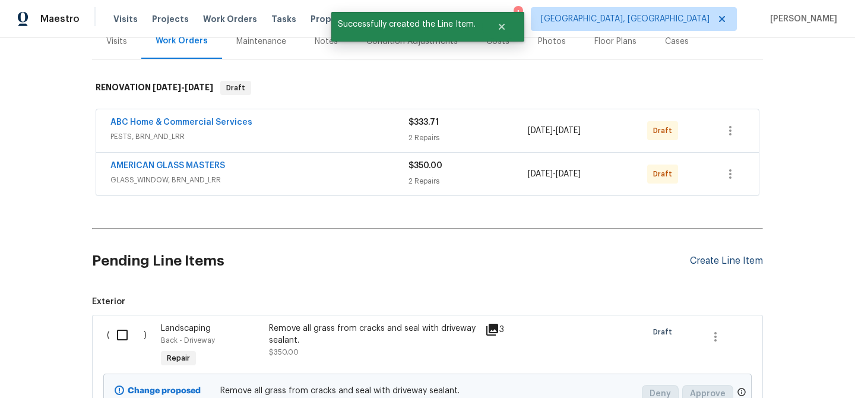
click at [741, 263] on div "Create Line Item" at bounding box center [726, 260] width 73 height 11
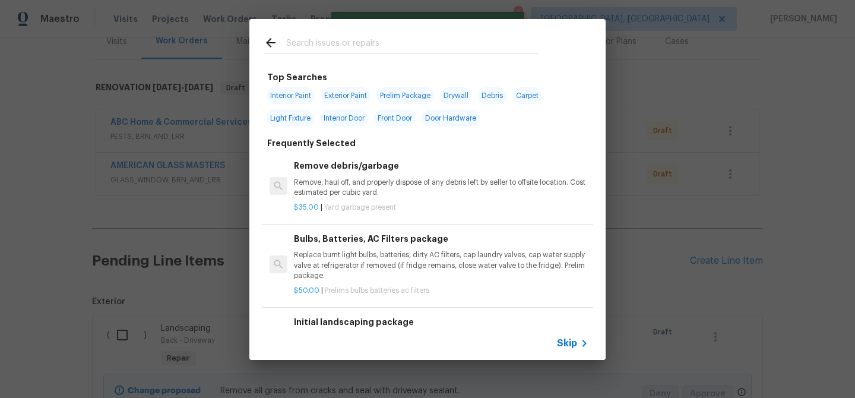
click at [295, 43] on input "text" at bounding box center [412, 45] width 252 height 18
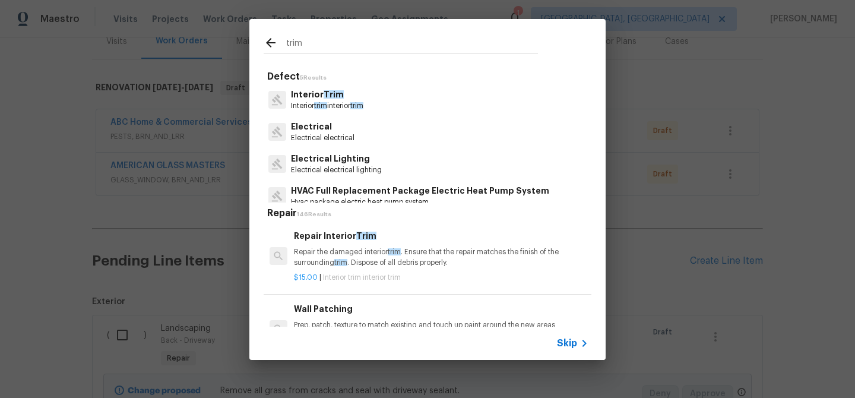
type input "trim"
click at [333, 105] on p "Interior trim interior trim" at bounding box center [327, 106] width 72 height 10
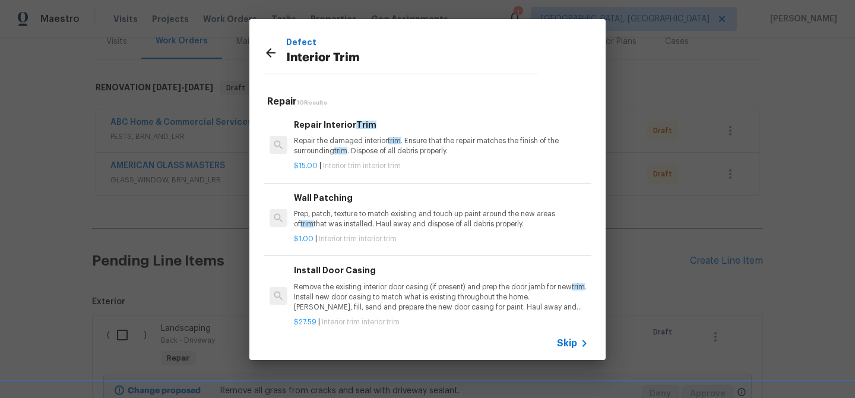
click at [396, 139] on span "trim" at bounding box center [394, 140] width 13 height 7
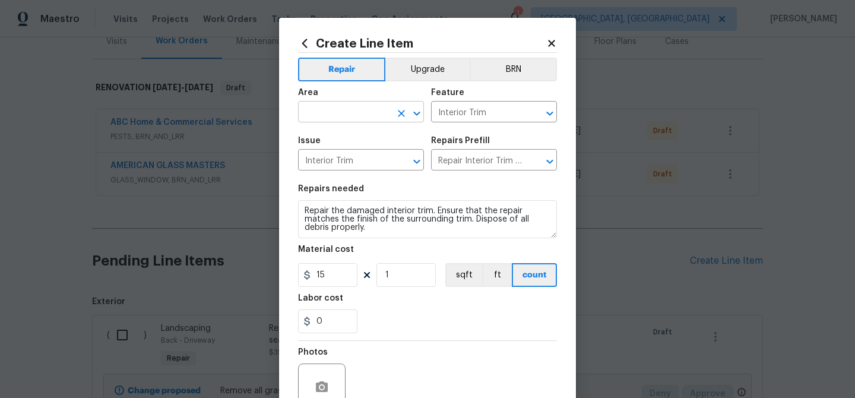
click at [355, 111] on input "text" at bounding box center [344, 113] width 93 height 18
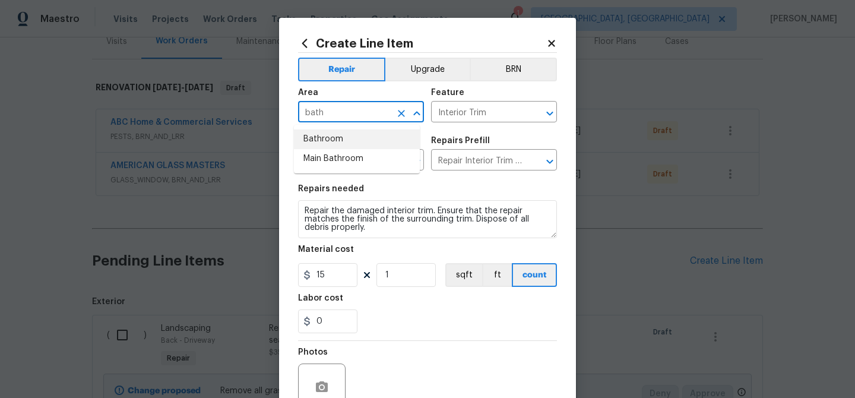
click at [337, 139] on li "Bathroom" at bounding box center [357, 140] width 126 height 20
type input "Bathroom"
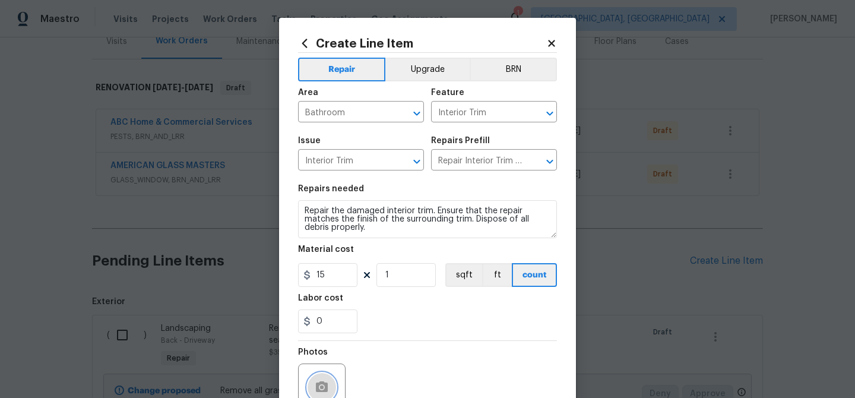
click at [318, 383] on icon "button" at bounding box center [322, 386] width 12 height 11
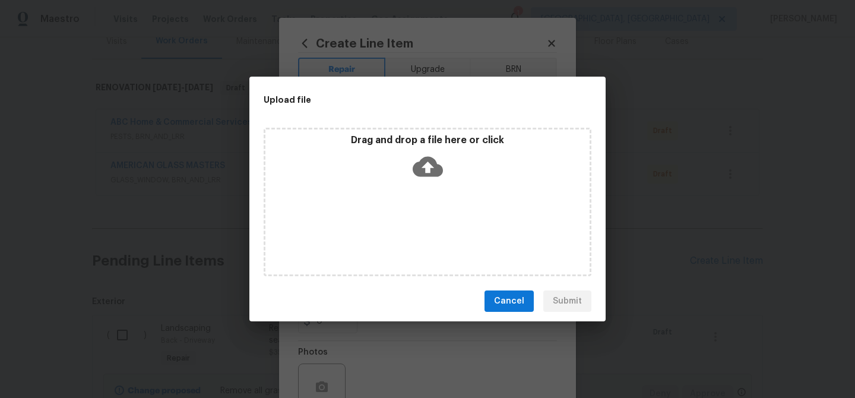
click at [432, 167] on icon at bounding box center [428, 166] width 30 height 30
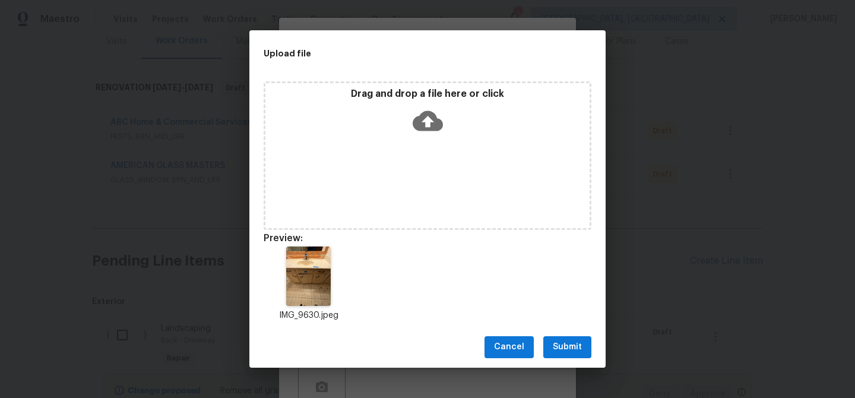
click at [585, 344] on button "Submit" at bounding box center [568, 347] width 48 height 22
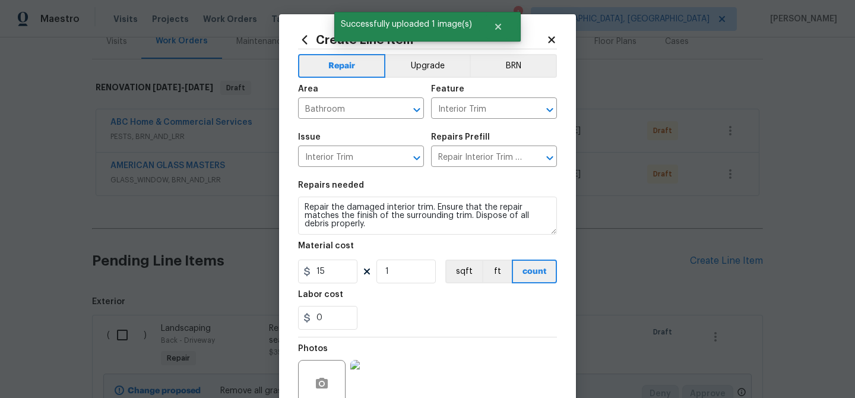
click at [479, 315] on div "0" at bounding box center [427, 318] width 259 height 24
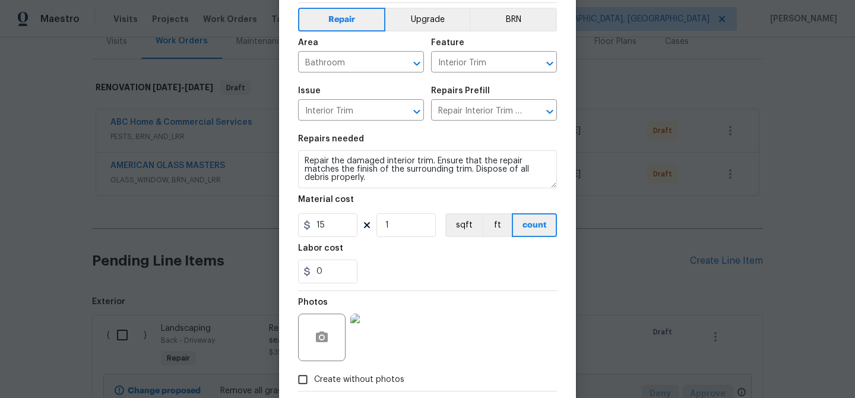
scroll to position [113, 0]
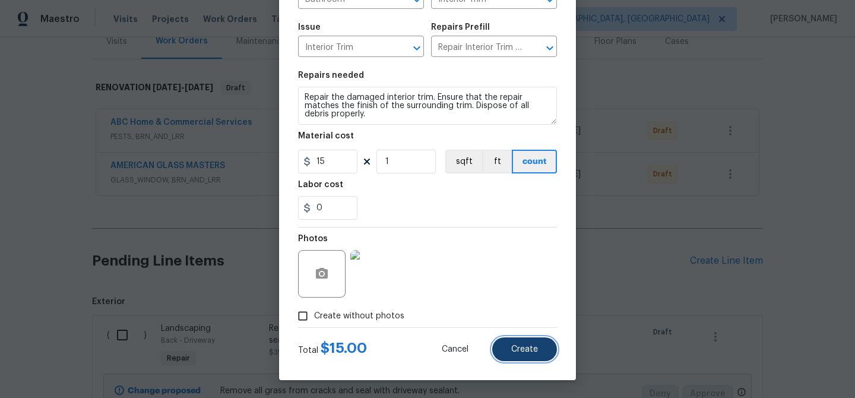
click at [511, 347] on span "Create" at bounding box center [524, 349] width 27 height 9
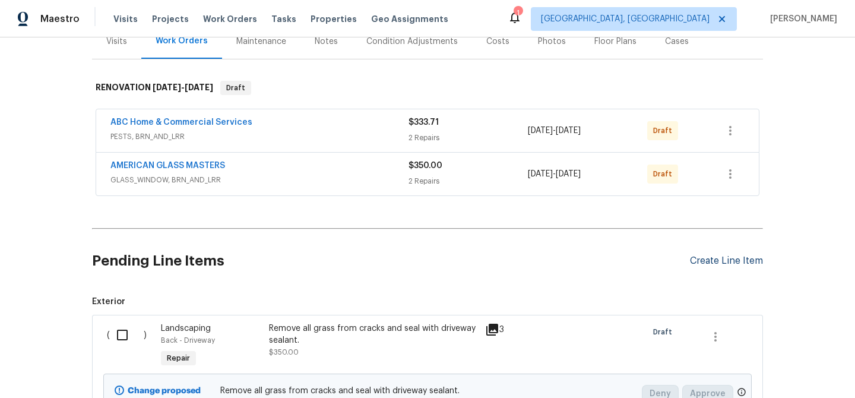
click at [694, 258] on div "Create Line Item" at bounding box center [726, 260] width 73 height 11
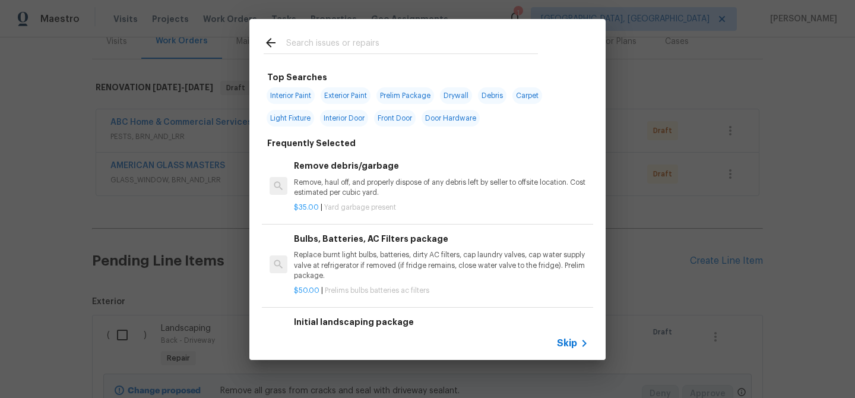
click at [292, 46] on input "text" at bounding box center [412, 45] width 252 height 18
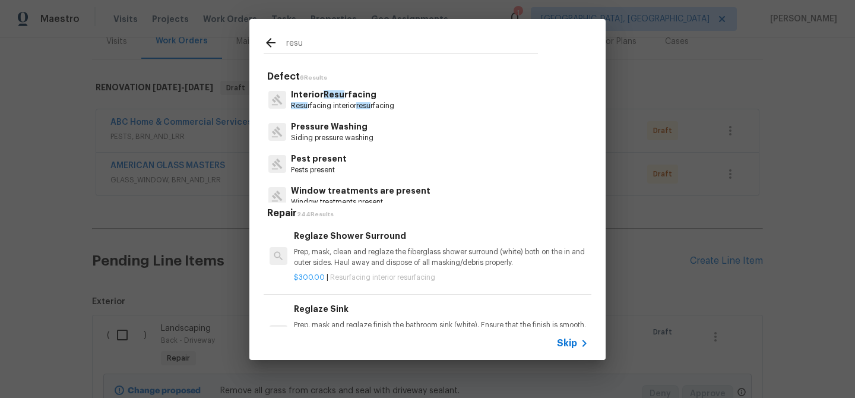
type input "resu"
click at [367, 103] on span "resu" at bounding box center [363, 105] width 14 height 7
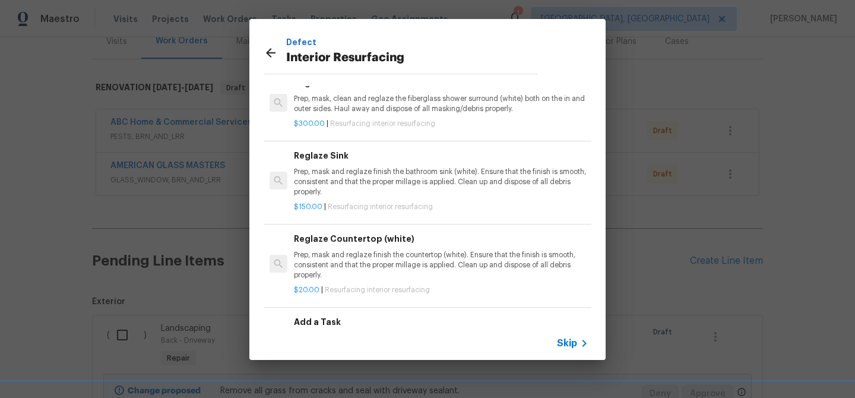
scroll to position [0, 0]
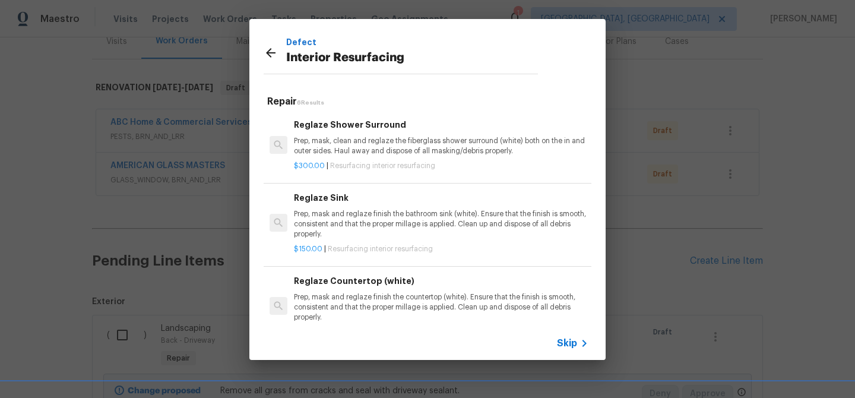
click at [362, 146] on p "Prep, mask, clean and reglaze the fiberglass shower surround (white) both on th…" at bounding box center [441, 146] width 295 height 20
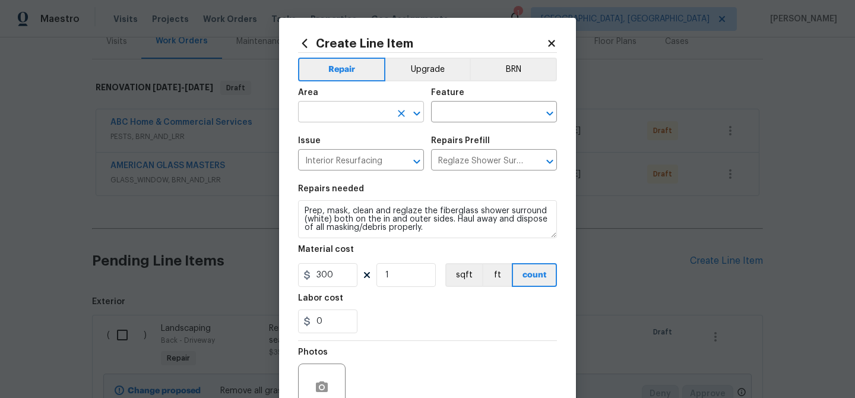
click at [338, 107] on input "text" at bounding box center [344, 113] width 93 height 18
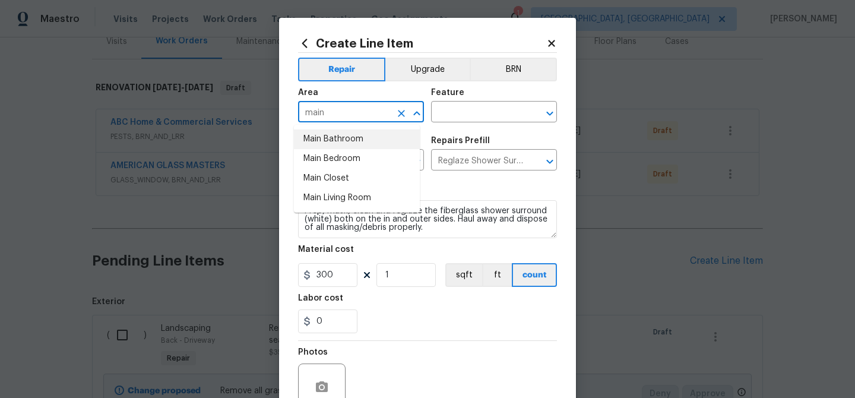
click at [338, 136] on li "Main Bathroom" at bounding box center [357, 140] width 126 height 20
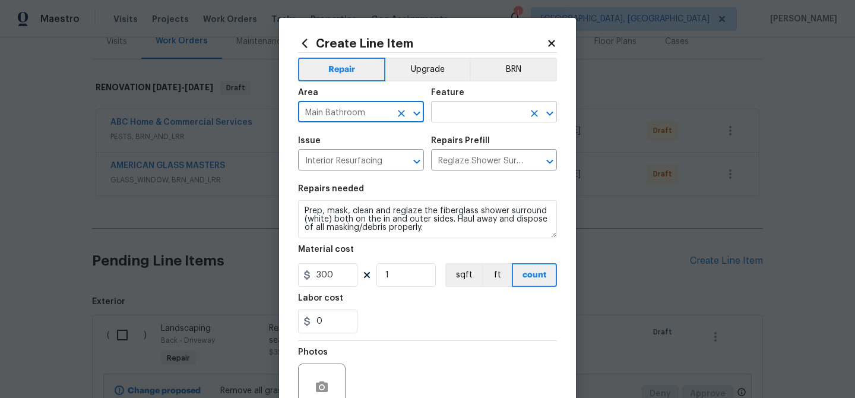
type input "Main Bathroom"
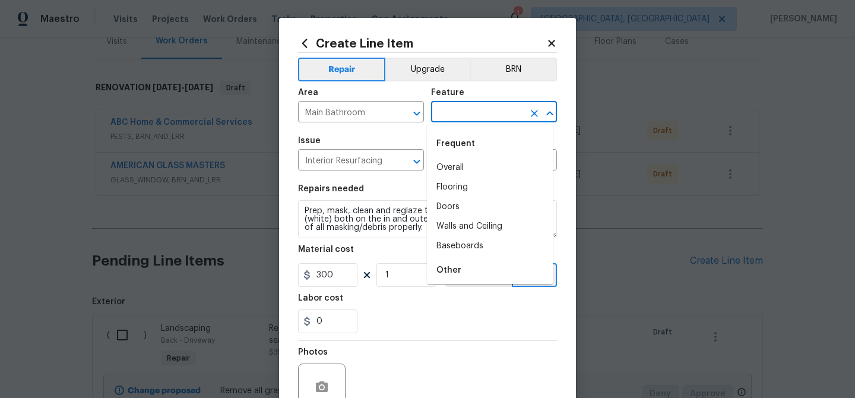
click at [457, 110] on input "text" at bounding box center [477, 113] width 93 height 18
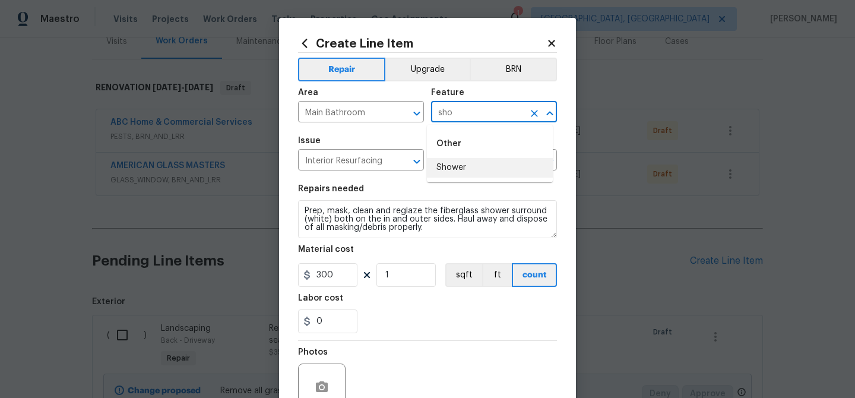
click at [456, 168] on li "Shower" at bounding box center [490, 168] width 126 height 20
type input "Shower"
click at [330, 272] on input "300" at bounding box center [327, 275] width 59 height 24
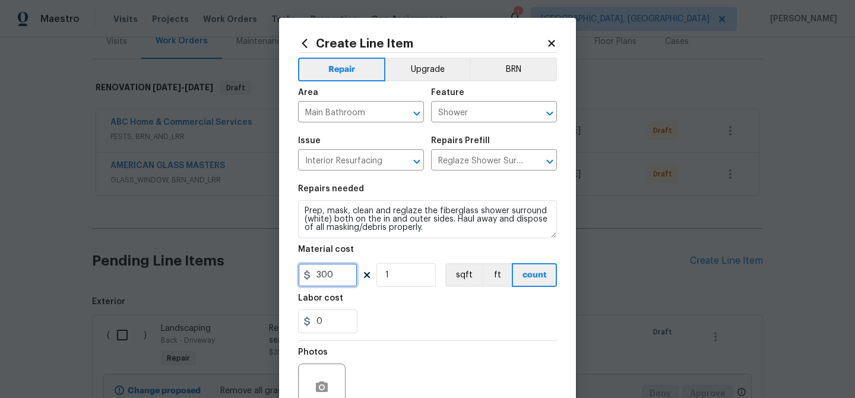
click at [330, 272] on input "300" at bounding box center [327, 275] width 59 height 24
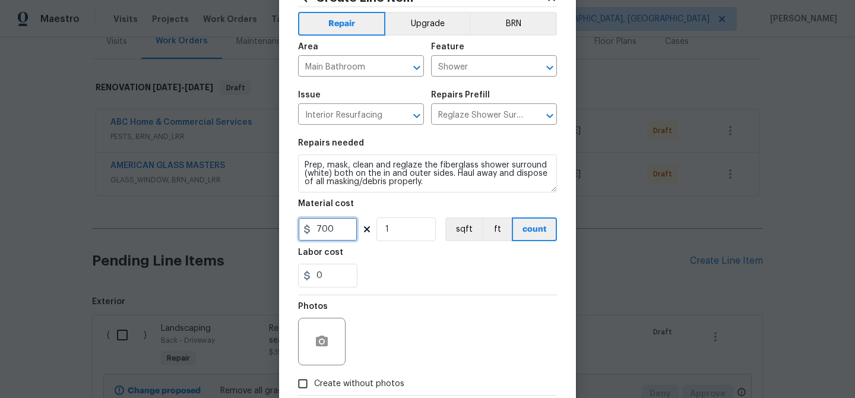
scroll to position [113, 0]
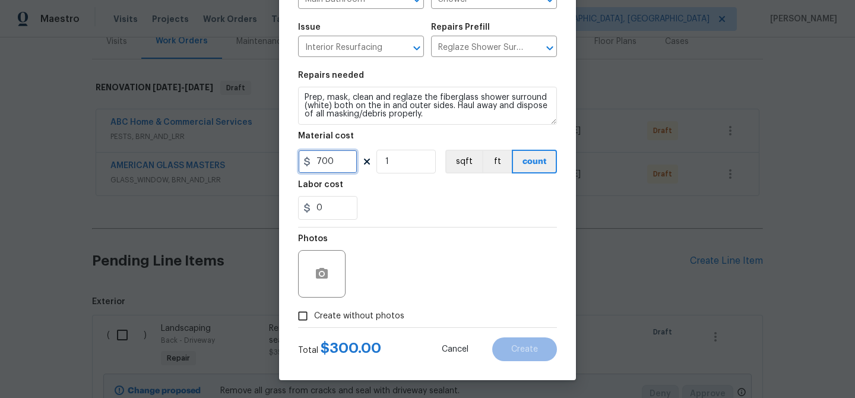
type input "700"
click at [316, 277] on icon "button" at bounding box center [322, 273] width 12 height 11
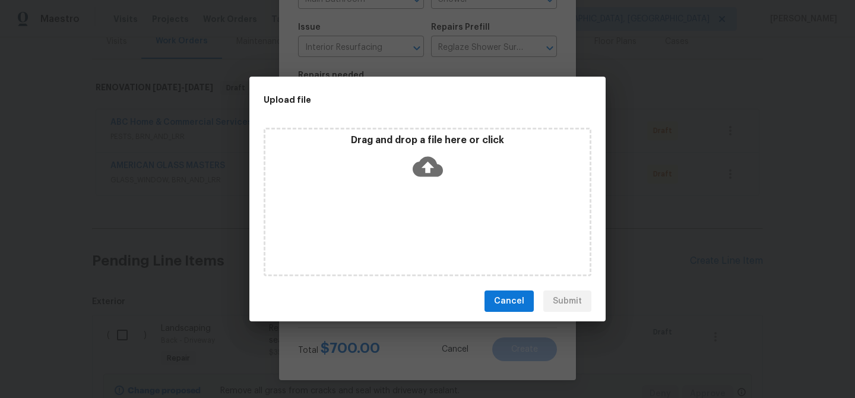
click at [434, 166] on icon at bounding box center [428, 167] width 30 height 20
click at [505, 304] on span "Cancel" at bounding box center [509, 301] width 30 height 15
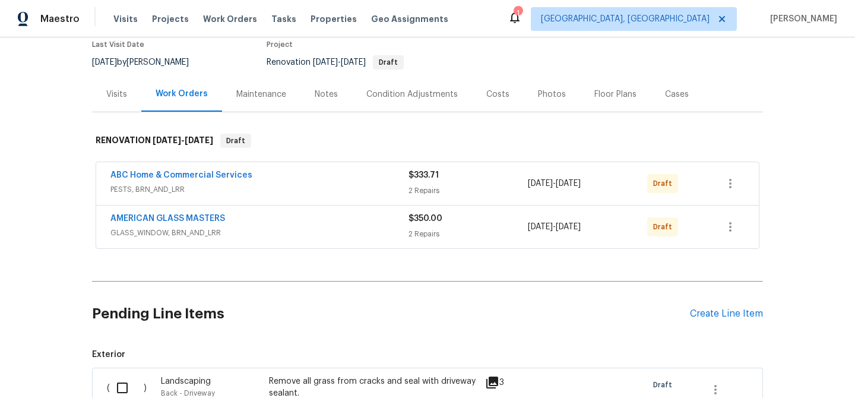
scroll to position [0, 0]
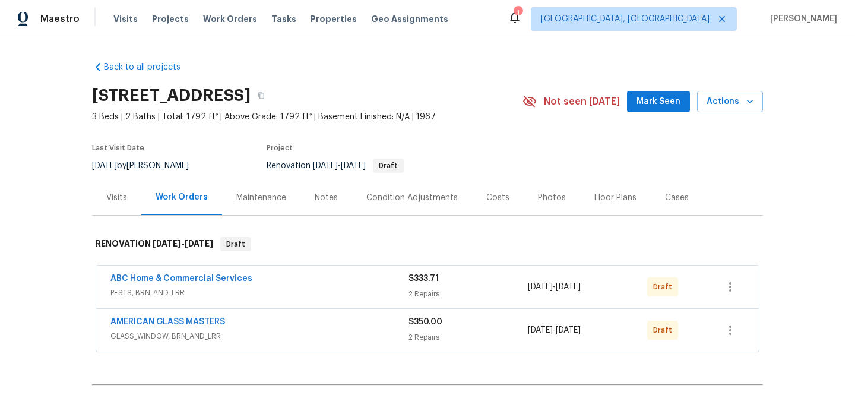
click at [106, 196] on div "Visits" at bounding box center [116, 198] width 21 height 12
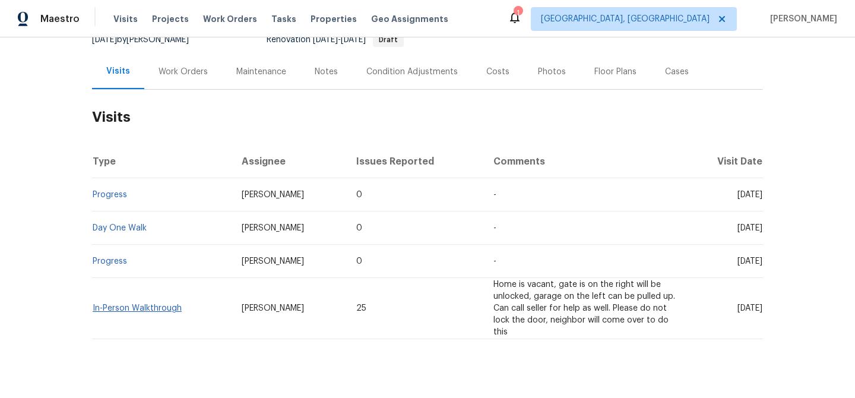
scroll to position [138, 0]
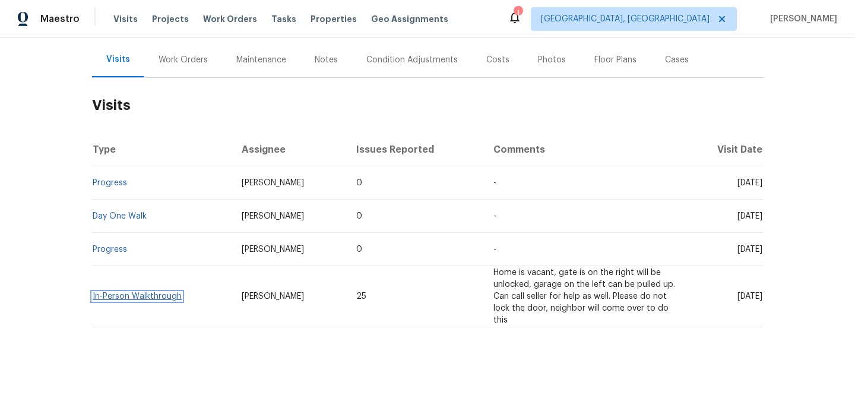
click at [121, 299] on link "In-Person Walkthrough" at bounding box center [137, 296] width 89 height 8
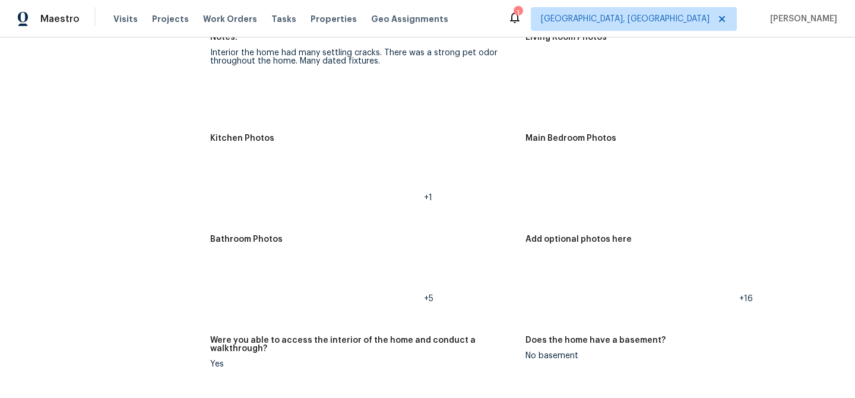
scroll to position [1393, 0]
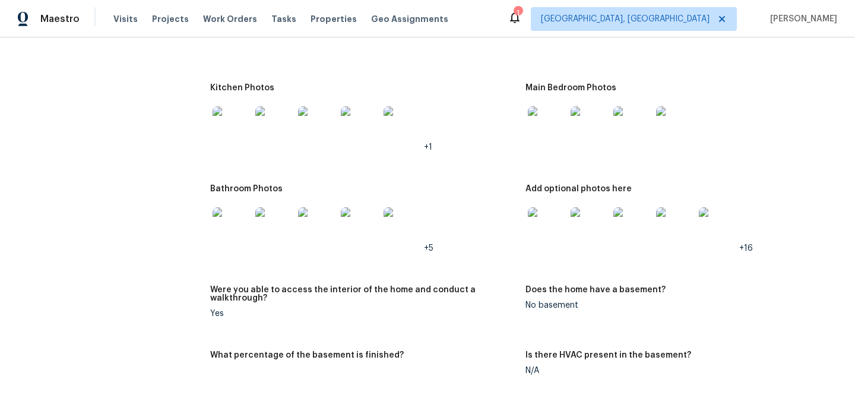
click at [235, 225] on img at bounding box center [232, 226] width 38 height 38
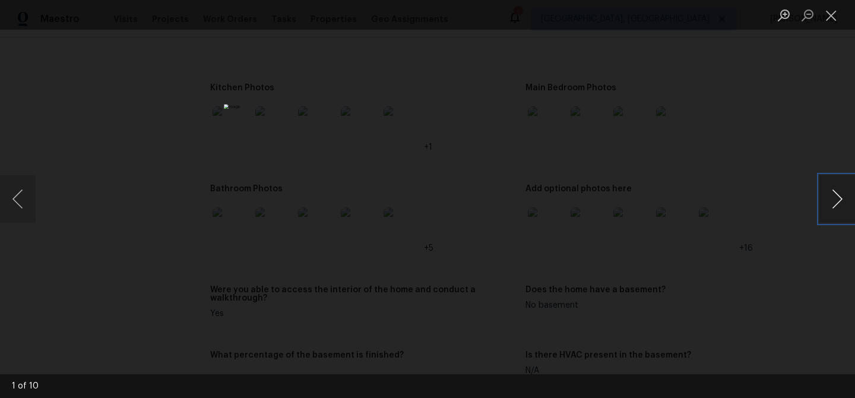
click at [836, 201] on button "Next image" at bounding box center [838, 199] width 36 height 48
click at [835, 202] on button "Next image" at bounding box center [838, 199] width 36 height 48
click at [833, 199] on button "Next image" at bounding box center [838, 199] width 36 height 48
click at [830, 200] on button "Next image" at bounding box center [838, 199] width 36 height 48
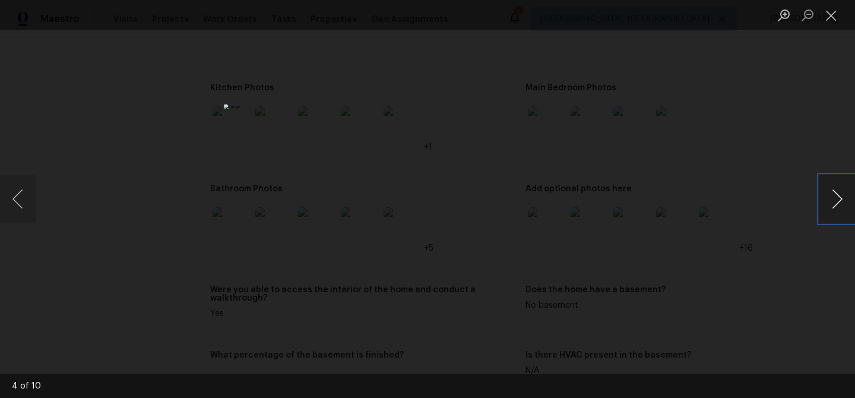
click at [830, 200] on button "Next image" at bounding box center [838, 199] width 36 height 48
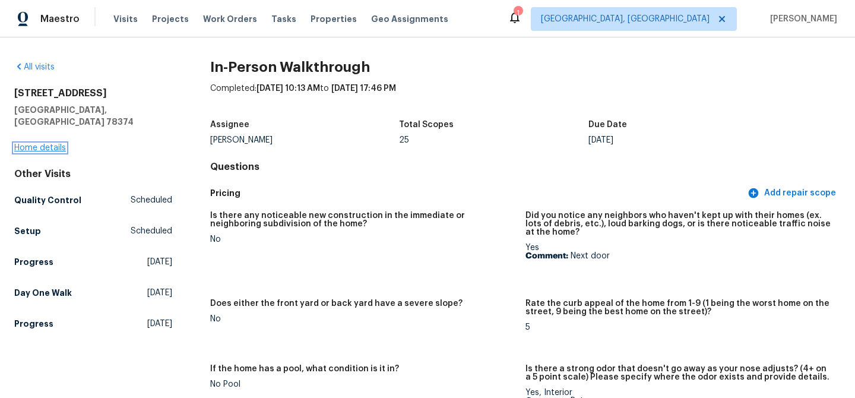
click at [32, 144] on link "Home details" at bounding box center [40, 148] width 52 height 8
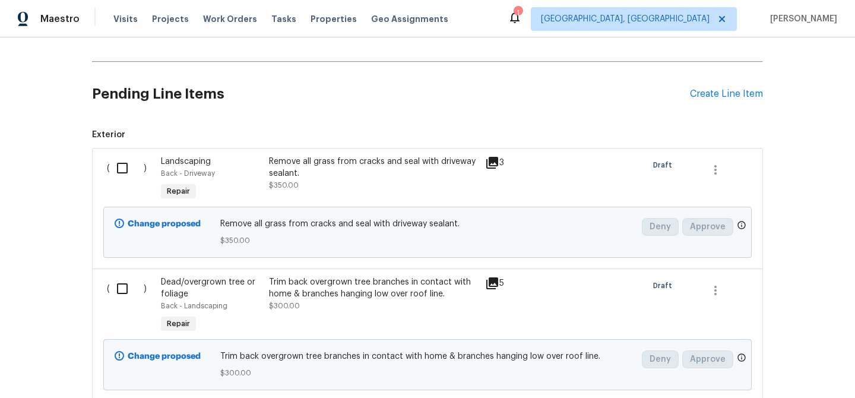
scroll to position [181, 0]
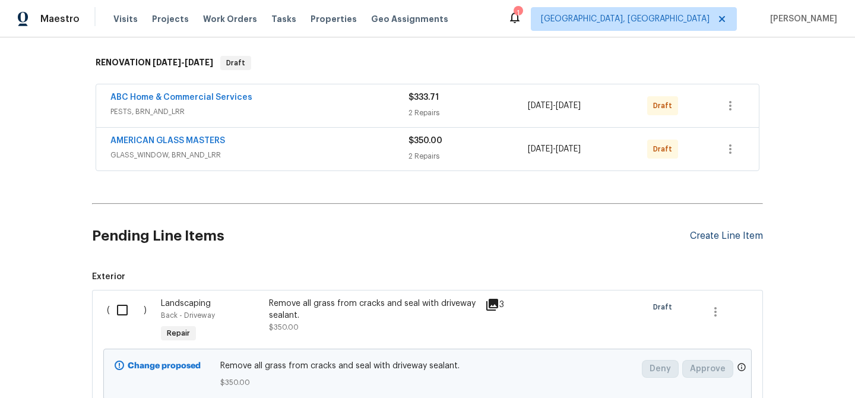
click at [744, 238] on div "Create Line Item" at bounding box center [726, 235] width 73 height 11
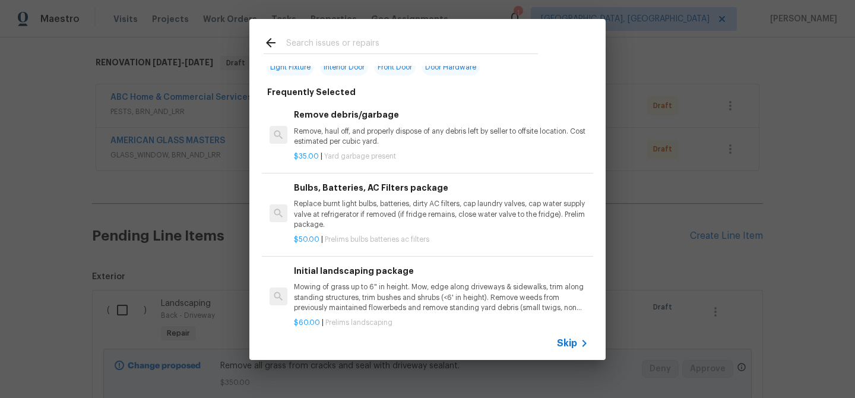
scroll to position [0, 0]
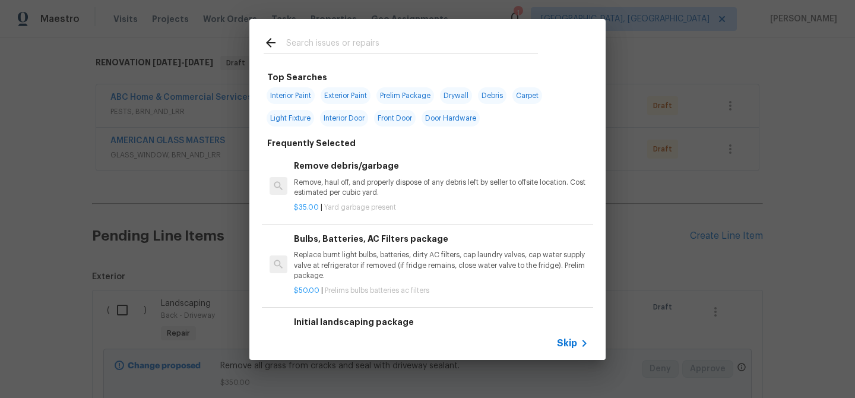
click at [323, 42] on input "text" at bounding box center [412, 45] width 252 height 18
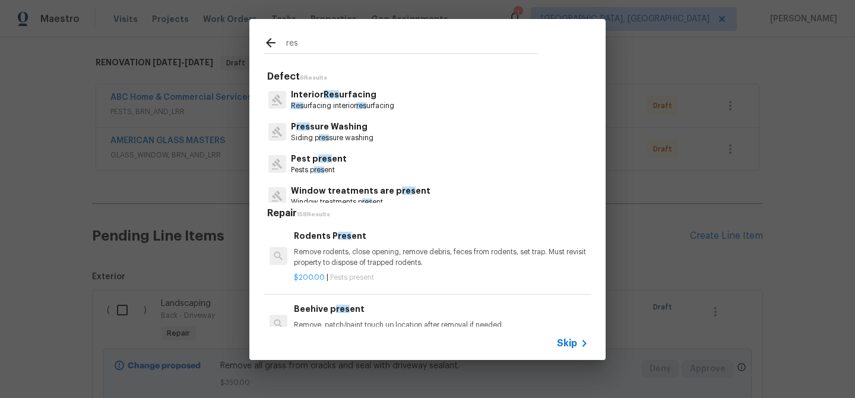
type input "res"
click at [337, 106] on p "Res urfacing interior res urfacing" at bounding box center [342, 106] width 103 height 10
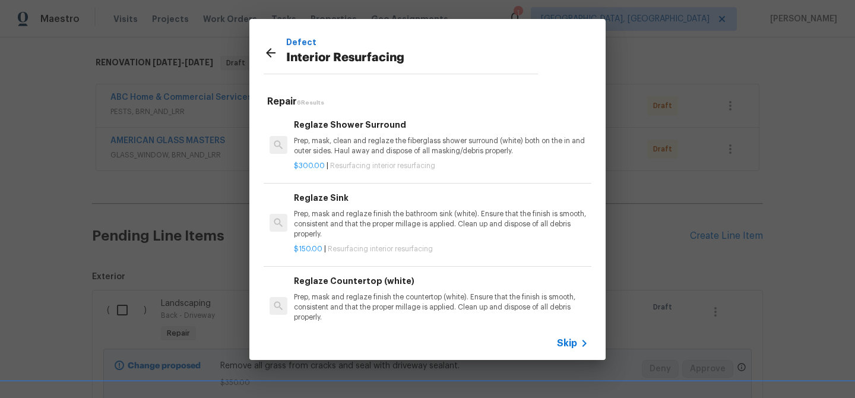
click at [352, 138] on p "Prep, mask, clean and reglaze the fiberglass shower surround (white) both on th…" at bounding box center [441, 146] width 295 height 20
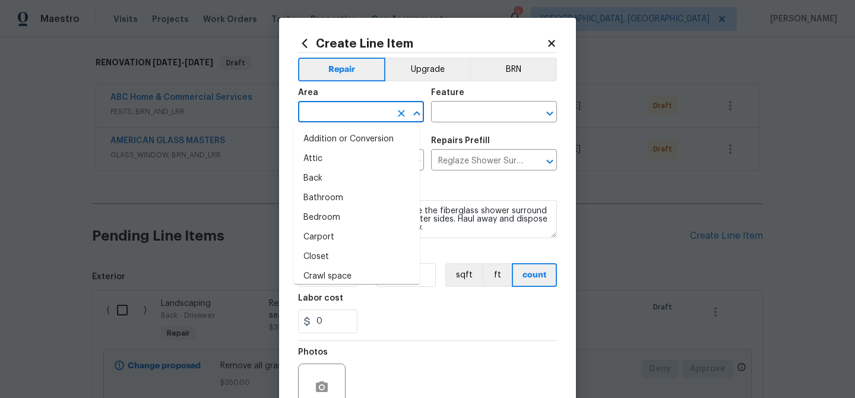
click at [347, 113] on input "text" at bounding box center [344, 113] width 93 height 18
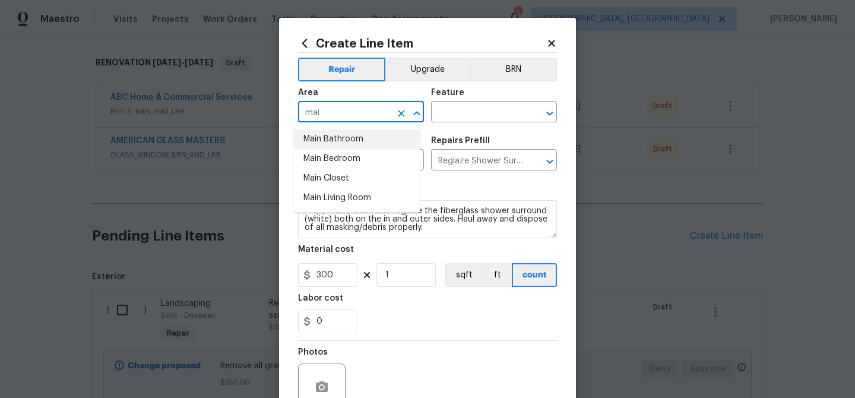
click at [333, 136] on li "Main Bathroom" at bounding box center [357, 140] width 126 height 20
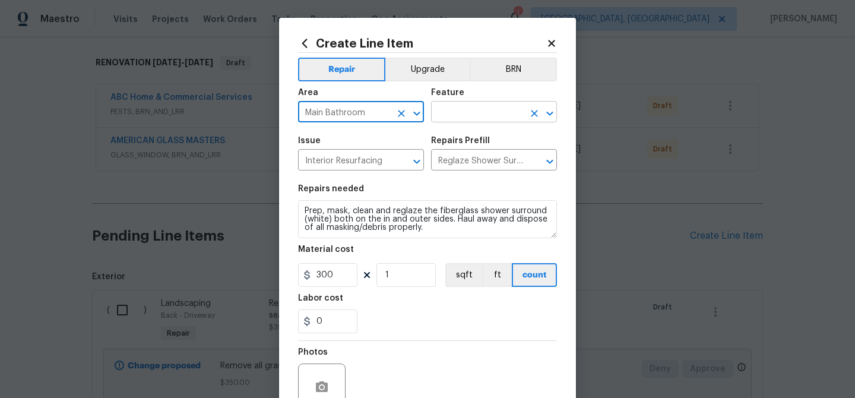
type input "Main Bathroom"
click at [493, 113] on input "text" at bounding box center [477, 113] width 93 height 18
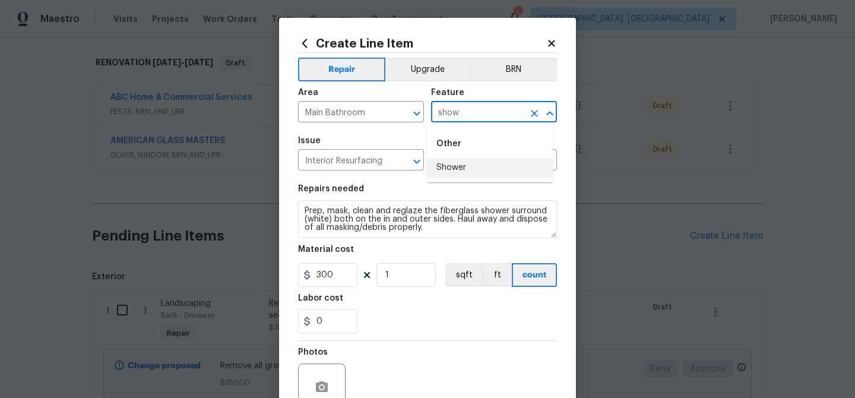
click at [488, 169] on li "Shower" at bounding box center [490, 168] width 126 height 20
type input "Shower"
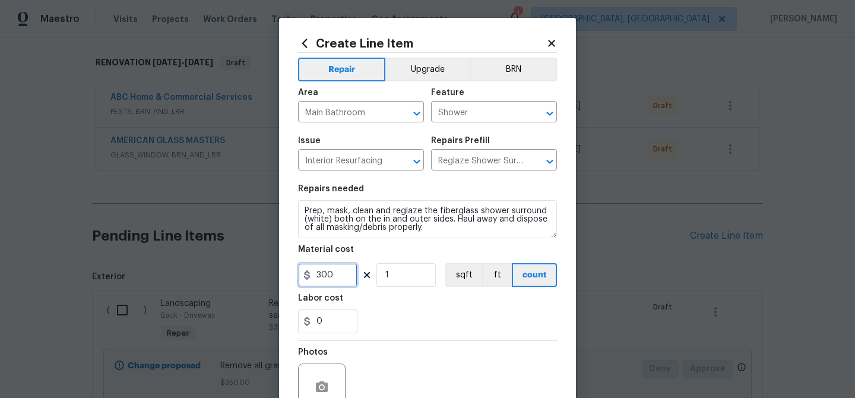
click at [340, 283] on input "300" at bounding box center [327, 275] width 59 height 24
click at [340, 282] on input "300" at bounding box center [327, 275] width 59 height 24
type input "700"
click at [315, 388] on icon "button" at bounding box center [322, 387] width 14 height 14
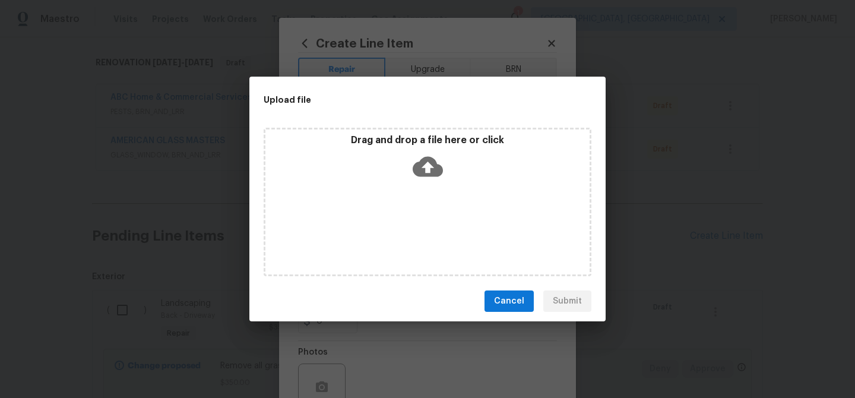
click at [430, 162] on icon at bounding box center [428, 167] width 30 height 20
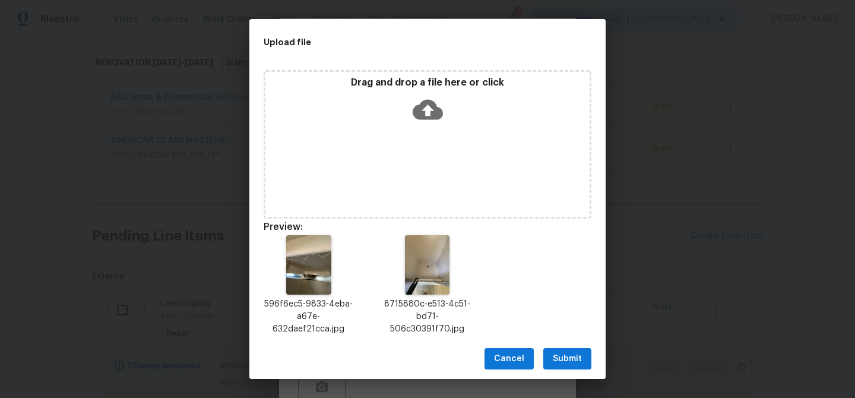
click at [568, 361] on span "Submit" at bounding box center [567, 359] width 29 height 15
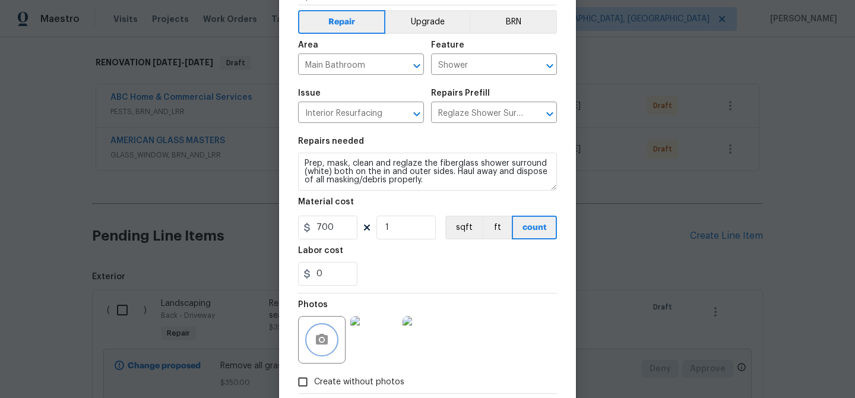
scroll to position [113, 0]
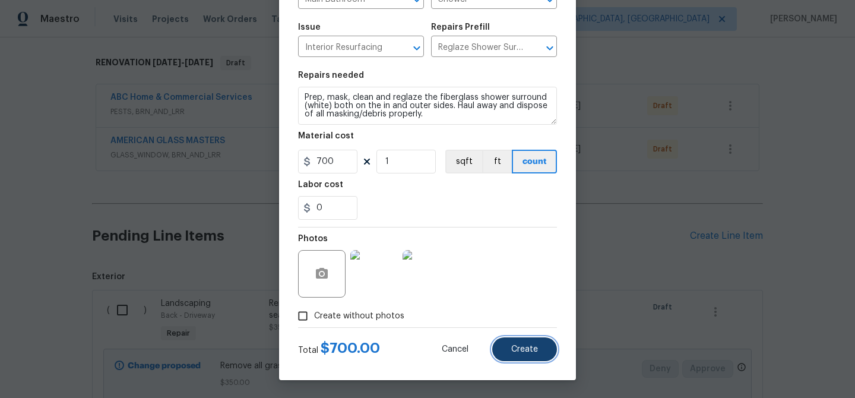
click at [523, 346] on span "Create" at bounding box center [524, 349] width 27 height 9
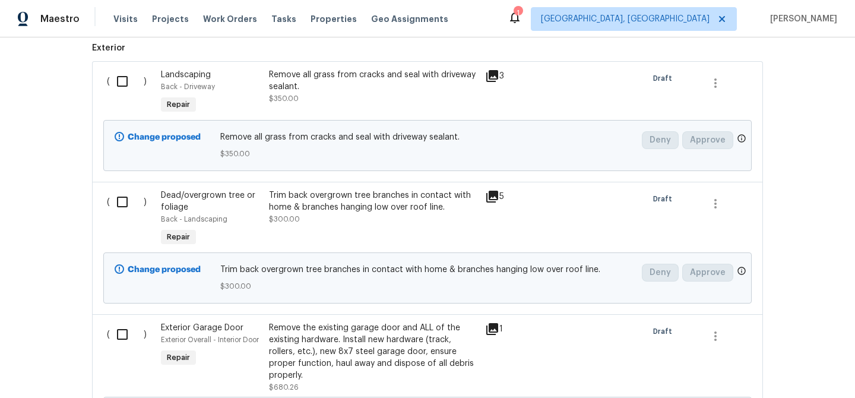
scroll to position [422, 0]
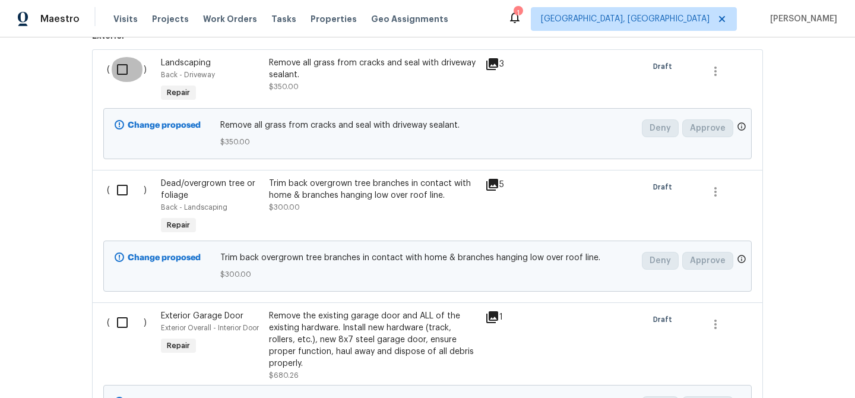
click at [125, 70] on input "checkbox" at bounding box center [127, 69] width 34 height 25
checkbox input "true"
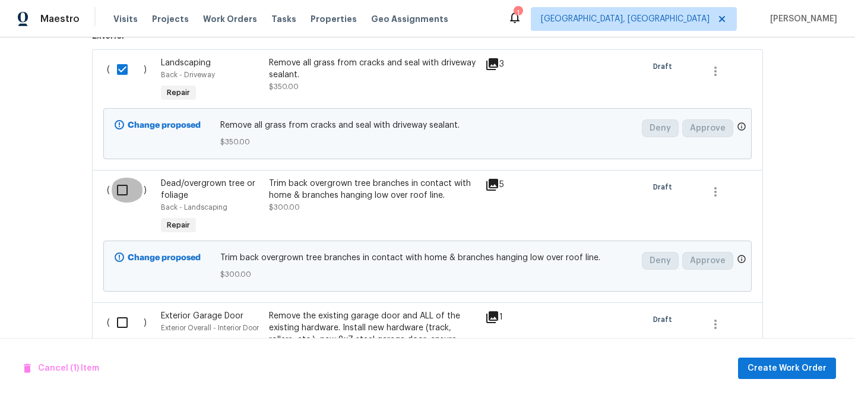
click at [121, 193] on input "checkbox" at bounding box center [127, 190] width 34 height 25
checkbox input "true"
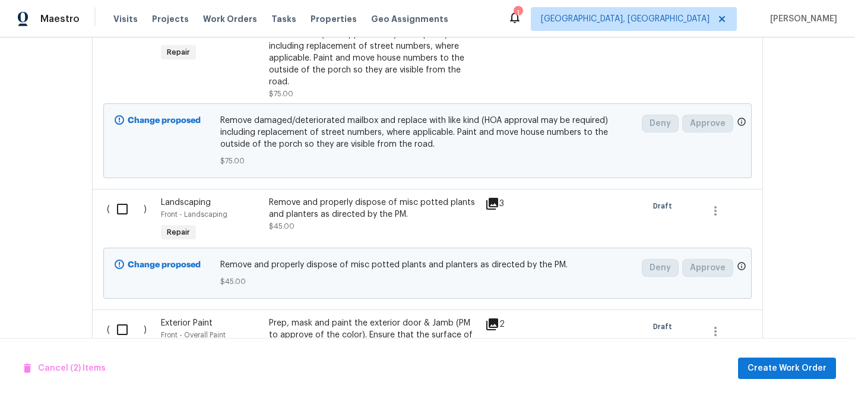
scroll to position [1053, 0]
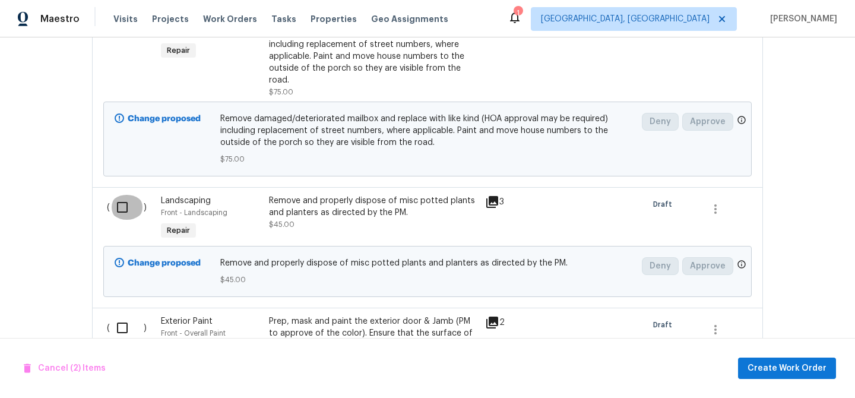
click at [124, 195] on input "checkbox" at bounding box center [127, 207] width 34 height 25
checkbox input "true"
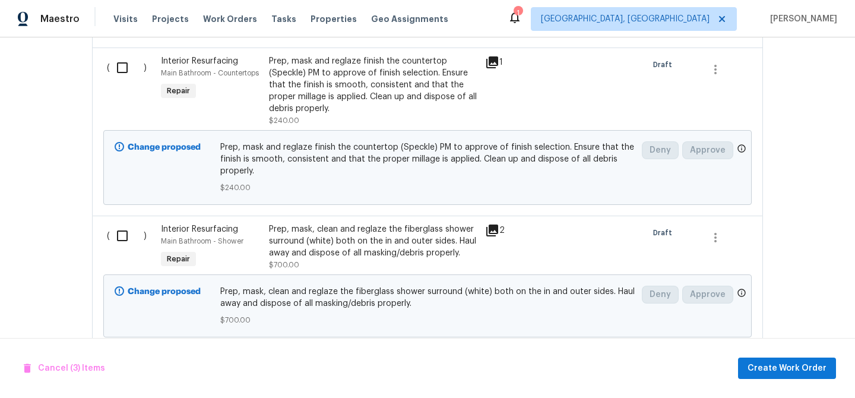
scroll to position [5413, 0]
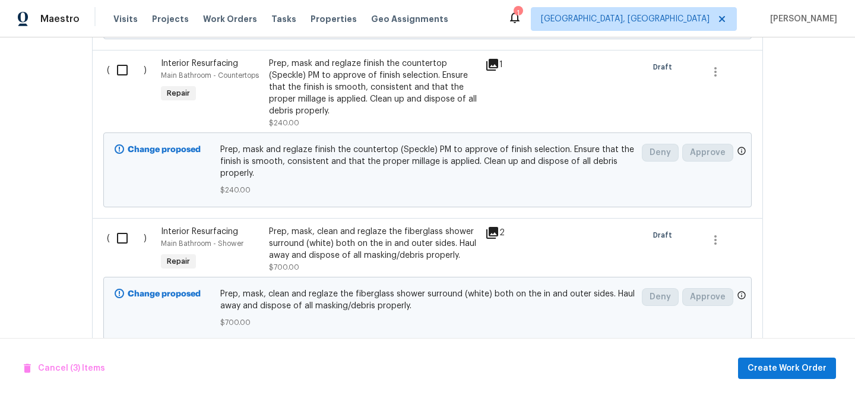
drag, startPoint x: 126, startPoint y: 226, endPoint x: 129, endPoint y: 213, distance: 14.0
click at [126, 226] on input "checkbox" at bounding box center [127, 238] width 34 height 25
checkbox input "true"
click at [117, 59] on input "checkbox" at bounding box center [127, 70] width 34 height 25
checkbox input "true"
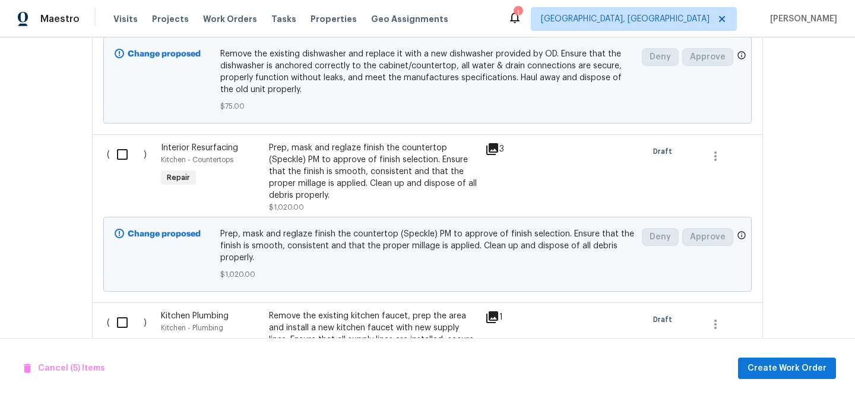
scroll to position [4282, 0]
click at [124, 149] on input "checkbox" at bounding box center [127, 155] width 34 height 25
checkbox input "true"
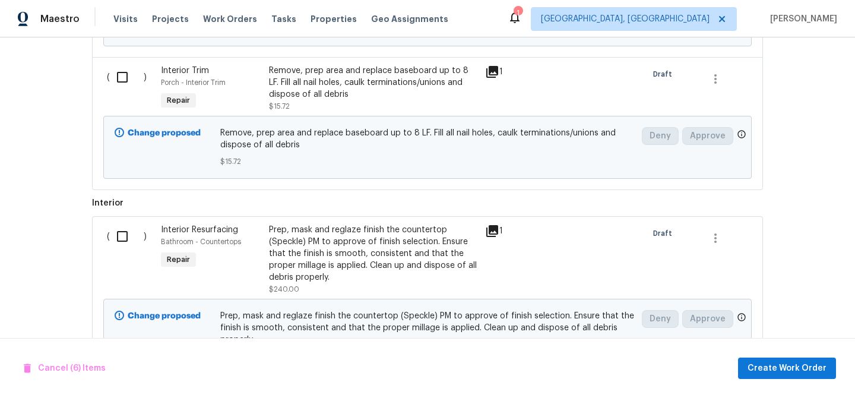
scroll to position [1851, 0]
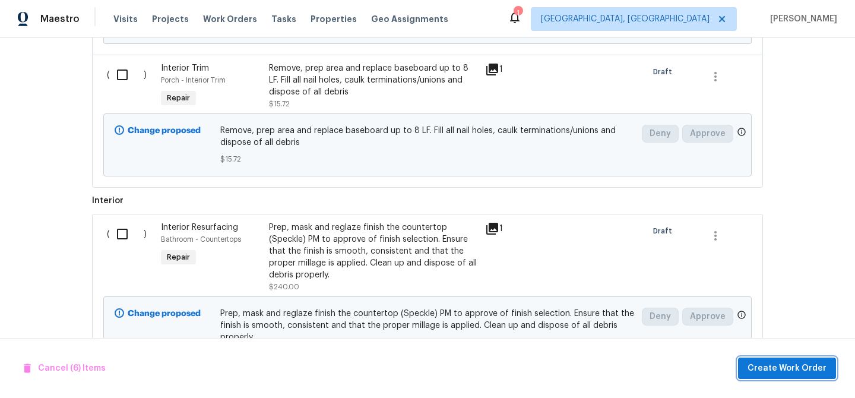
click at [820, 375] on span "Create Work Order" at bounding box center [787, 368] width 79 height 15
checkbox input "false"
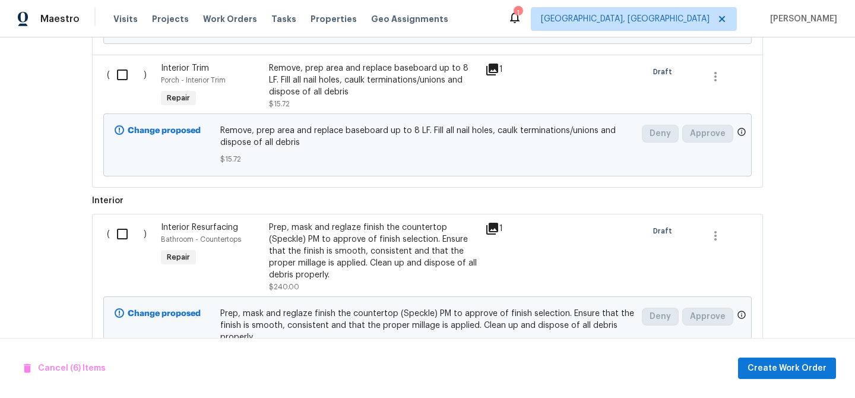
checkbox input "false"
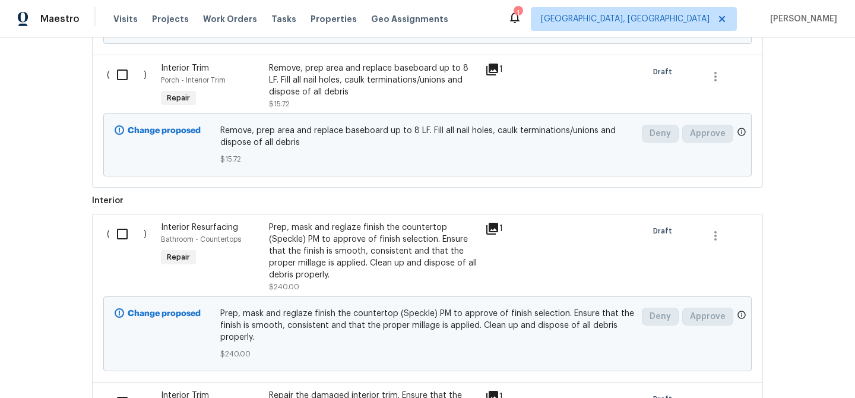
click at [813, 374] on div "Back to all projects 215 Pecos Dr, Portland, TX 78374 3 Beds | 2 Baths | Total:…" at bounding box center [427, 217] width 855 height 361
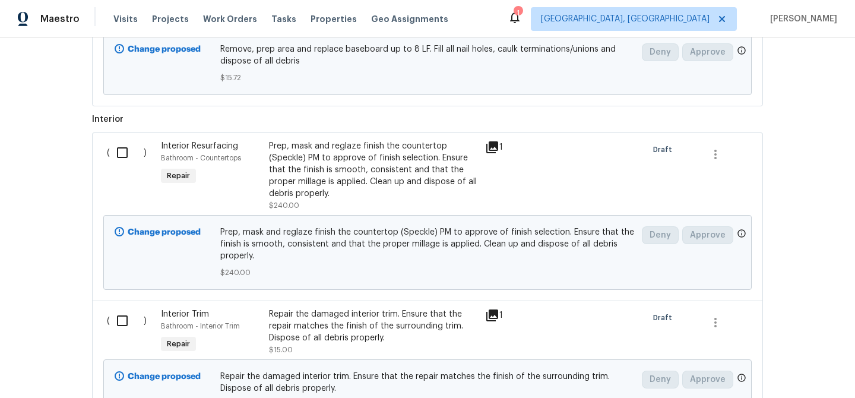
scroll to position [1827, 0]
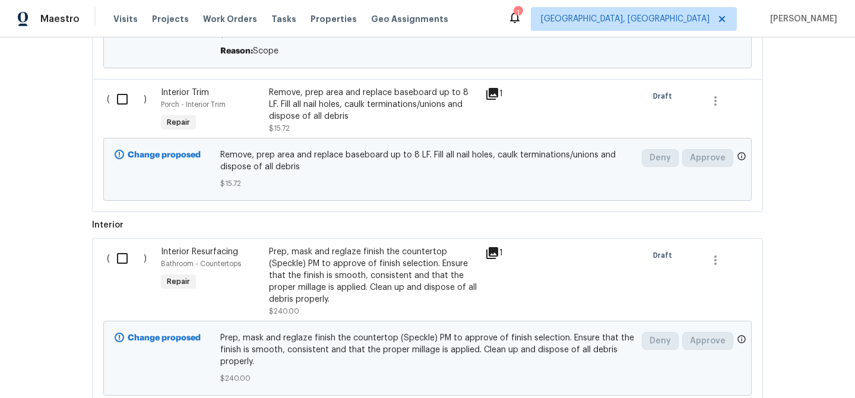
click at [115, 251] on input "checkbox" at bounding box center [127, 258] width 34 height 25
checkbox input "true"
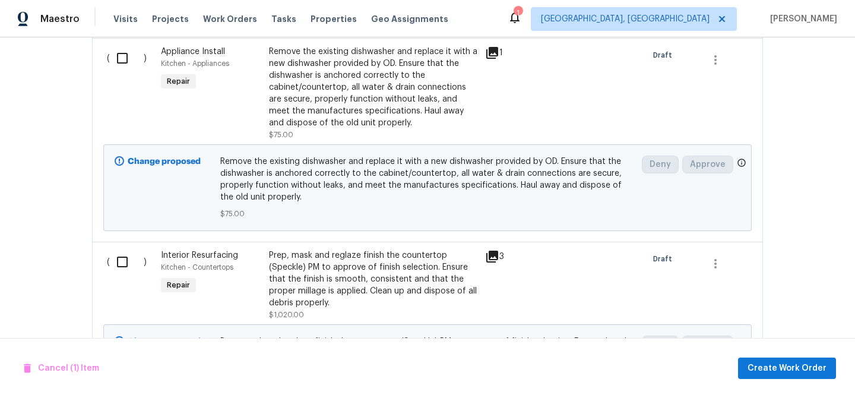
scroll to position [4188, 0]
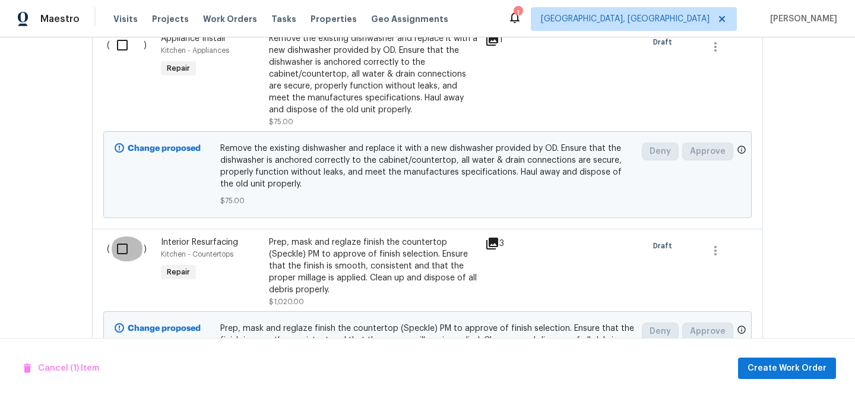
click at [115, 241] on input "checkbox" at bounding box center [127, 248] width 34 height 25
checkbox input "true"
drag, startPoint x: 203, startPoint y: 250, endPoint x: 162, endPoint y: 250, distance: 41.6
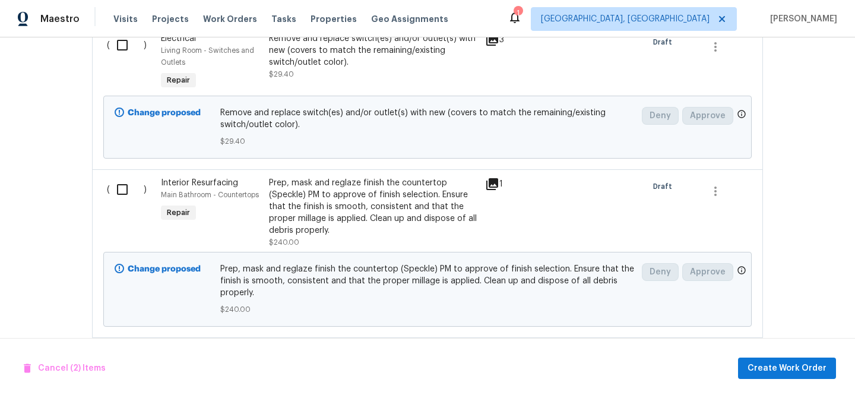
scroll to position [5294, 0]
click at [115, 180] on input "checkbox" at bounding box center [127, 188] width 34 height 25
checkbox input "true"
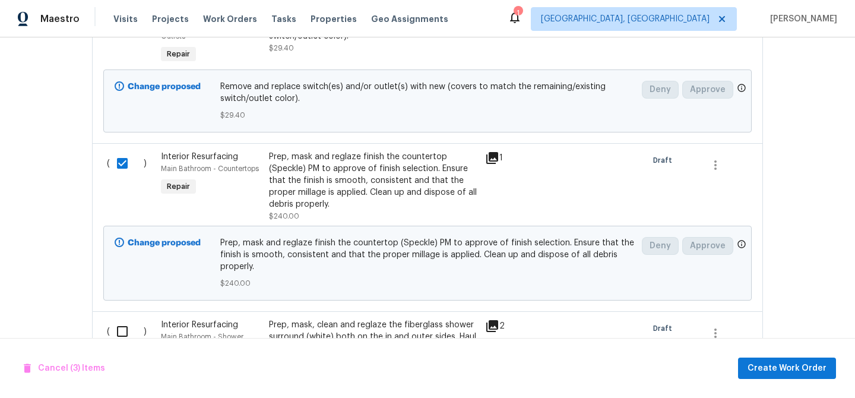
scroll to position [5392, 0]
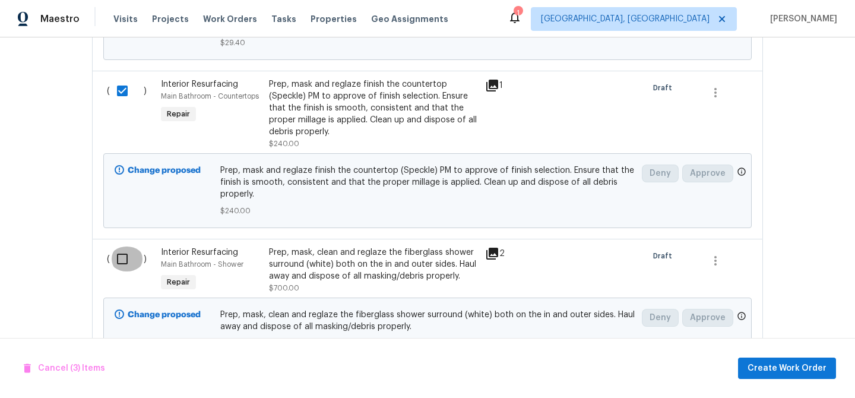
click at [117, 250] on input "checkbox" at bounding box center [127, 259] width 34 height 25
checkbox input "true"
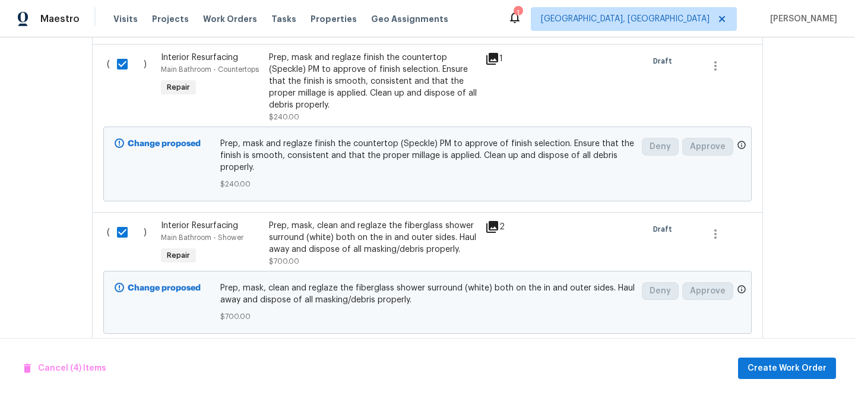
scroll to position [5445, 0]
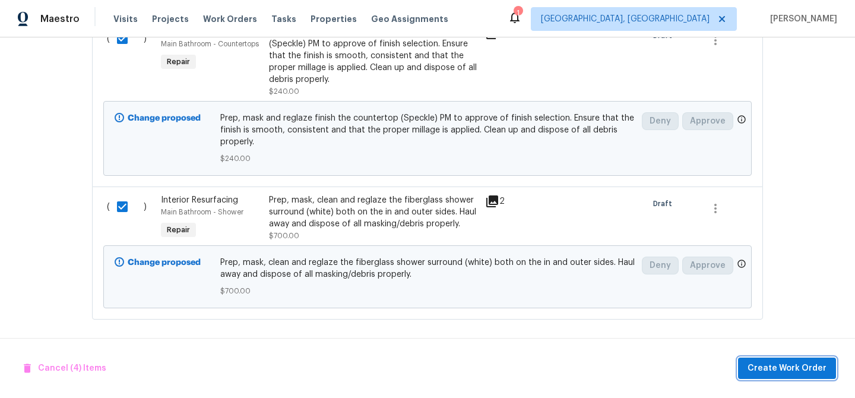
click at [798, 374] on span "Create Work Order" at bounding box center [787, 368] width 79 height 15
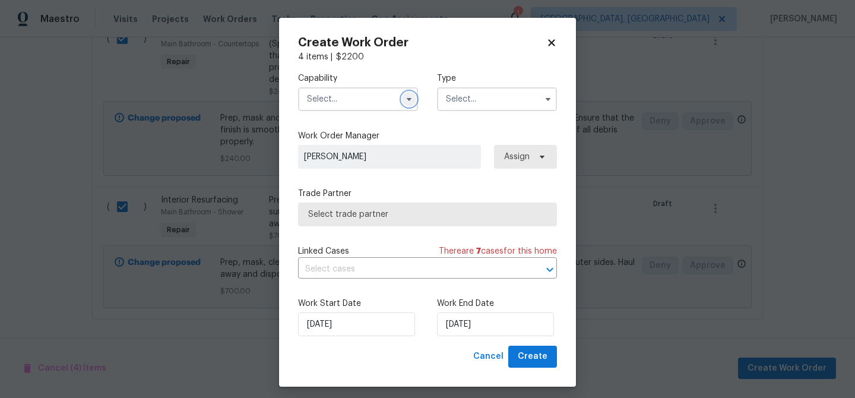
click at [405, 102] on icon "button" at bounding box center [410, 99] width 10 height 10
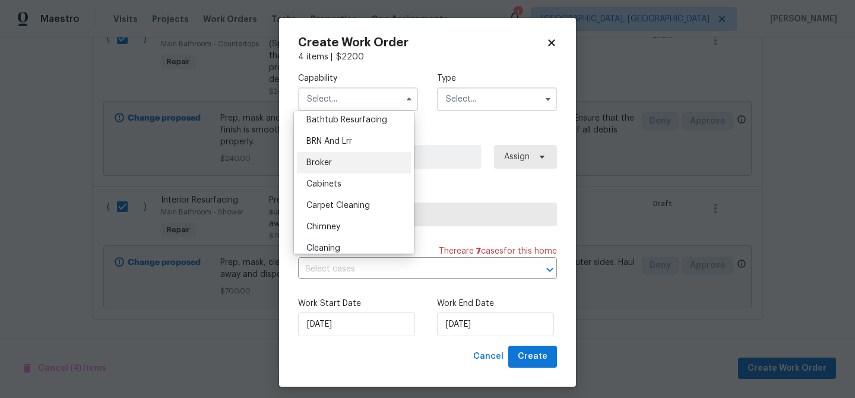
scroll to position [50, 0]
click at [463, 44] on h2 "Create Work Order" at bounding box center [422, 43] width 248 height 12
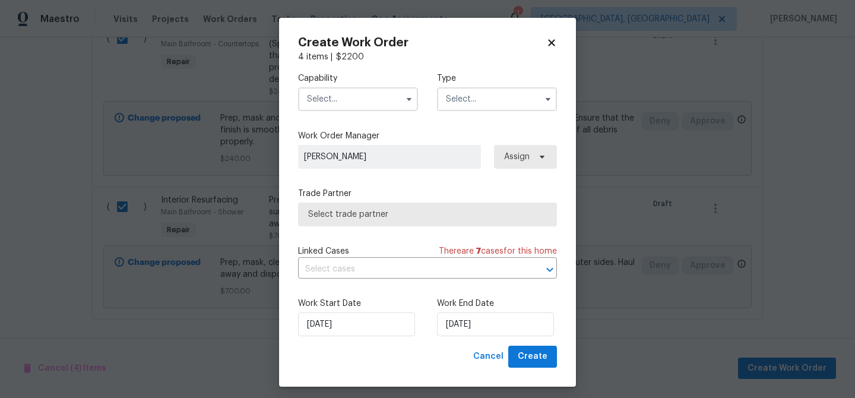
click at [355, 102] on input "text" at bounding box center [358, 99] width 120 height 24
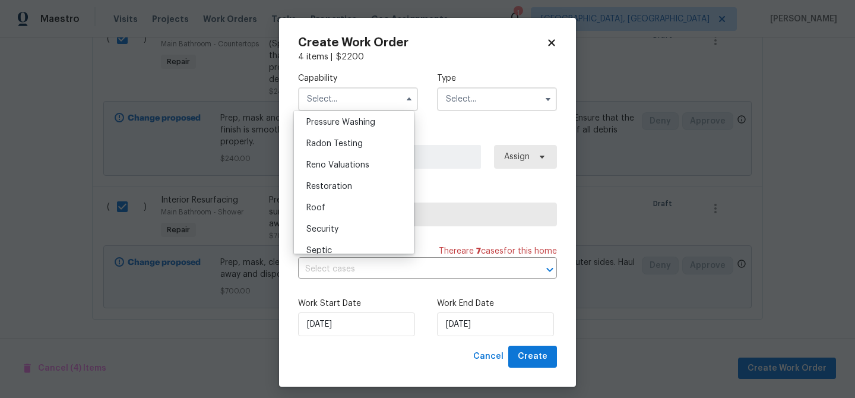
scroll to position [1122, 0]
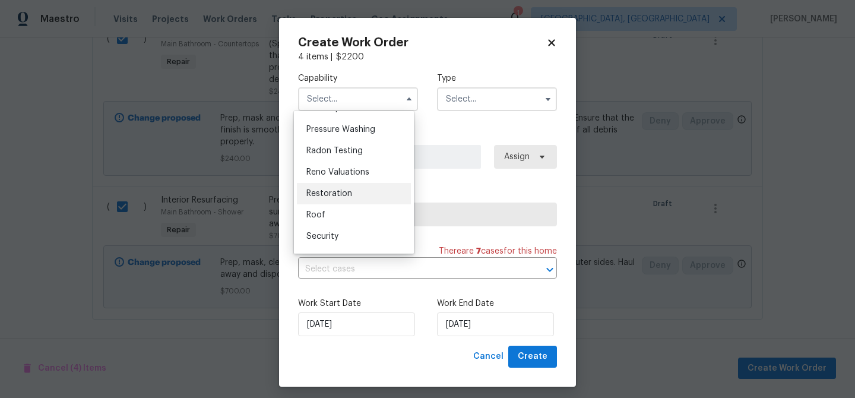
click at [352, 204] on div "Restoration" at bounding box center [354, 193] width 114 height 21
type input "Restoration"
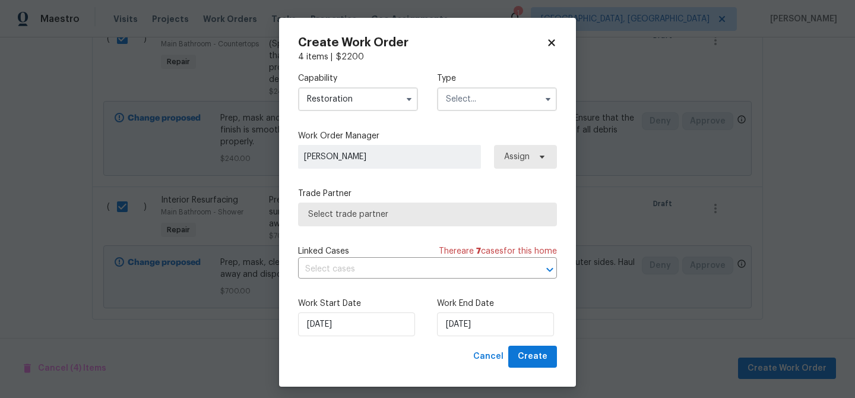
click at [454, 99] on input "text" at bounding box center [497, 99] width 120 height 24
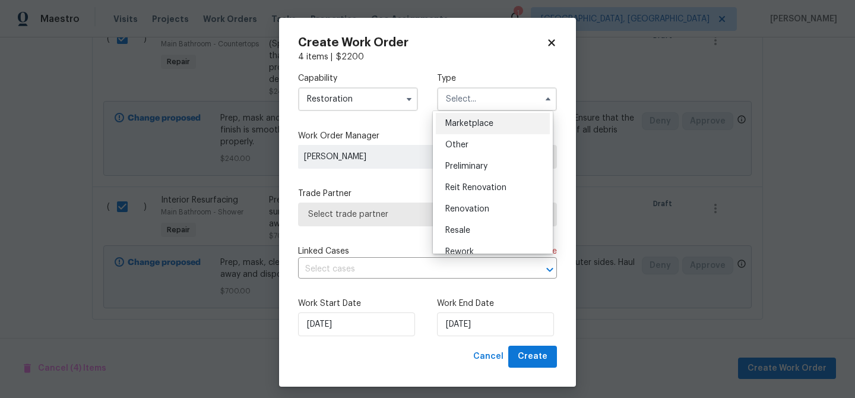
scroll to position [217, 0]
click at [479, 202] on div "Renovation" at bounding box center [493, 207] width 114 height 21
type input "Renovation"
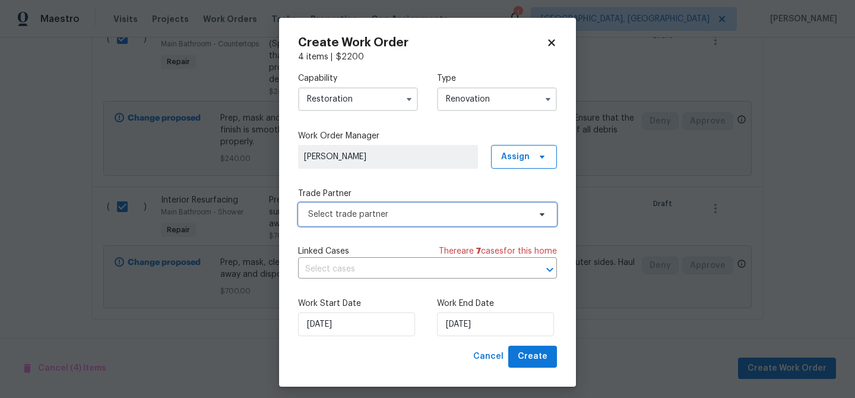
click at [418, 213] on span "Select trade partner" at bounding box center [419, 215] width 222 height 12
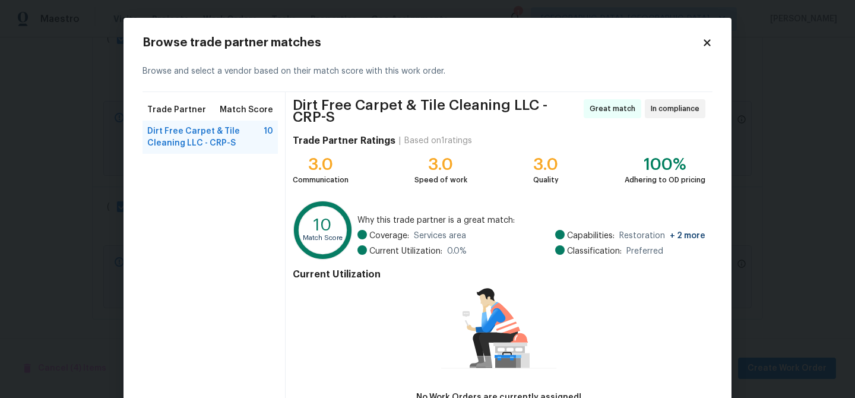
click at [706, 44] on icon at bounding box center [707, 42] width 11 height 11
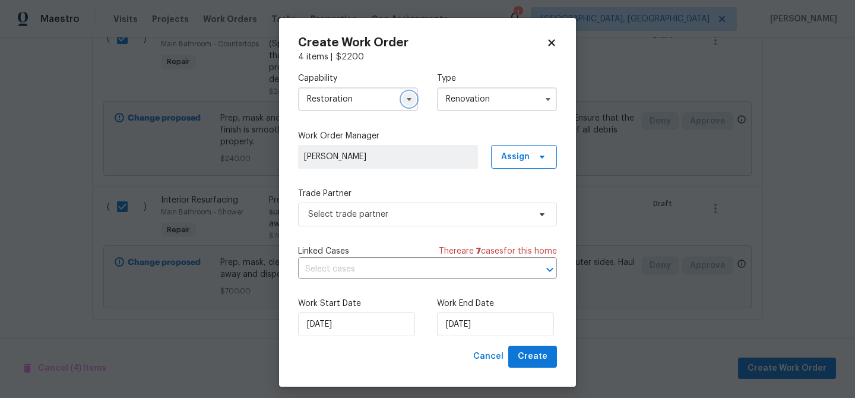
click at [405, 101] on icon "button" at bounding box center [410, 99] width 10 height 10
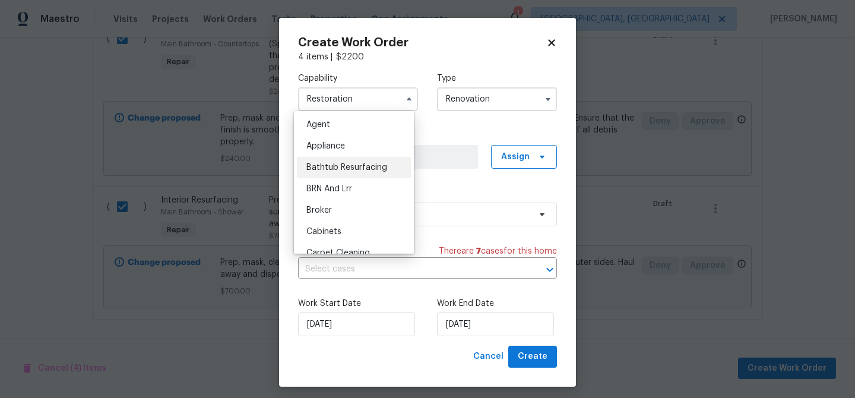
click at [374, 165] on span "Bathtub Resurfacing" at bounding box center [347, 167] width 81 height 8
type input "Bathtub Resurfacing"
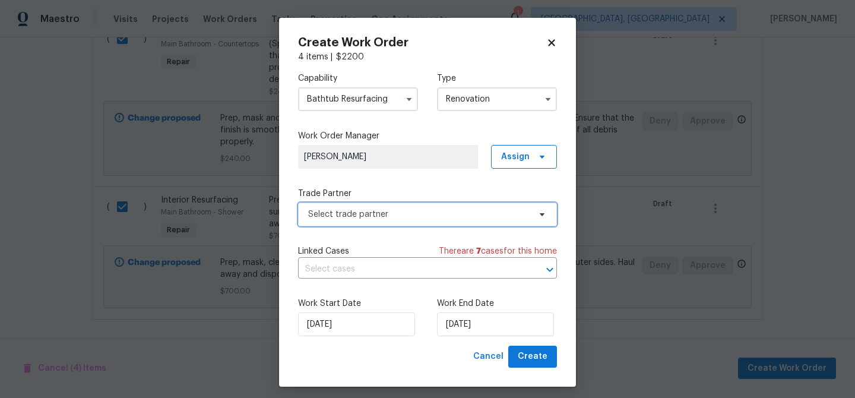
click at [432, 219] on span "Select trade partner" at bounding box center [419, 215] width 222 height 12
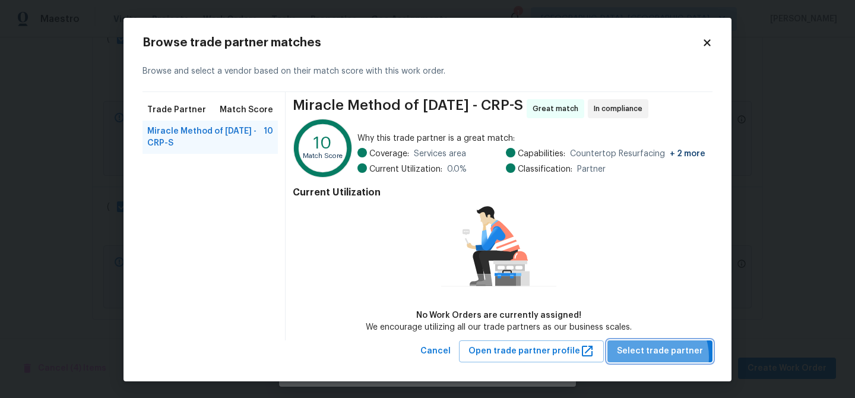
click at [649, 356] on span "Select trade partner" at bounding box center [660, 351] width 86 height 15
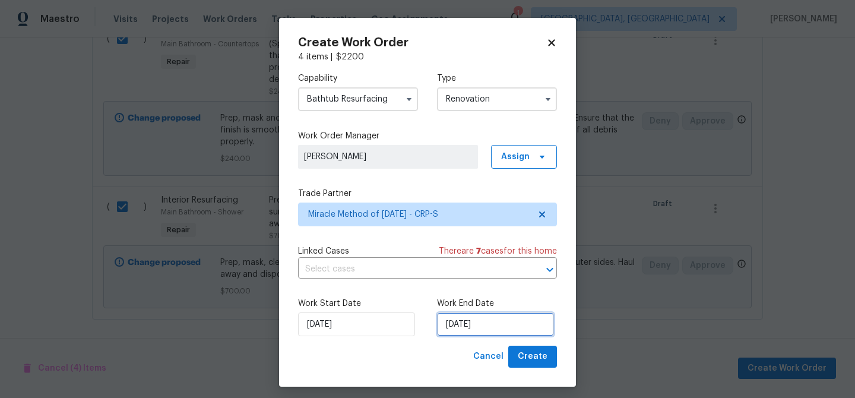
click at [490, 329] on input "[DATE]" at bounding box center [495, 324] width 117 height 24
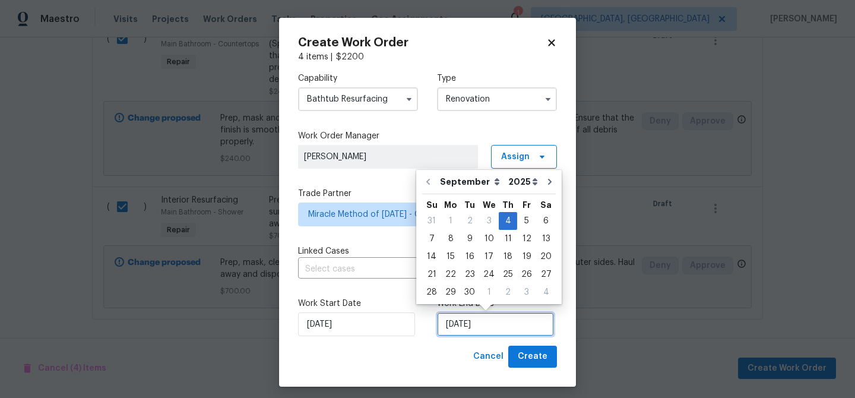
click at [482, 329] on input "[DATE]" at bounding box center [495, 324] width 117 height 24
click at [519, 241] on div "12" at bounding box center [526, 238] width 19 height 17
type input "[DATE]"
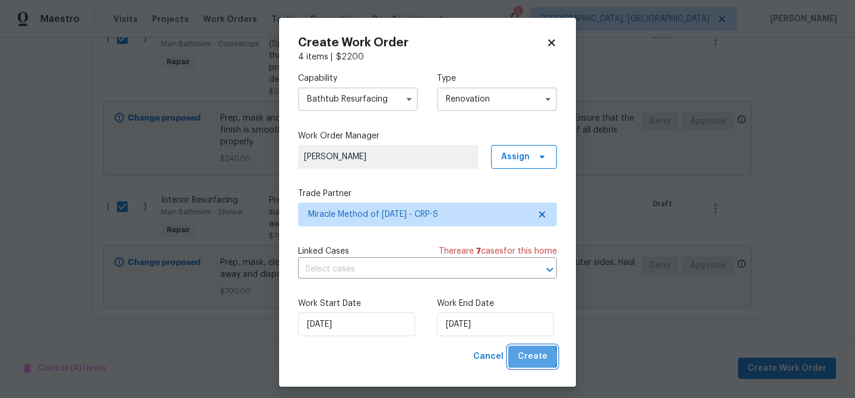
click at [525, 357] on span "Create" at bounding box center [533, 356] width 30 height 15
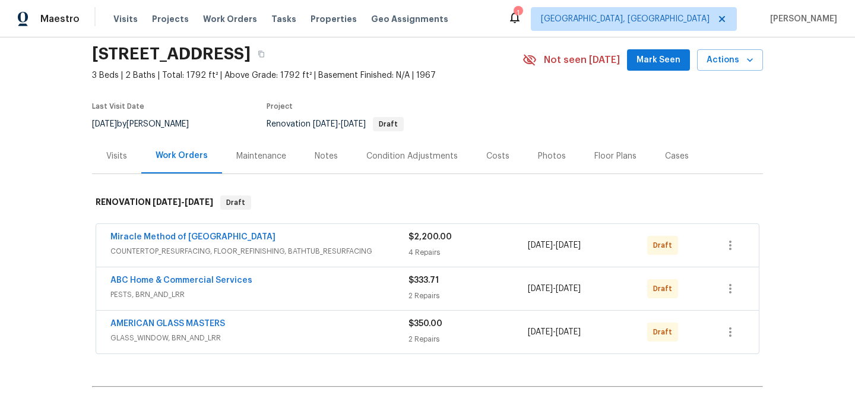
scroll to position [94, 0]
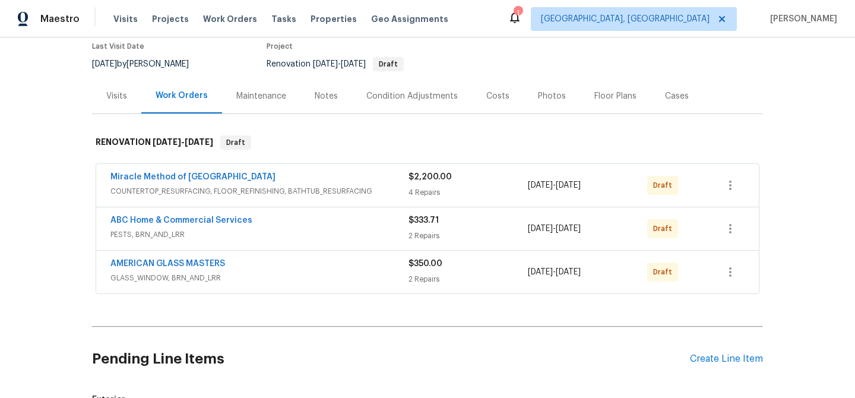
scroll to position [116, 0]
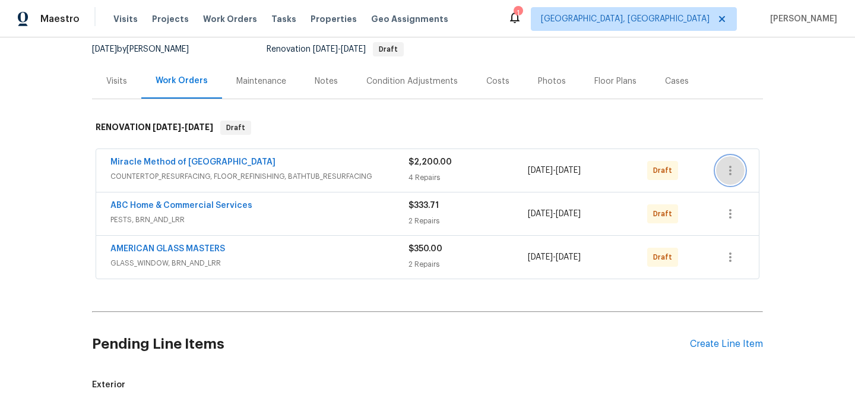
click at [729, 175] on icon "button" at bounding box center [731, 170] width 14 height 14
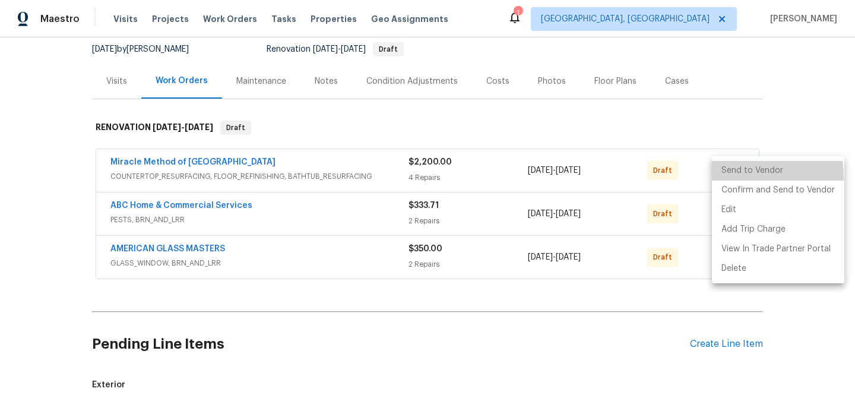
click at [727, 177] on li "Send to Vendor" at bounding box center [778, 171] width 132 height 20
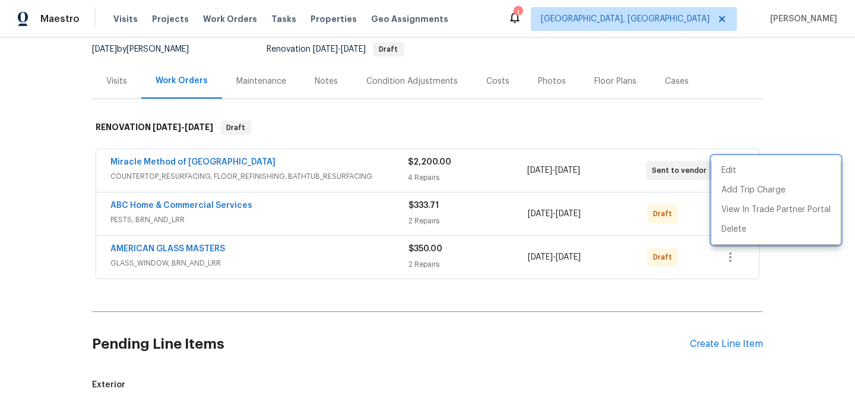
click at [693, 204] on div at bounding box center [427, 199] width 855 height 398
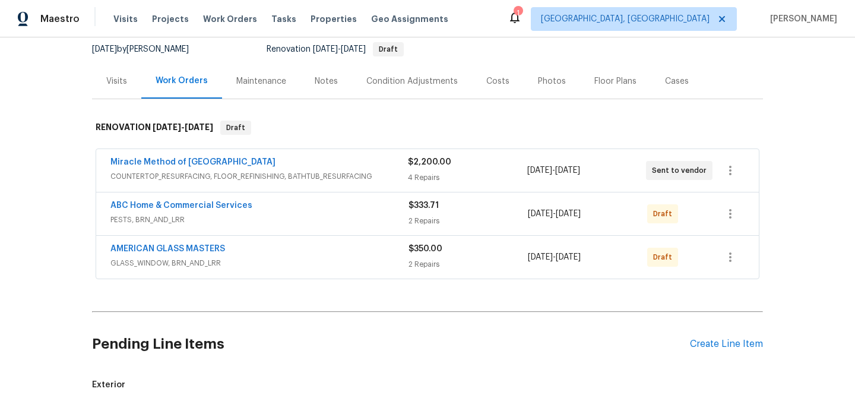
scroll to position [119, 0]
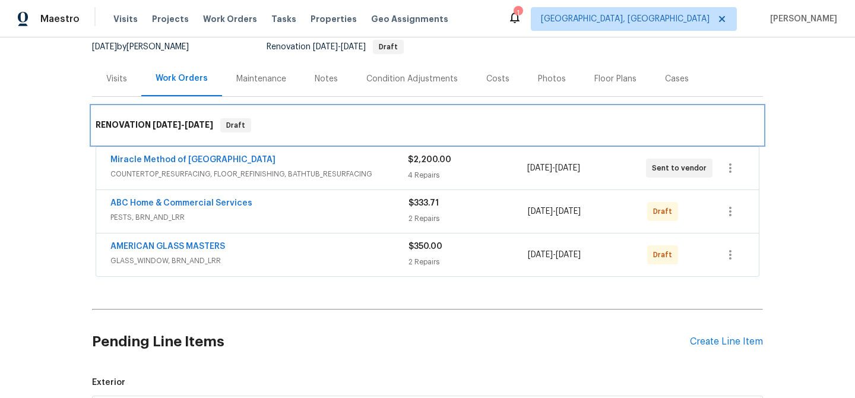
click at [326, 140] on div "RENOVATION [DATE] - [DATE] Draft" at bounding box center [427, 125] width 671 height 38
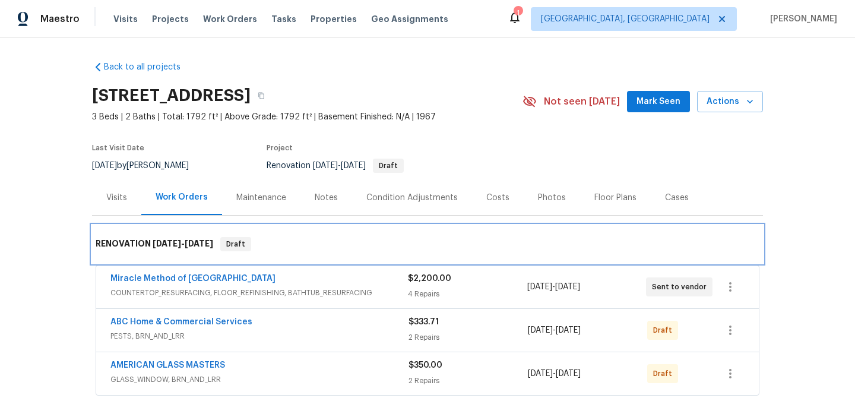
scroll to position [235, 0]
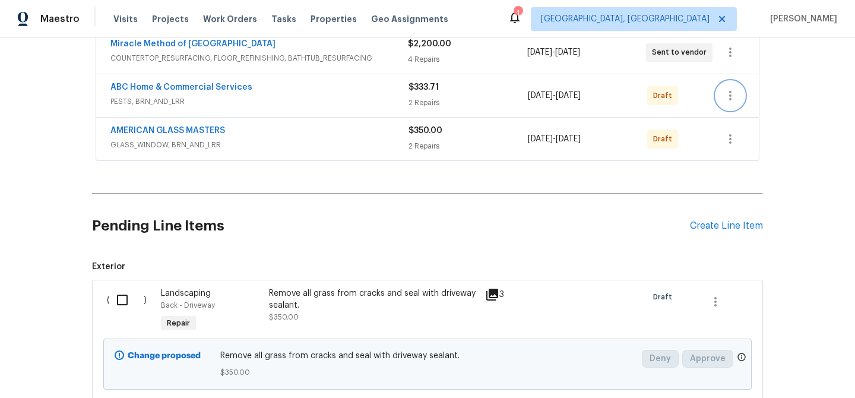
click at [730, 99] on icon "button" at bounding box center [731, 96] width 2 height 10
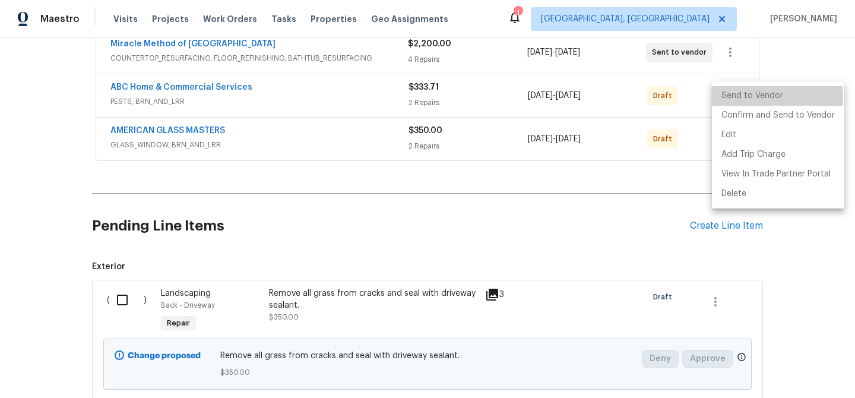
click at [727, 99] on li "Send to Vendor" at bounding box center [778, 96] width 132 height 20
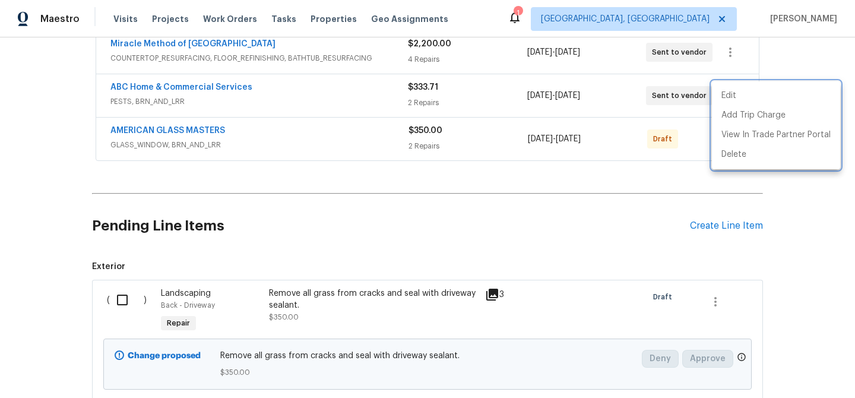
click at [677, 175] on div at bounding box center [427, 199] width 855 height 398
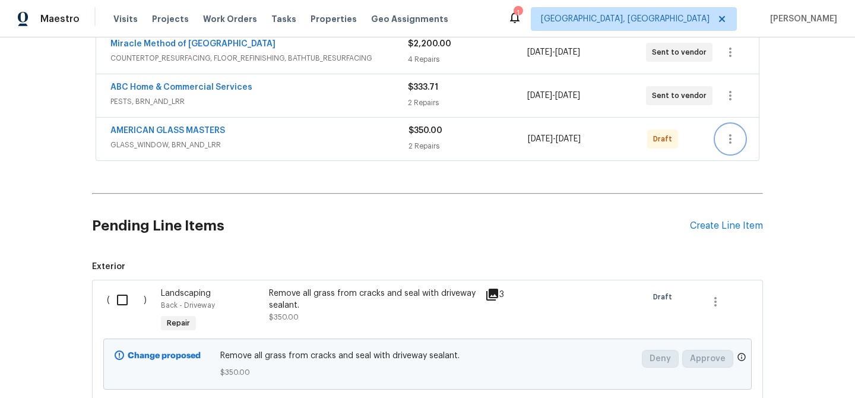
click at [728, 139] on icon "button" at bounding box center [731, 139] width 14 height 14
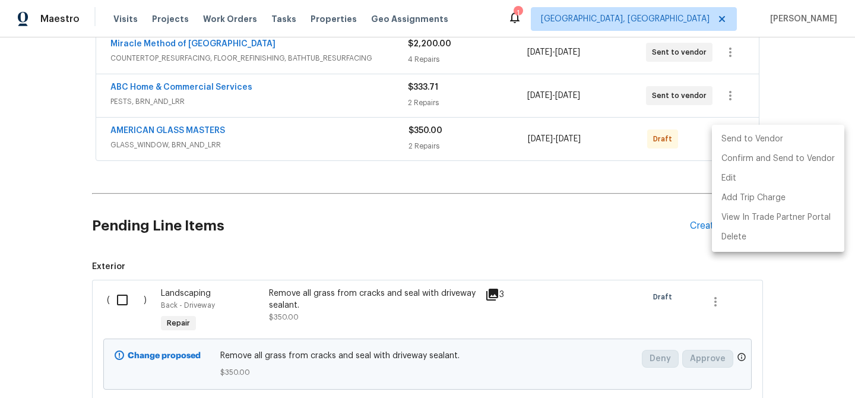
click at [728, 140] on li "Send to Vendor" at bounding box center [778, 140] width 132 height 20
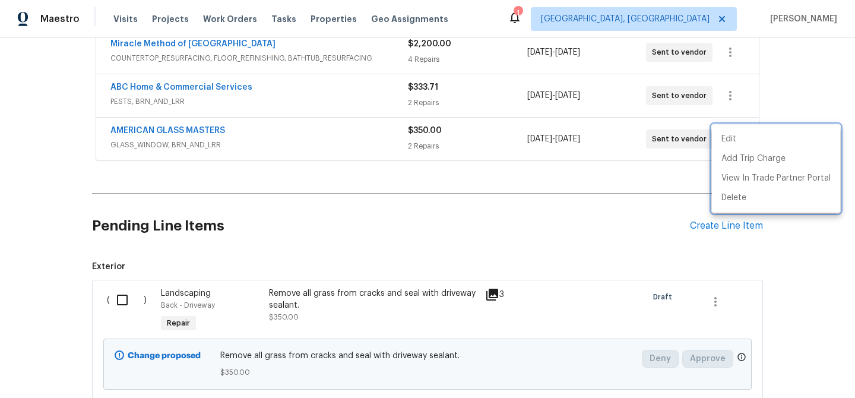
click at [646, 187] on div at bounding box center [427, 199] width 855 height 398
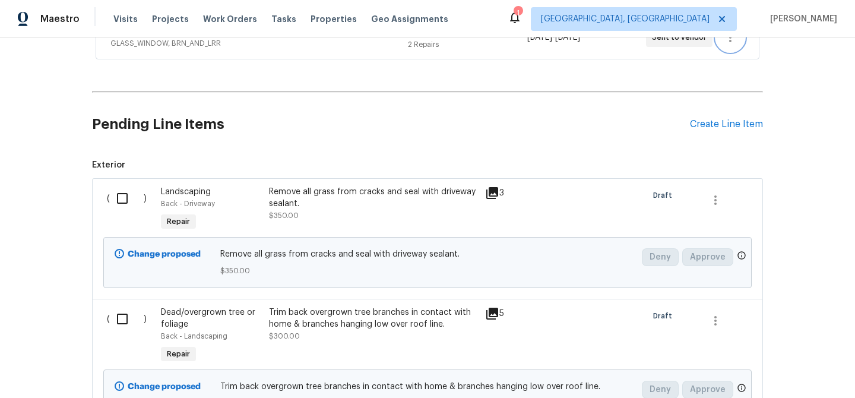
scroll to position [418, 0]
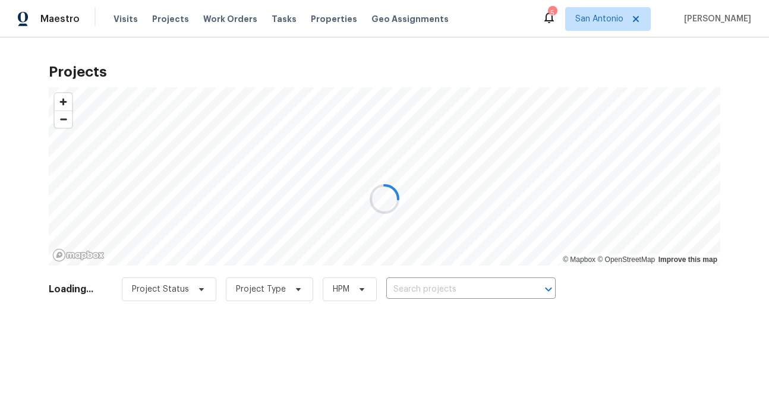
click at [642, 18] on div at bounding box center [384, 199] width 769 height 398
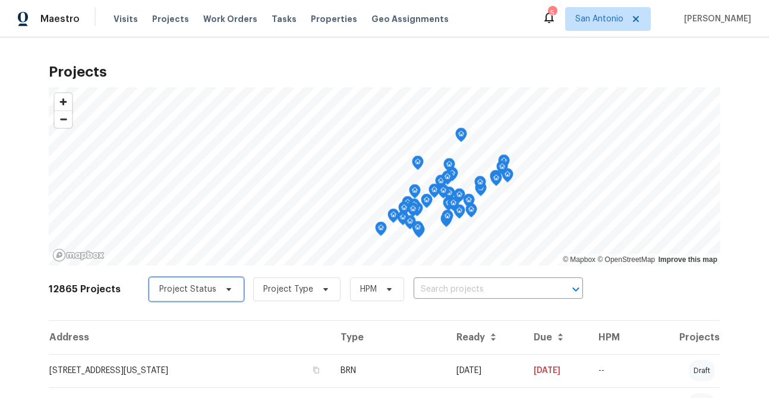
click at [224, 289] on icon at bounding box center [229, 290] width 10 height 10
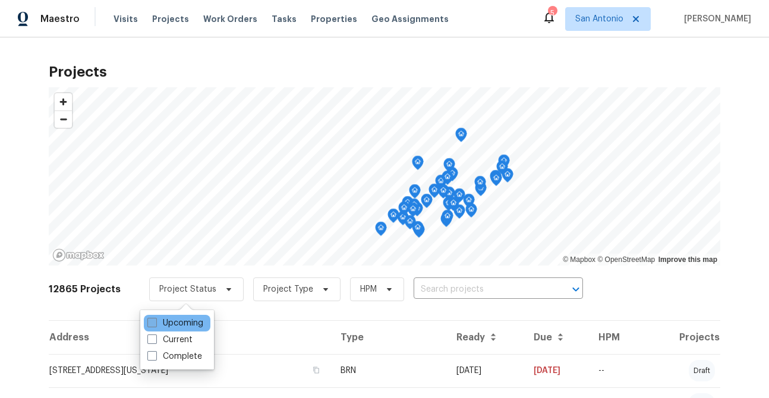
click at [170, 320] on label "Upcoming" at bounding box center [175, 323] width 56 height 12
click at [155, 320] on input "Upcoming" at bounding box center [151, 321] width 8 height 8
checkbox input "true"
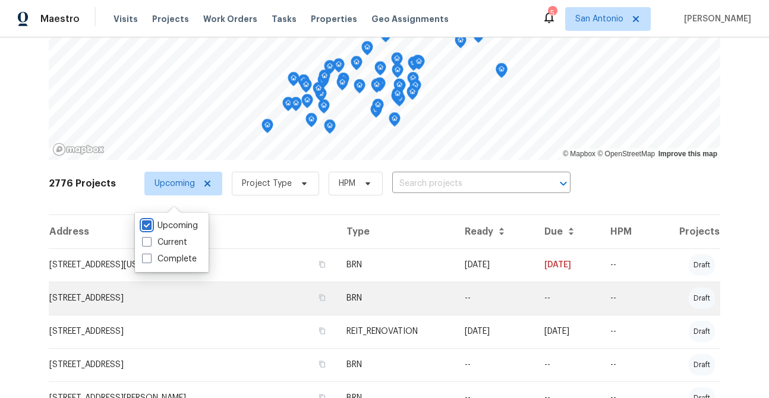
scroll to position [97, 0]
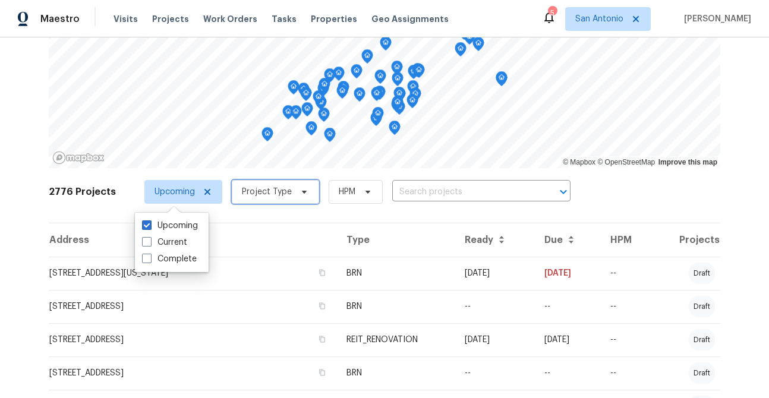
click at [270, 192] on span "Project Type" at bounding box center [267, 192] width 50 height 12
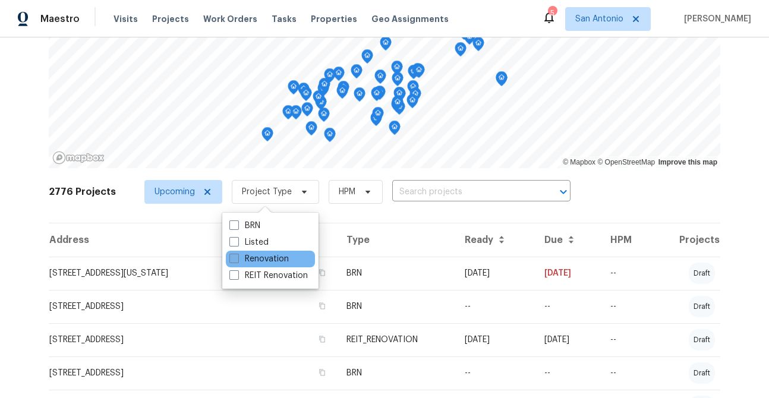
click at [268, 258] on label "Renovation" at bounding box center [258, 259] width 59 height 12
click at [237, 258] on input "Renovation" at bounding box center [233, 257] width 8 height 8
checkbox input "true"
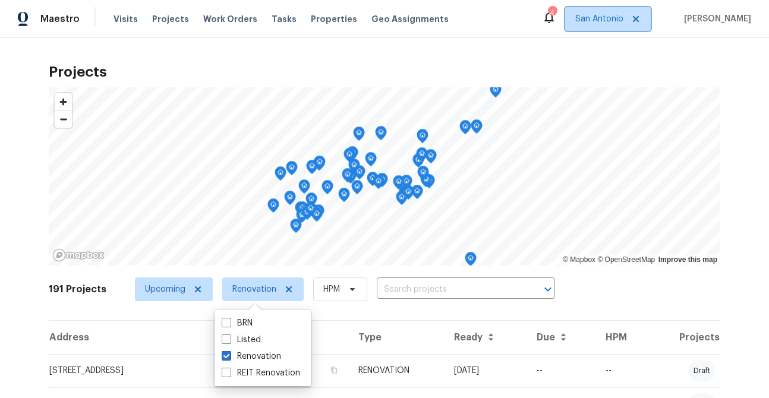
click at [640, 18] on icon at bounding box center [636, 19] width 10 height 10
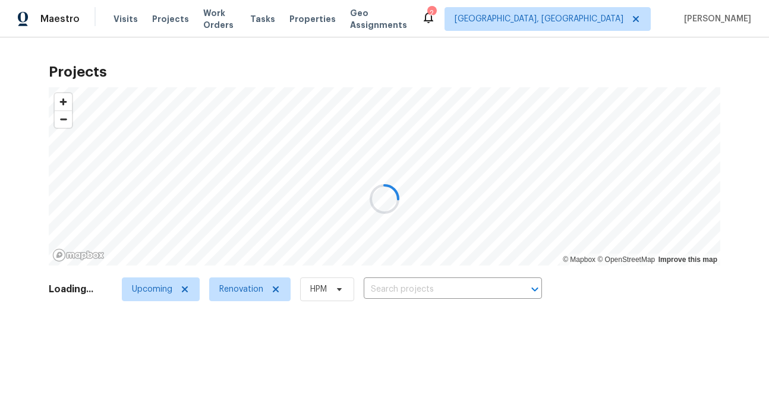
click at [589, 24] on div at bounding box center [384, 199] width 769 height 398
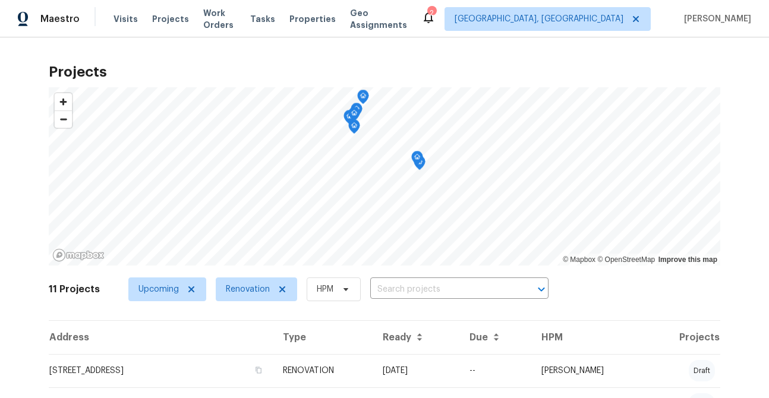
click at [435, 17] on div "2" at bounding box center [431, 13] width 8 height 12
click at [580, 15] on span "Albuquerque, NM" at bounding box center [538, 19] width 169 height 12
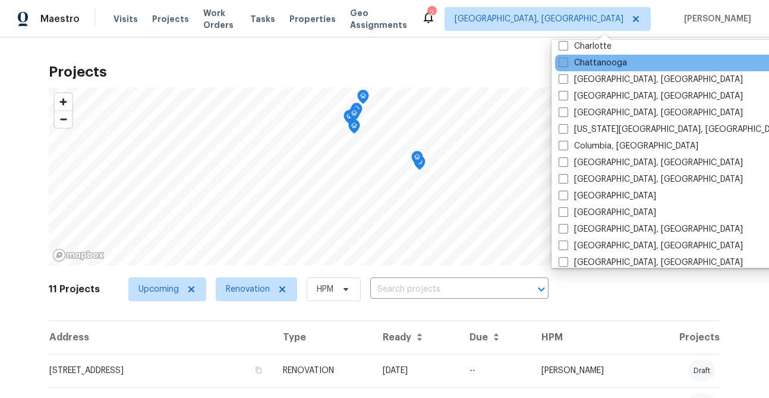
scroll to position [174, 0]
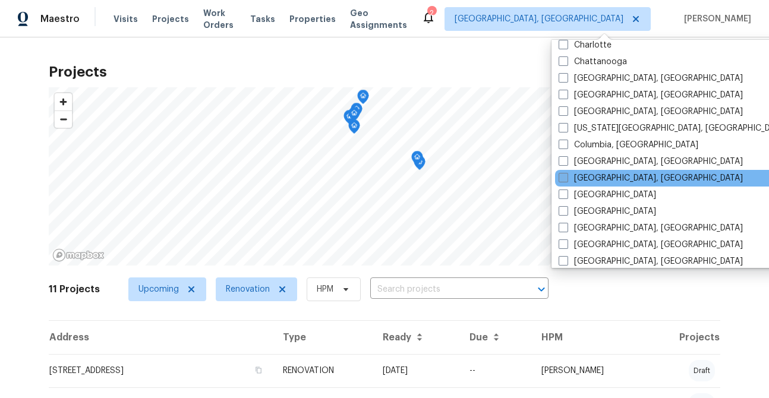
click at [595, 175] on label "[GEOGRAPHIC_DATA], [GEOGRAPHIC_DATA]" at bounding box center [650, 178] width 184 height 12
click at [566, 175] on input "[GEOGRAPHIC_DATA], [GEOGRAPHIC_DATA]" at bounding box center [562, 176] width 8 height 8
checkbox input "true"
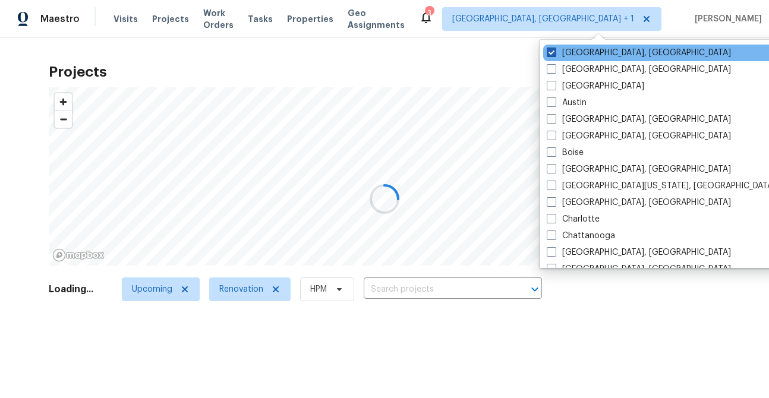
click at [554, 52] on span at bounding box center [552, 53] width 10 height 10
click at [554, 52] on input "Albuquerque, NM" at bounding box center [551, 51] width 8 height 8
checkbox input "false"
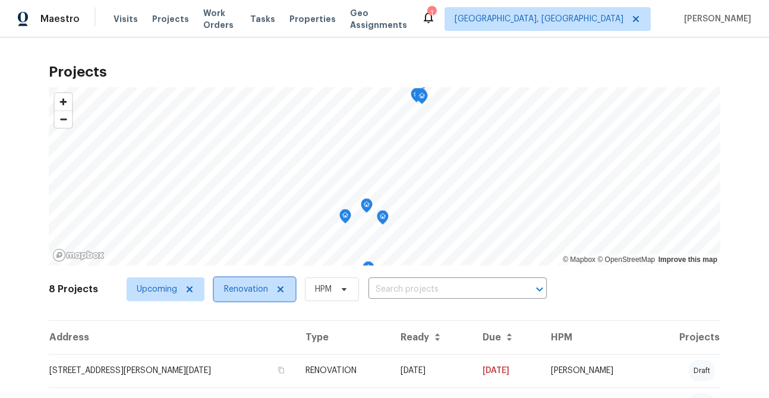
click at [276, 289] on icon at bounding box center [281, 290] width 10 height 10
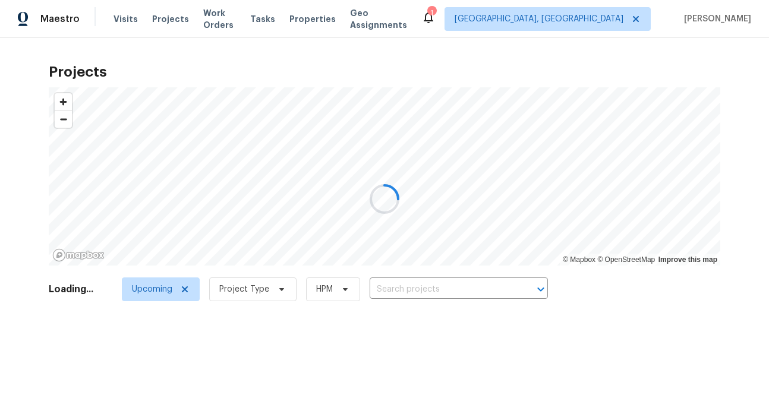
click at [178, 290] on div at bounding box center [384, 199] width 769 height 398
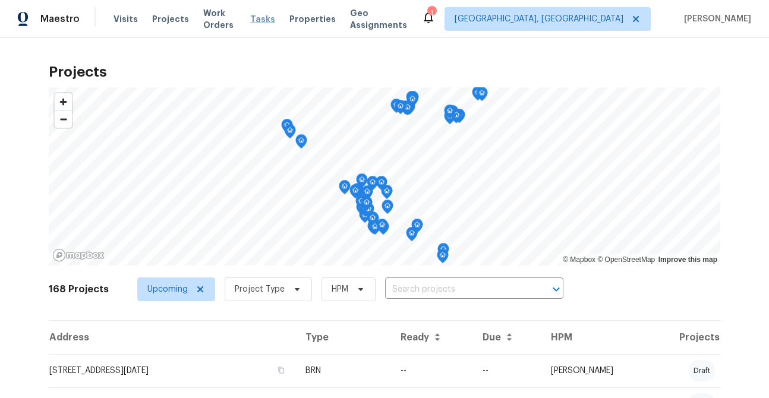
click at [271, 21] on span "Tasks" at bounding box center [262, 19] width 25 height 8
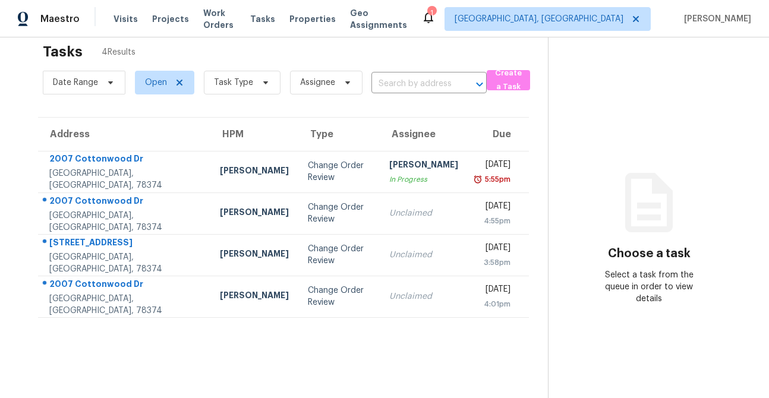
scroll to position [46, 0]
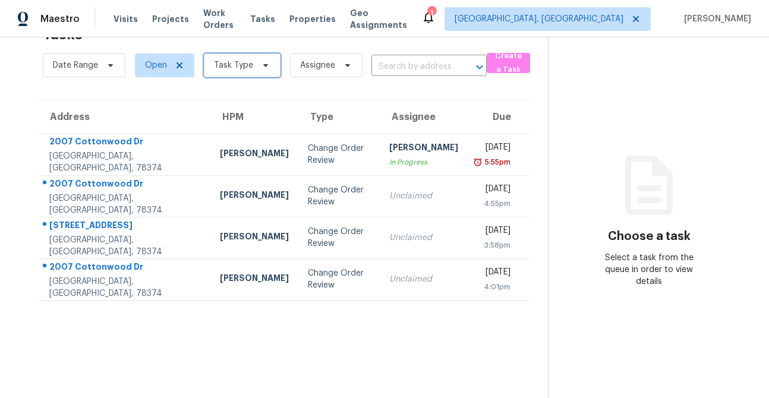
click at [261, 61] on span "Task Type" at bounding box center [242, 65] width 77 height 24
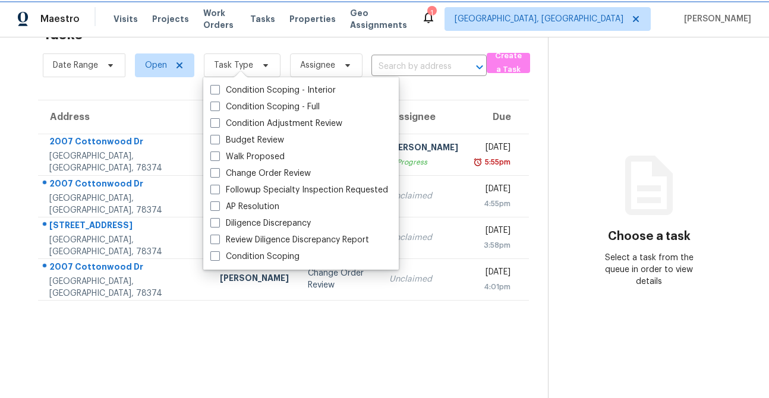
click at [261, 61] on span "Task Type" at bounding box center [242, 65] width 77 height 24
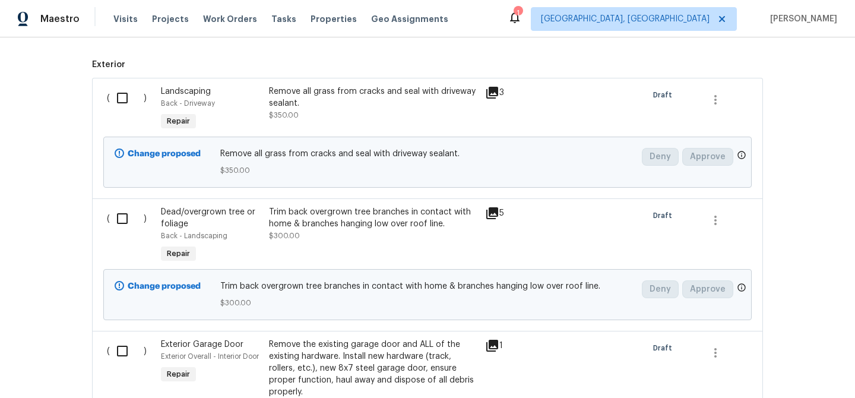
scroll to position [430, 0]
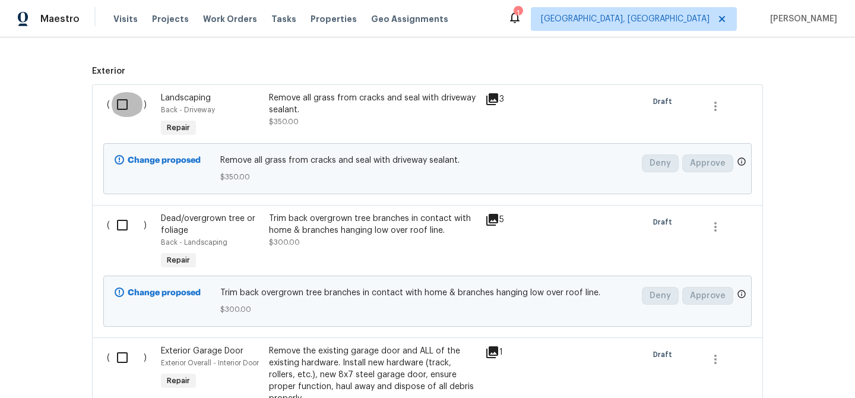
click at [113, 106] on input "checkbox" at bounding box center [127, 104] width 34 height 25
checkbox input "true"
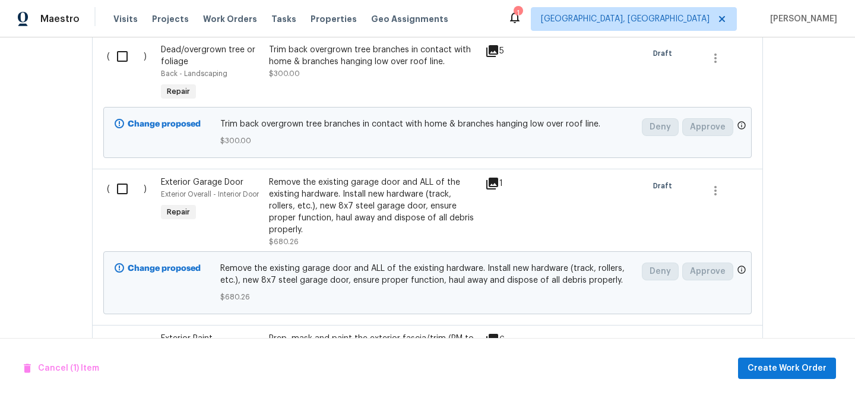
scroll to position [602, 0]
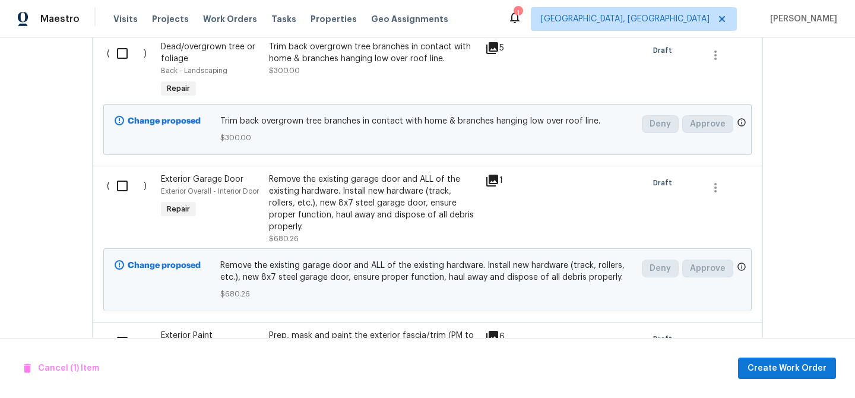
click at [118, 184] on input "checkbox" at bounding box center [127, 185] width 34 height 25
click at [116, 185] on input "checkbox" at bounding box center [127, 185] width 34 height 25
checkbox input "false"
click at [117, 51] on input "checkbox" at bounding box center [127, 53] width 34 height 25
checkbox input "true"
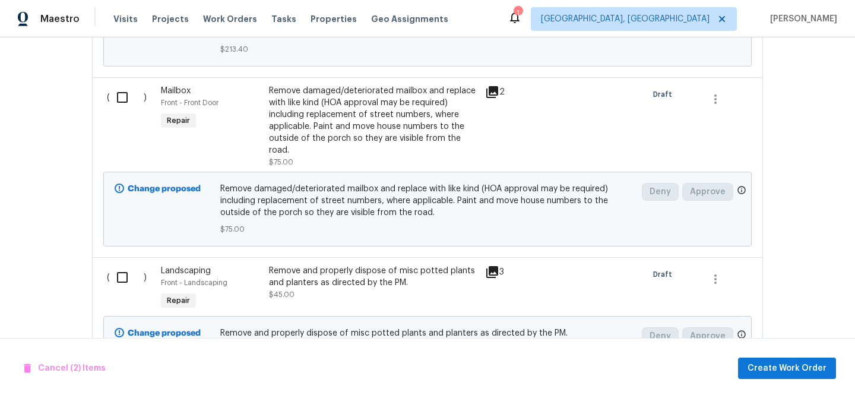
scroll to position [1075, 0]
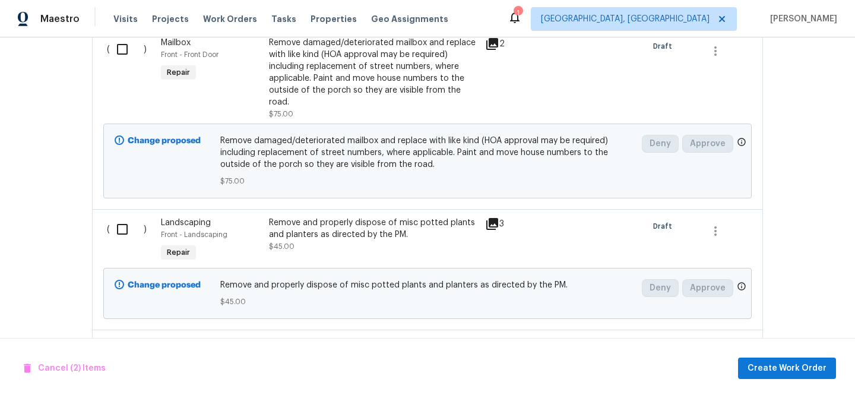
click at [116, 219] on input "checkbox" at bounding box center [127, 229] width 34 height 25
checkbox input "true"
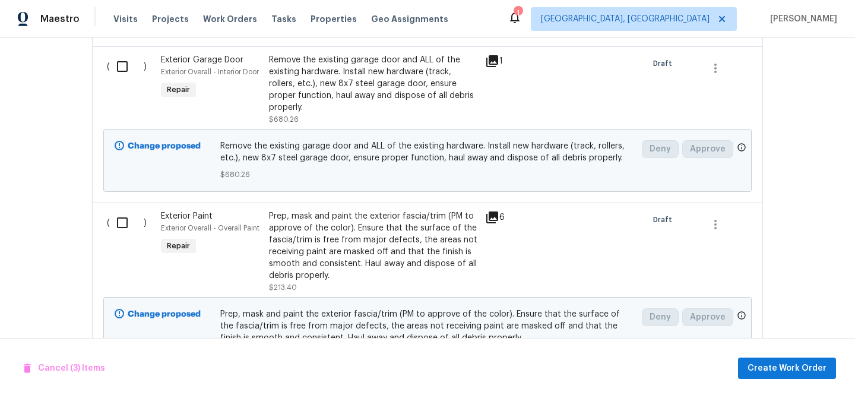
scroll to position [605, 0]
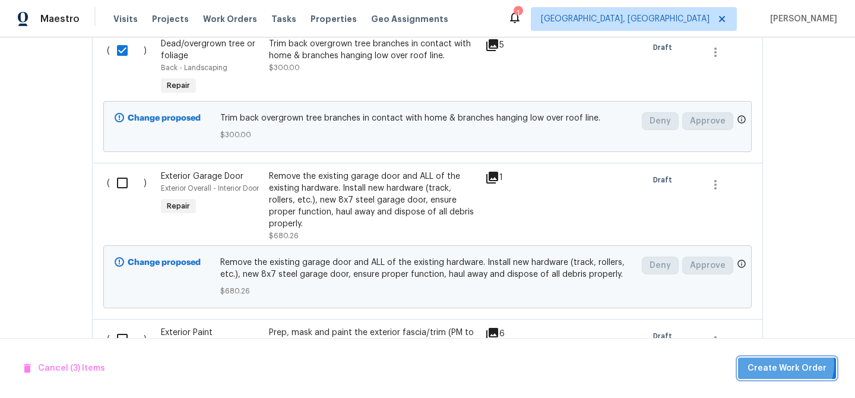
click at [789, 364] on span "Create Work Order" at bounding box center [787, 368] width 79 height 15
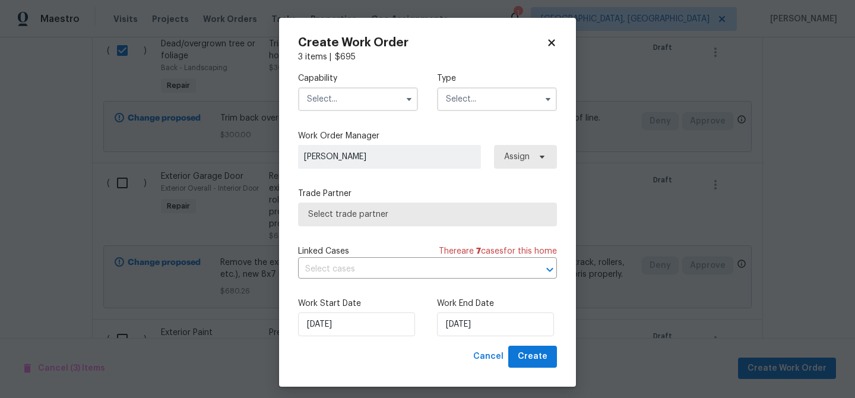
click at [312, 105] on input "text" at bounding box center [358, 99] width 120 height 24
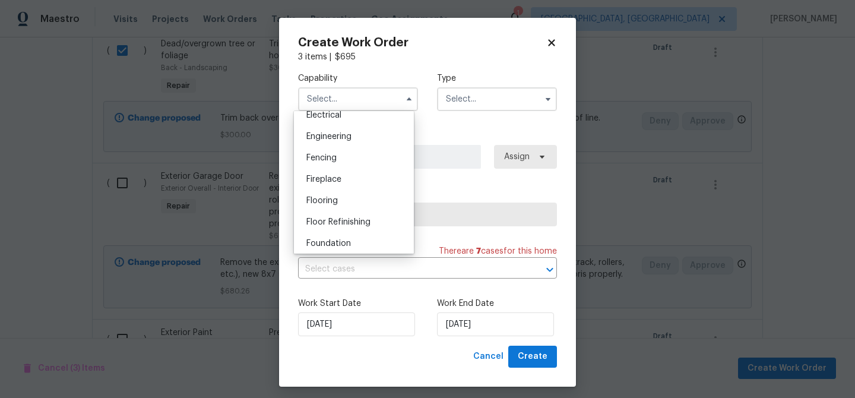
scroll to position [779, 0]
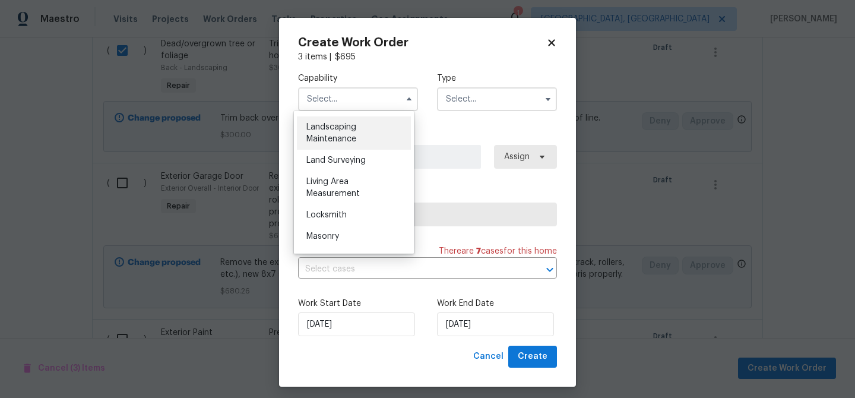
click at [340, 143] on span "Landscaping Maintenance" at bounding box center [332, 133] width 50 height 20
type input "Landscaping Maintenance"
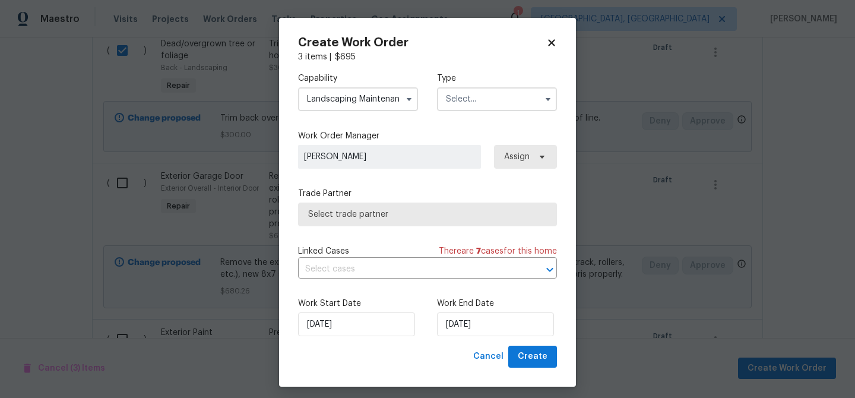
click at [468, 103] on input "text" at bounding box center [497, 99] width 120 height 24
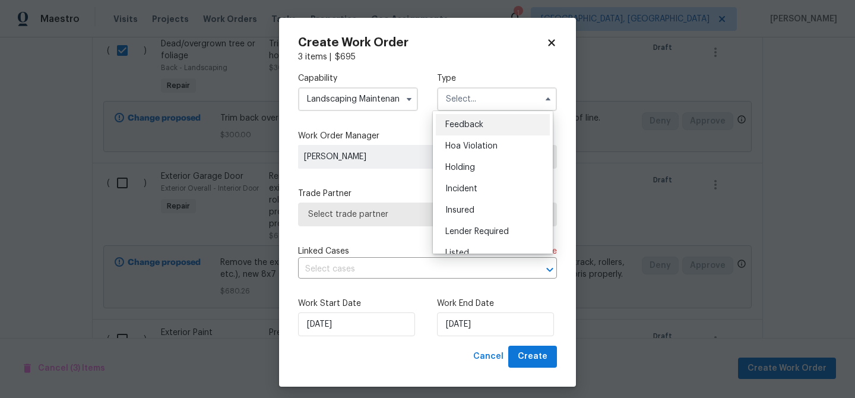
scroll to position [228, 0]
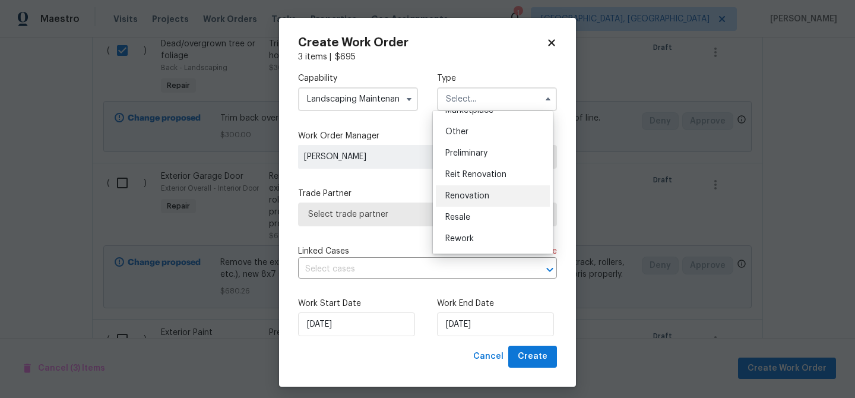
click at [475, 199] on span "Renovation" at bounding box center [468, 196] width 44 height 8
type input "Renovation"
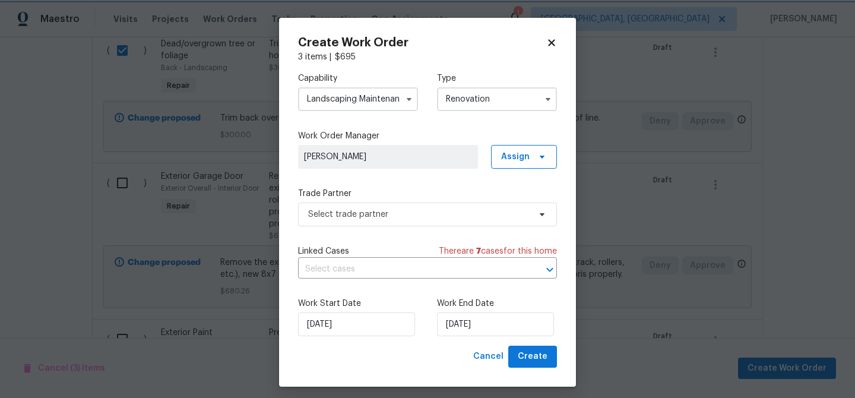
scroll to position [0, 0]
click at [364, 220] on span "Select trade partner" at bounding box center [419, 215] width 222 height 12
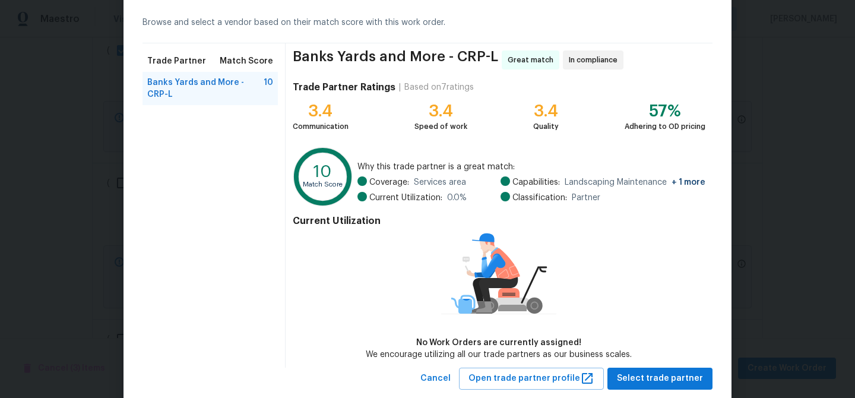
scroll to position [77, 0]
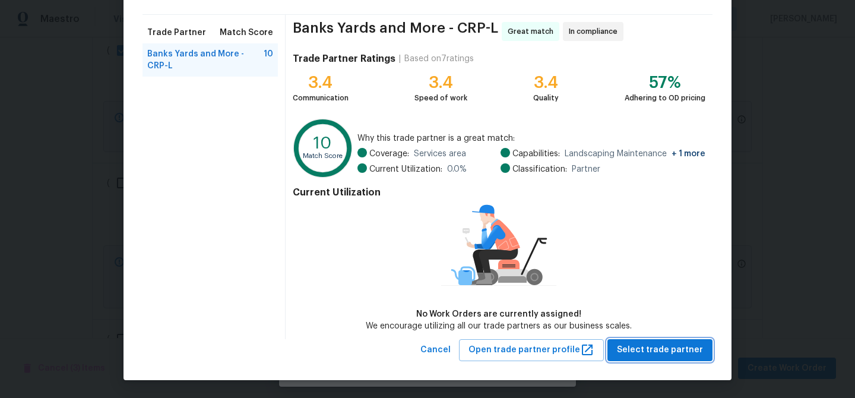
click at [656, 349] on span "Select trade partner" at bounding box center [660, 350] width 86 height 15
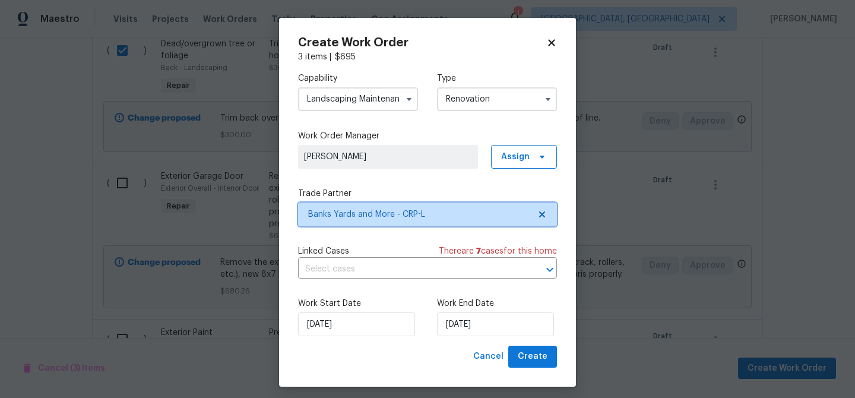
scroll to position [0, 0]
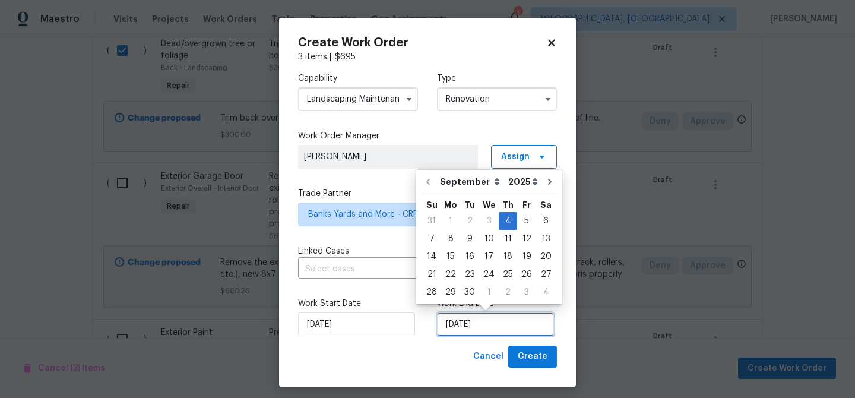
click at [488, 321] on input "[DATE]" at bounding box center [495, 324] width 117 height 24
click at [517, 258] on div "19" at bounding box center [526, 256] width 19 height 17
type input "[DATE]"
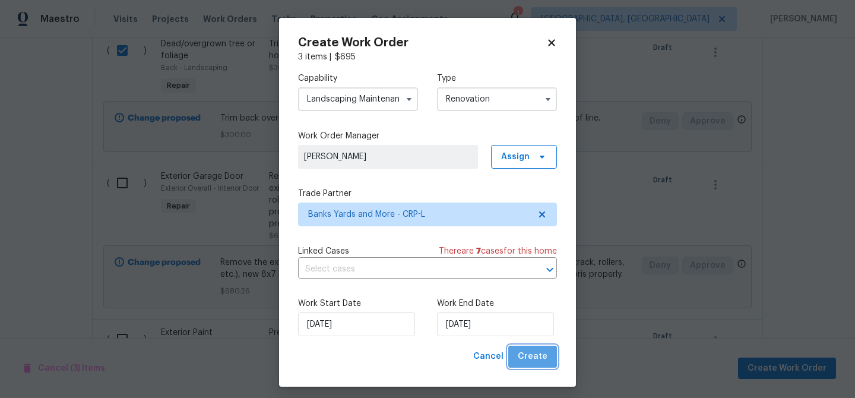
click at [532, 362] on span "Create" at bounding box center [533, 356] width 30 height 15
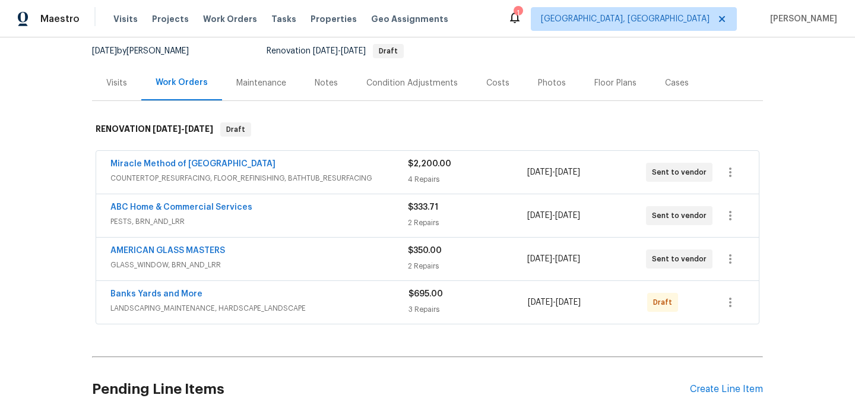
scroll to position [241, 0]
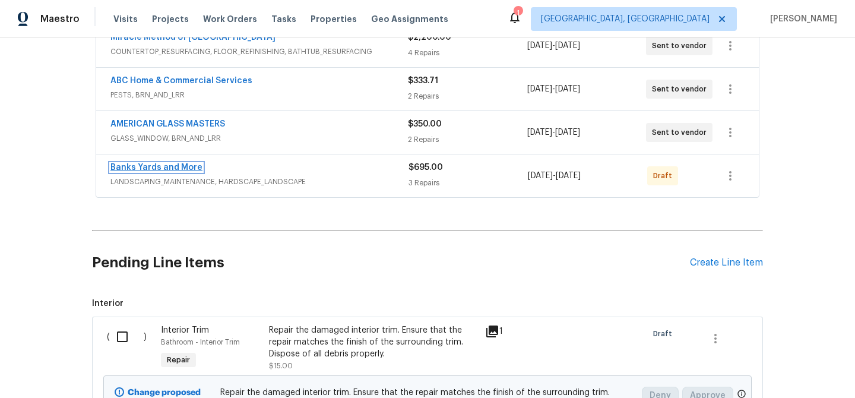
click at [187, 167] on link "Banks Yards and More" at bounding box center [156, 167] width 92 height 8
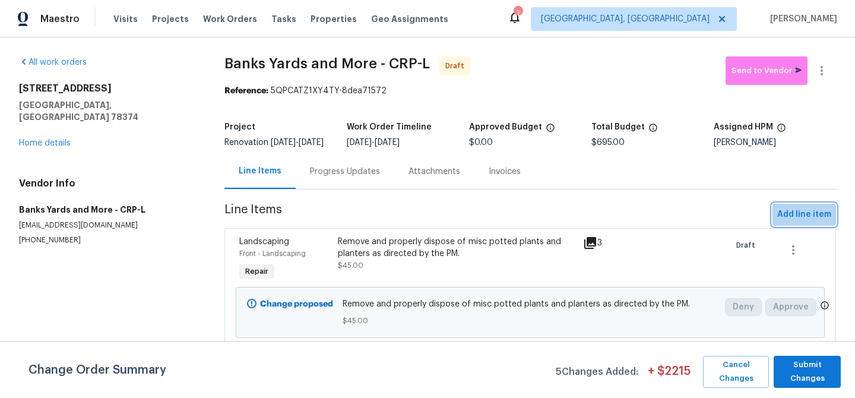
click at [814, 220] on span "Add line item" at bounding box center [805, 214] width 54 height 15
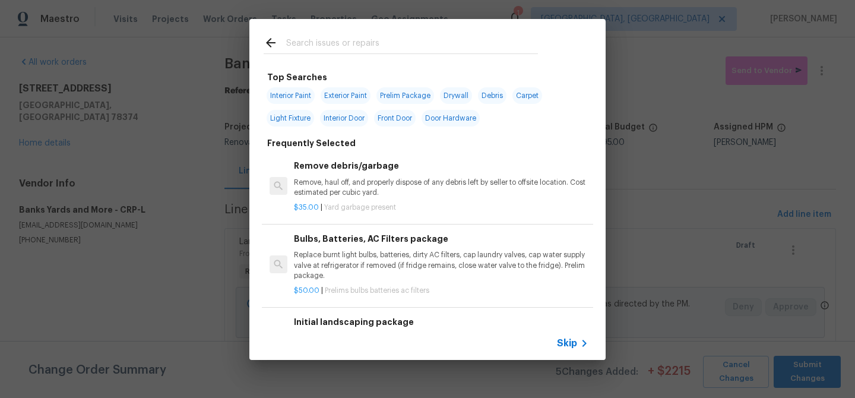
click at [293, 43] on input "text" at bounding box center [412, 45] width 252 height 18
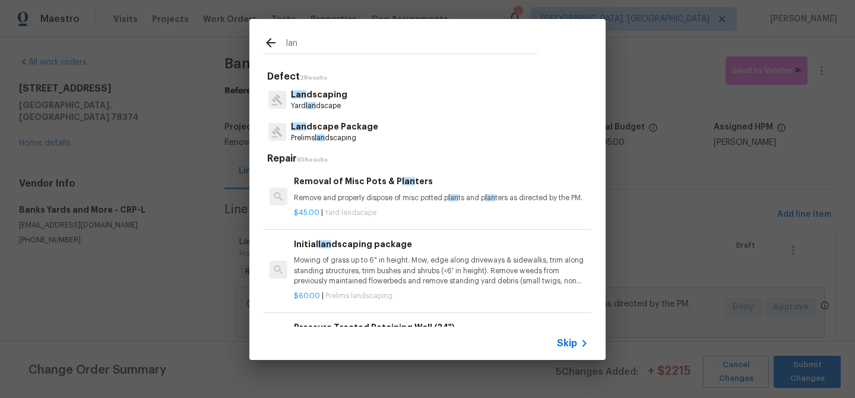
type input "lan"
click at [352, 134] on p "Prelims lan dscaping" at bounding box center [334, 138] width 87 height 10
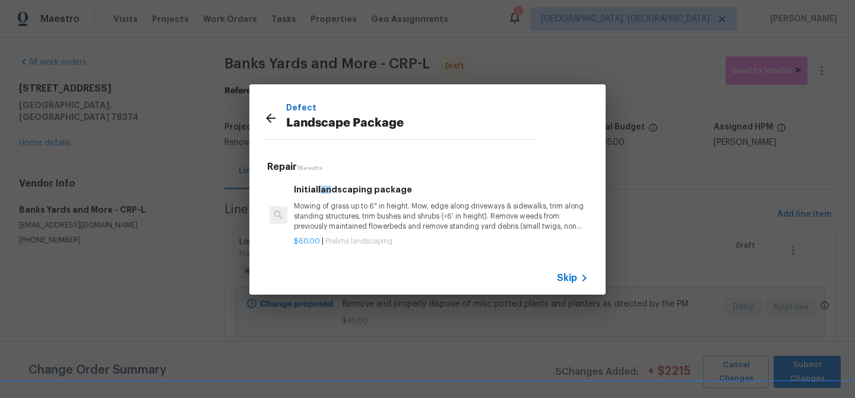
click at [424, 207] on p "Mowing of grass up to 6" in height. Mow, edge along driveways & sidewalks, trim…" at bounding box center [441, 216] width 295 height 30
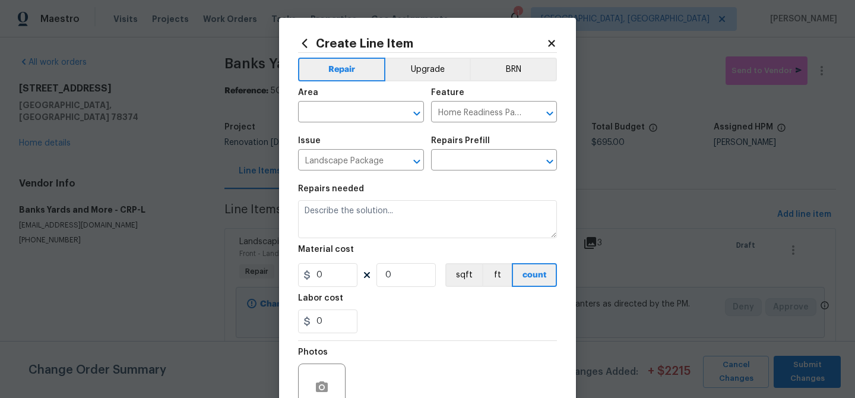
type input "Initial landscaping package $60.00"
type textarea "Mowing of grass up to 6" in height. Mow, edge along driveways & sidewalks, trim…"
type input "60"
type input "1"
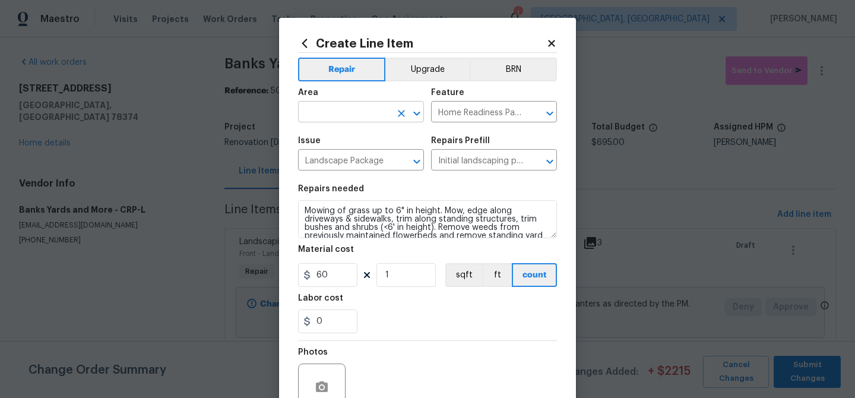
click at [361, 111] on input "text" at bounding box center [344, 113] width 93 height 18
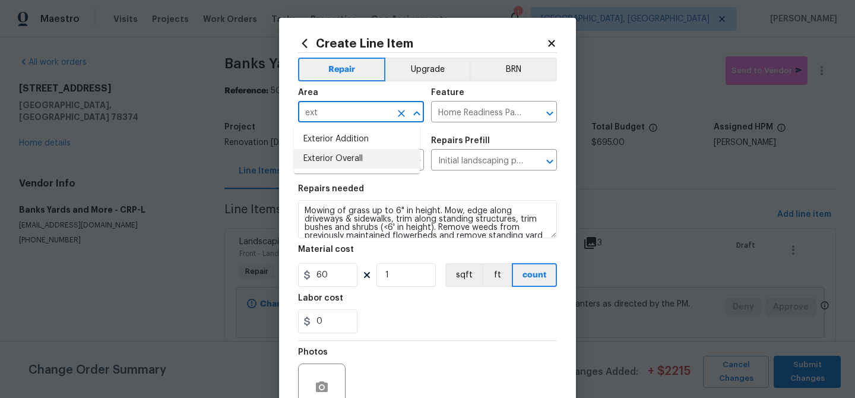
click at [352, 163] on li "Exterior Overall" at bounding box center [357, 159] width 126 height 20
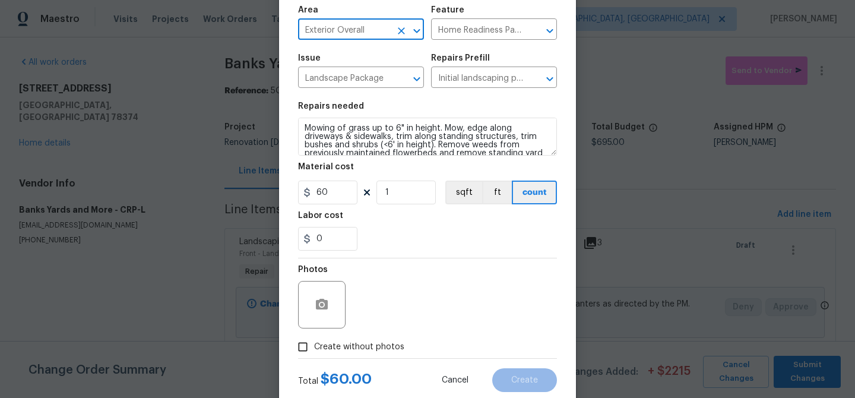
scroll to position [86, 0]
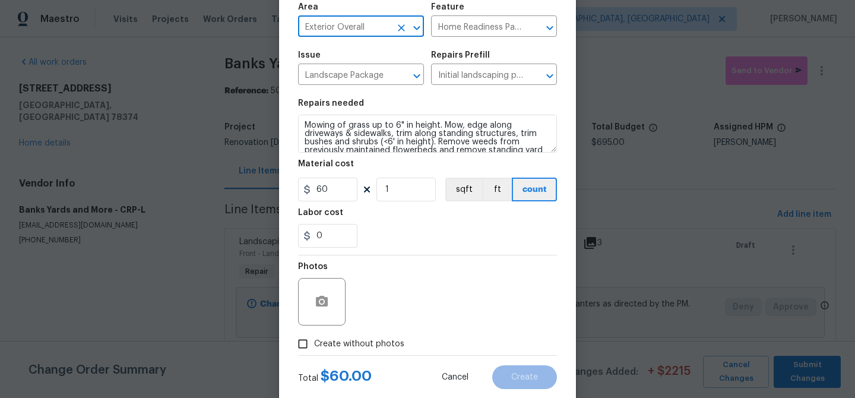
type input "Exterior Overall"
click at [308, 303] on button "button" at bounding box center [322, 302] width 29 height 29
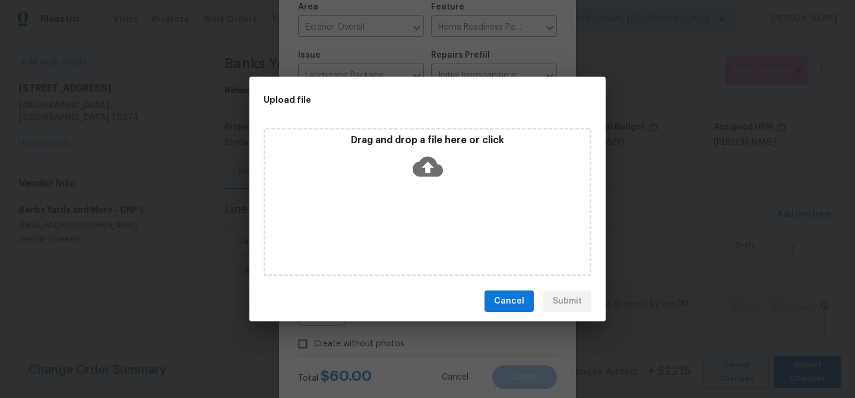
click at [428, 169] on icon at bounding box center [428, 166] width 30 height 30
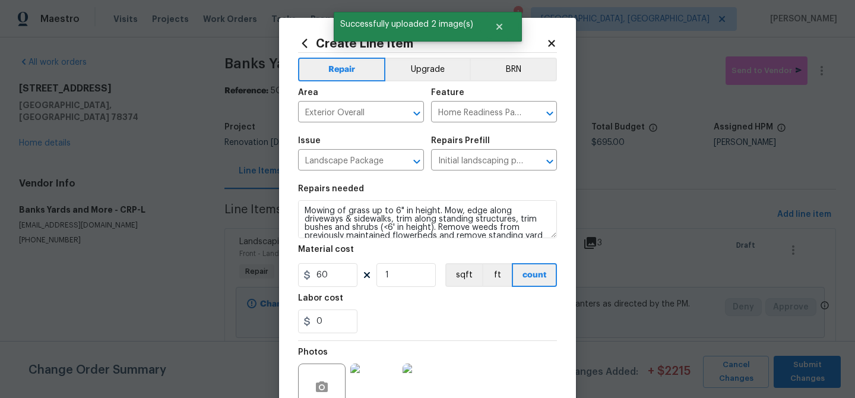
scroll to position [86, 0]
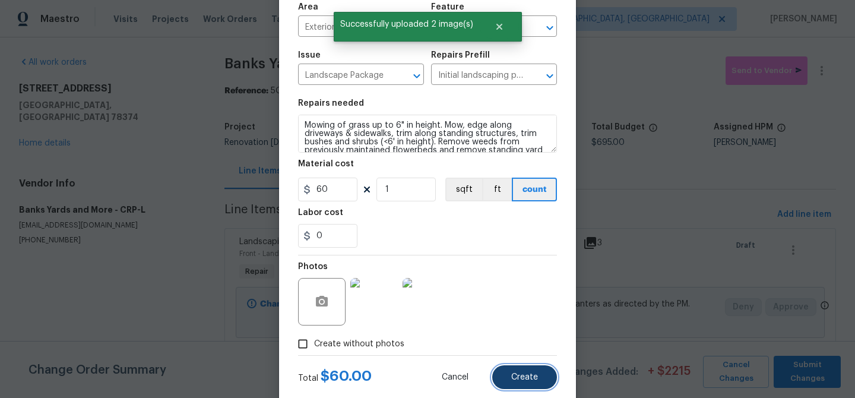
click at [511, 371] on button "Create" at bounding box center [524, 377] width 65 height 24
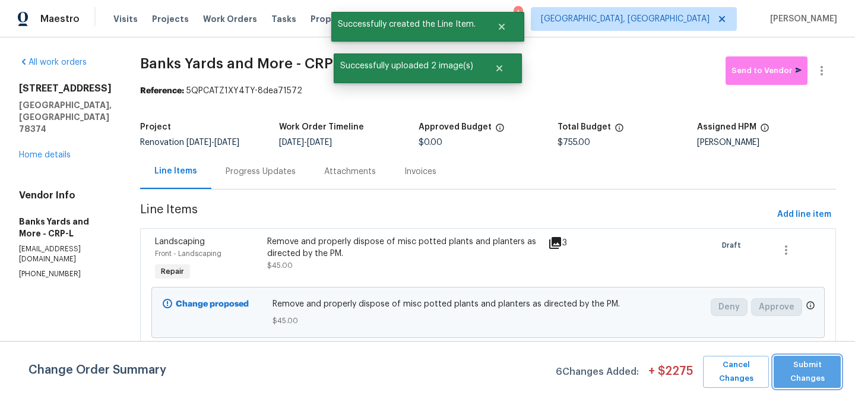
click at [803, 377] on span "Submit Changes" at bounding box center [807, 371] width 55 height 27
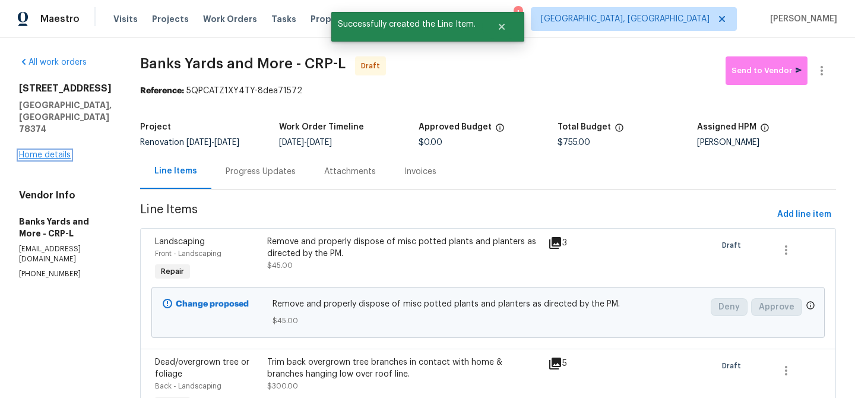
click at [43, 151] on link "Home details" at bounding box center [45, 155] width 52 height 8
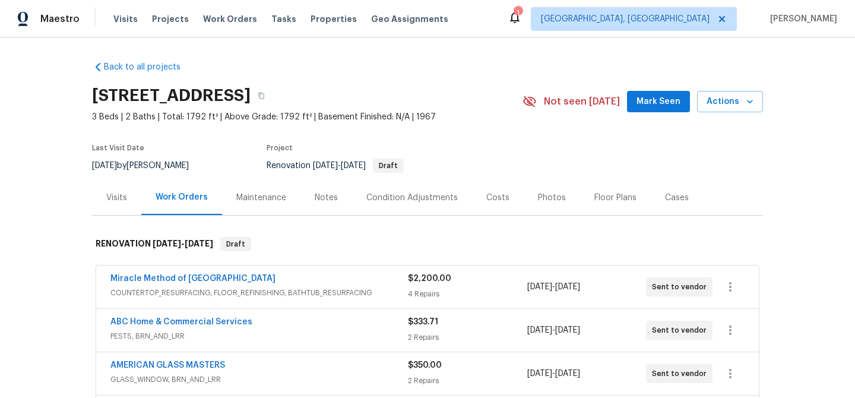
scroll to position [226, 0]
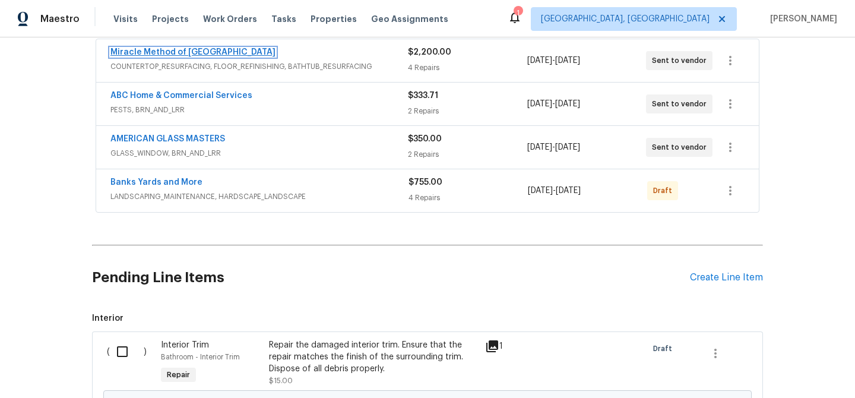
click at [179, 48] on link "Miracle Method of [GEOGRAPHIC_DATA]" at bounding box center [192, 52] width 165 height 8
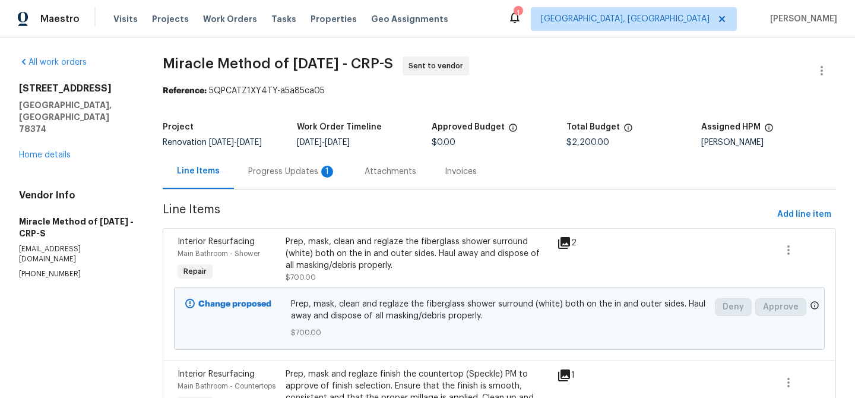
click at [291, 171] on div "Progress Updates 1" at bounding box center [292, 172] width 88 height 12
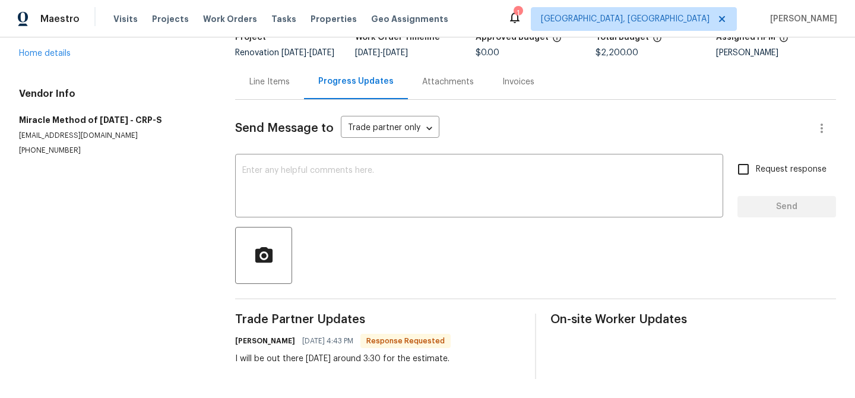
scroll to position [108, 0]
click at [298, 167] on textarea at bounding box center [479, 187] width 474 height 42
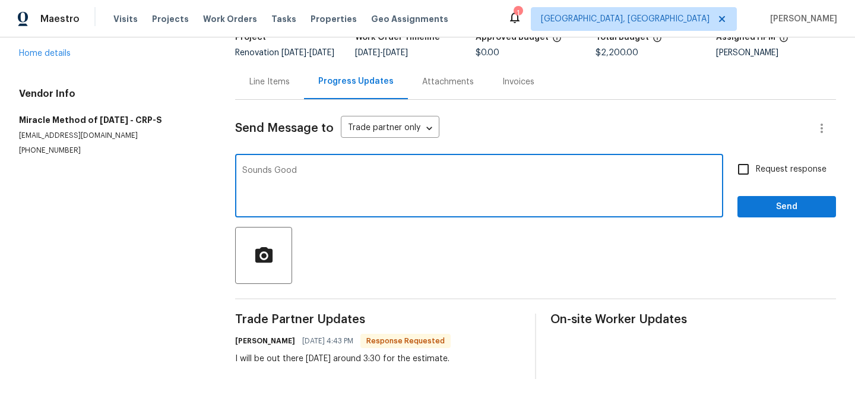
type textarea "Sounds Good"
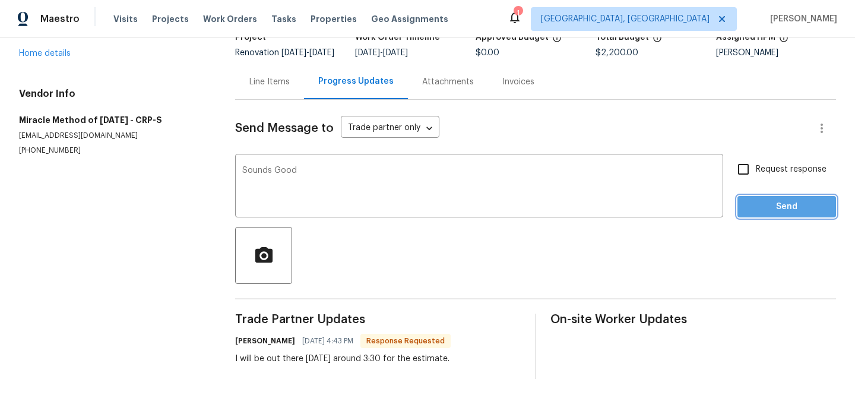
click at [763, 200] on span "Send" at bounding box center [787, 207] width 80 height 15
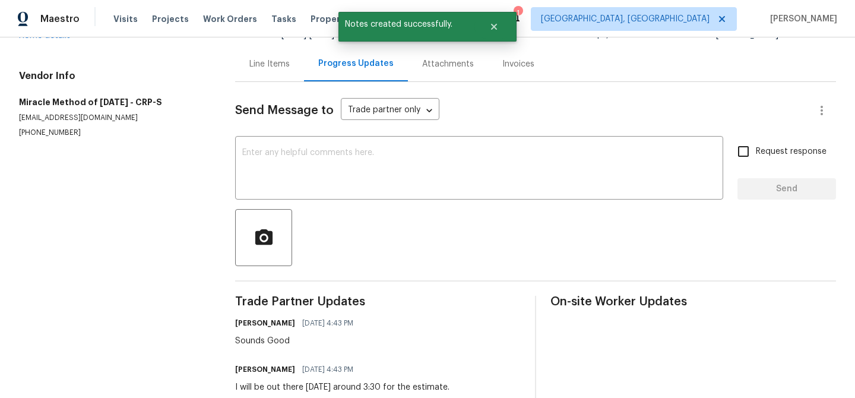
click at [276, 70] on div "Line Items" at bounding box center [270, 64] width 40 height 12
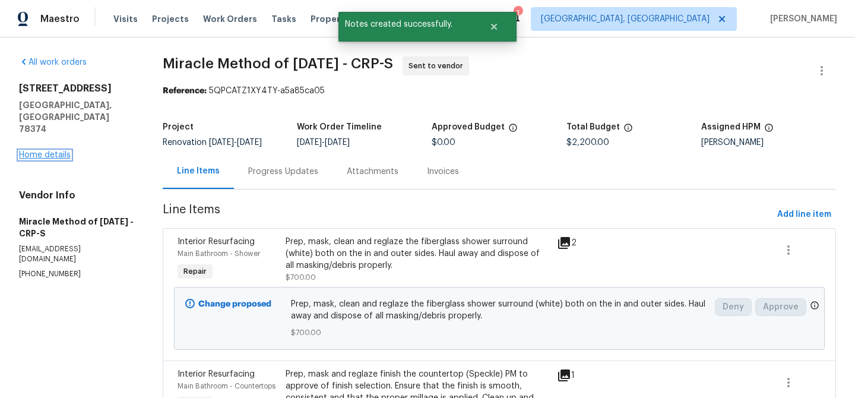
click at [56, 151] on link "Home details" at bounding box center [45, 155] width 52 height 8
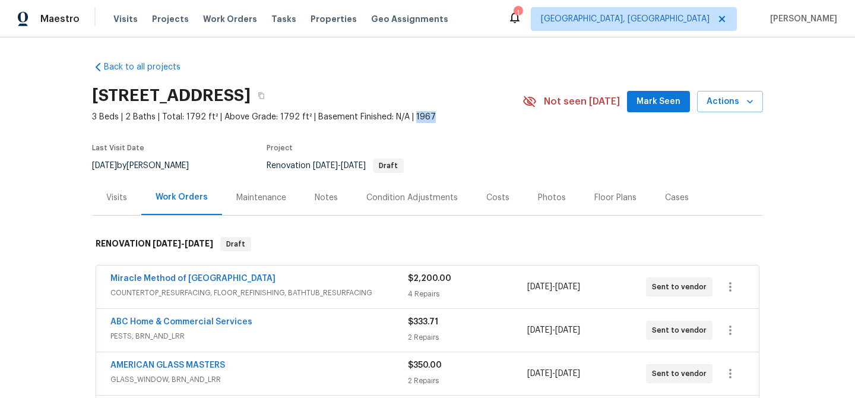
scroll to position [238, 0]
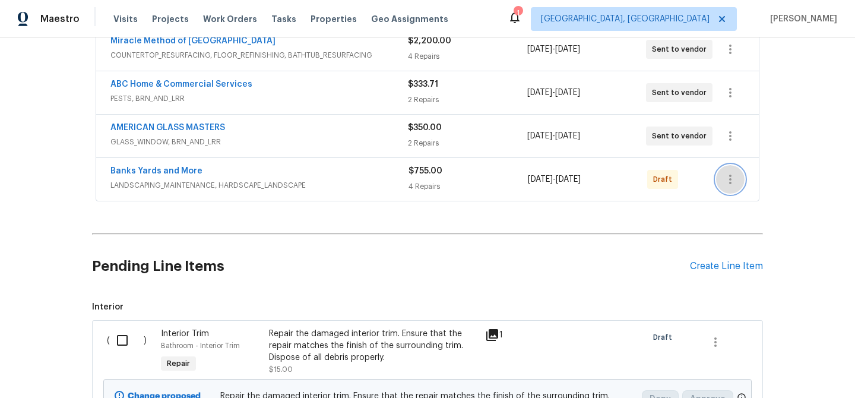
click at [727, 178] on icon "button" at bounding box center [731, 179] width 14 height 14
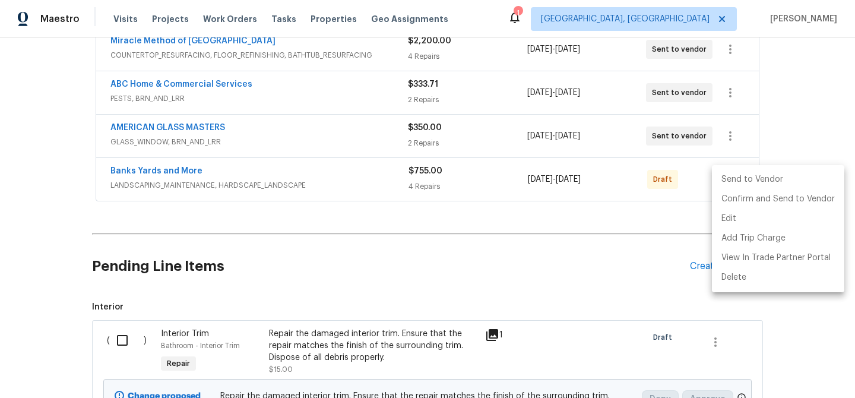
click at [727, 178] on li "Send to Vendor" at bounding box center [778, 180] width 132 height 20
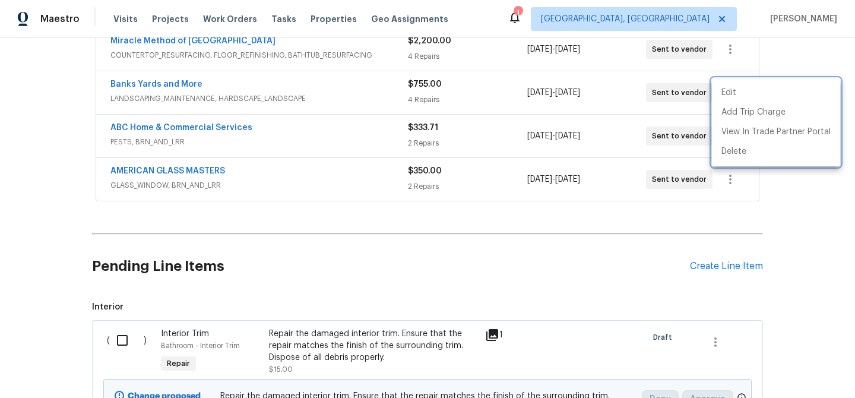
click at [470, 181] on div at bounding box center [427, 199] width 855 height 398
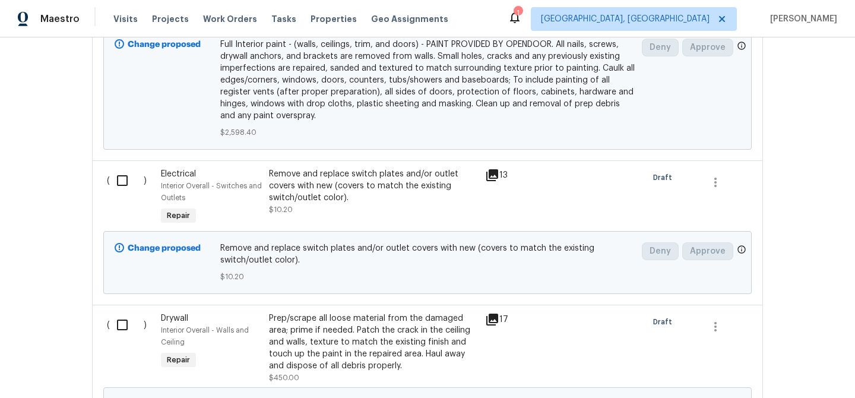
scroll to position [1926, 0]
